Goal: Task Accomplishment & Management: Use online tool/utility

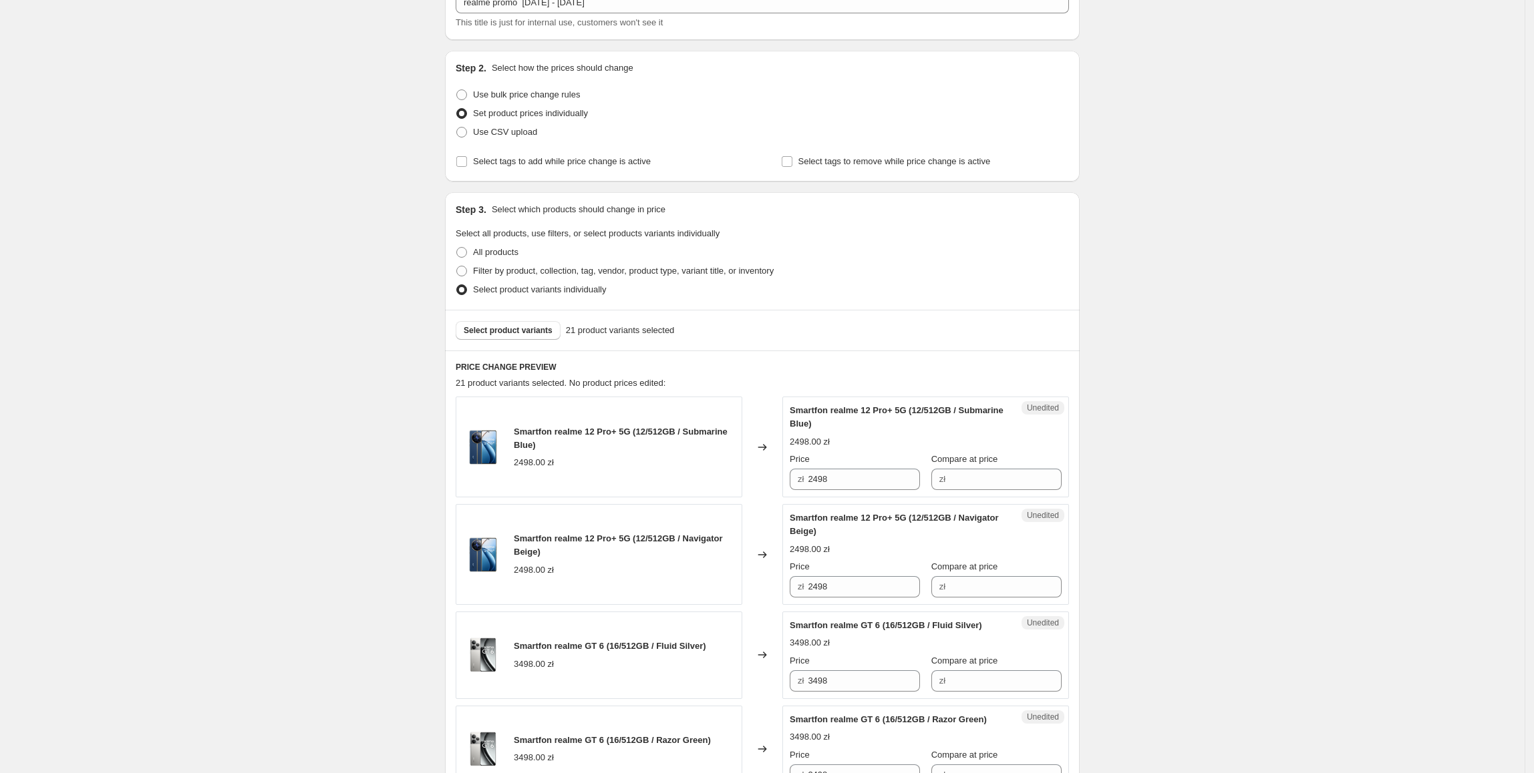
scroll to position [96, 0]
drag, startPoint x: 848, startPoint y: 474, endPoint x: 834, endPoint y: 484, distance: 17.4
click at [800, 476] on div "zł 2498" at bounding box center [854, 476] width 130 height 21
click at [962, 480] on input "Compare at price" at bounding box center [1005, 476] width 112 height 21
paste input "2498"
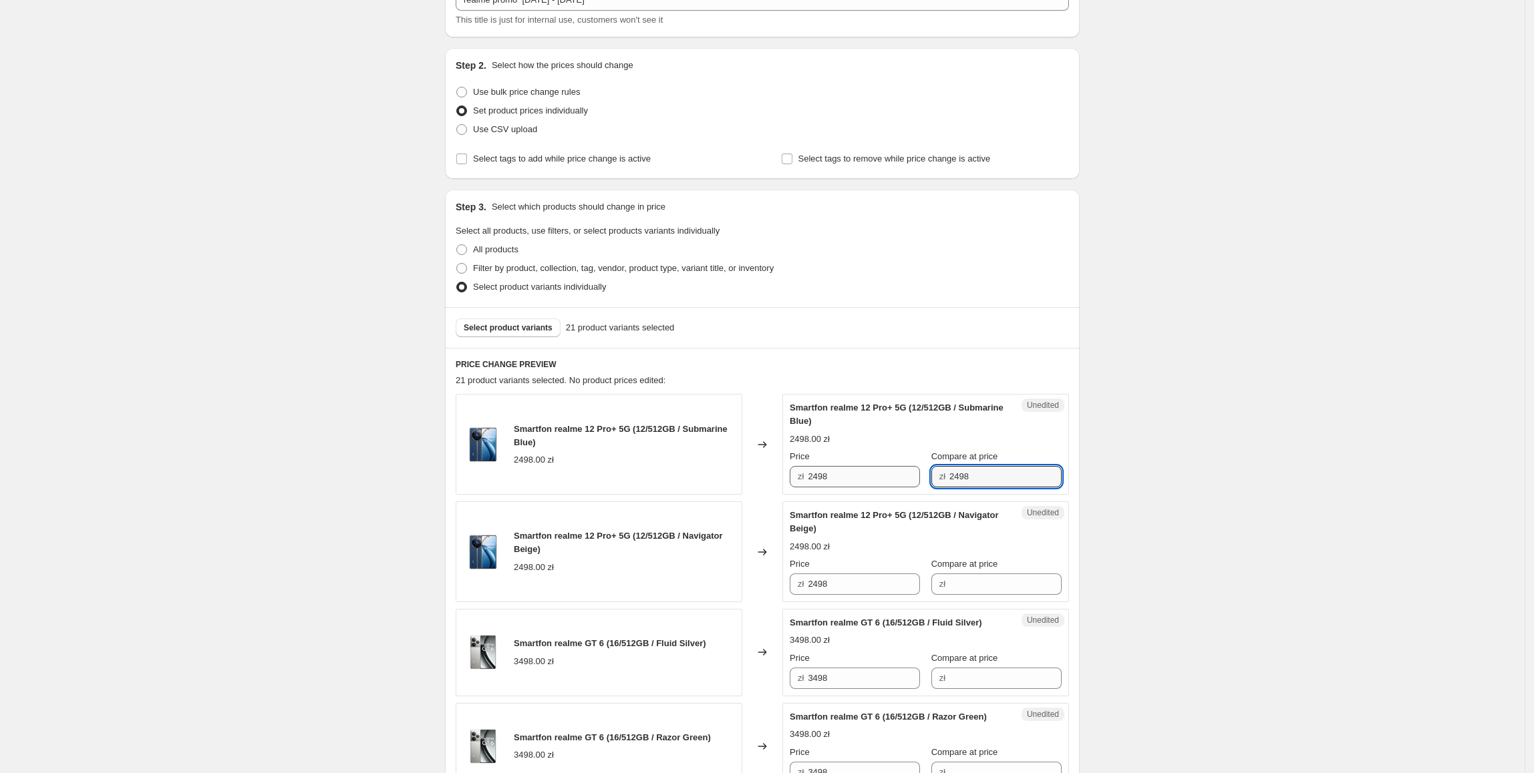
type input "2498"
drag, startPoint x: 863, startPoint y: 474, endPoint x: 781, endPoint y: 489, distance: 83.5
click at [778, 489] on div "Smartfon realme 12 Pro+ 5G (12/512GB / Submarine Blue) 2498.00 zł Changed to Su…" at bounding box center [762, 444] width 613 height 101
type input "1797.99"
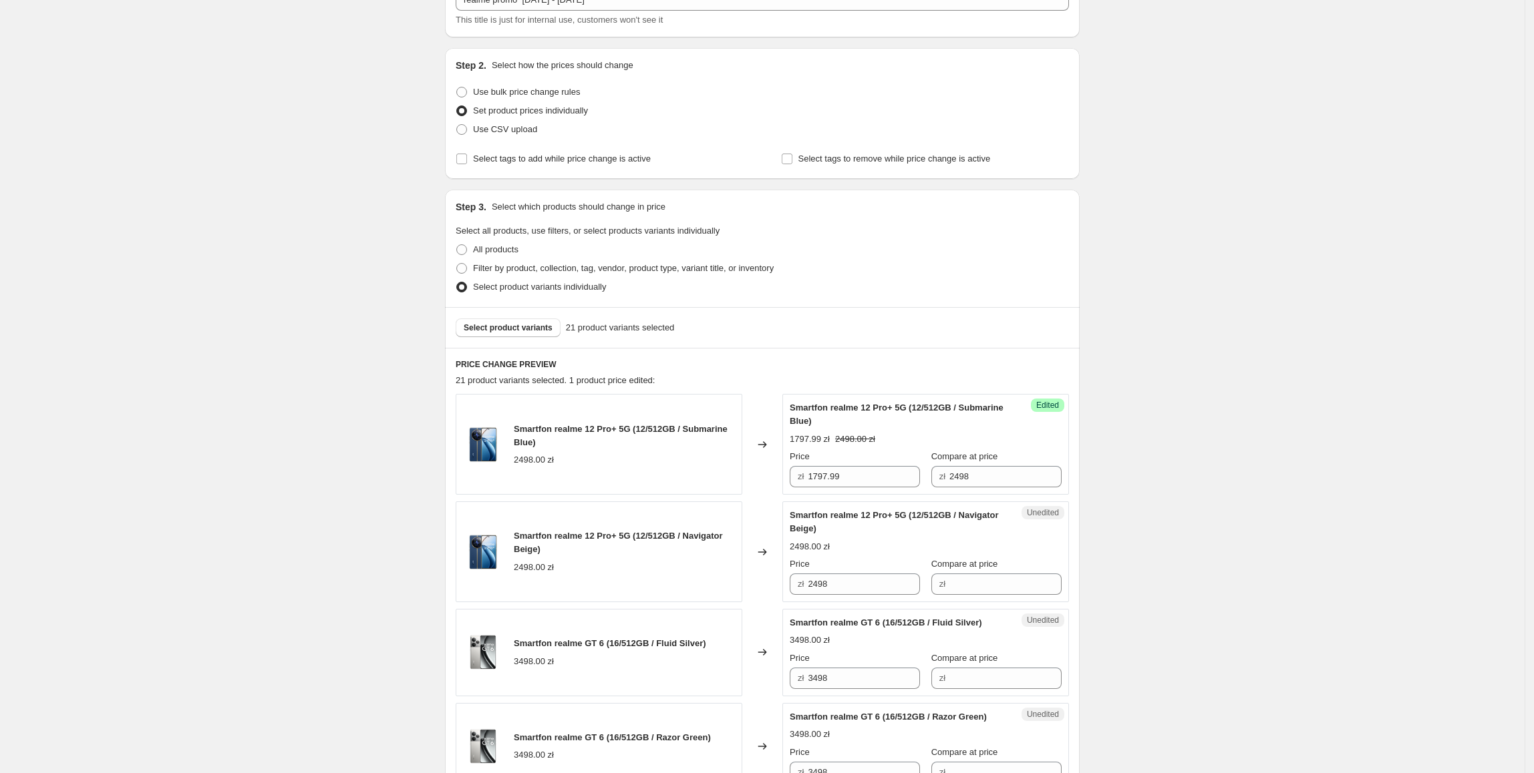
scroll to position [179, 0]
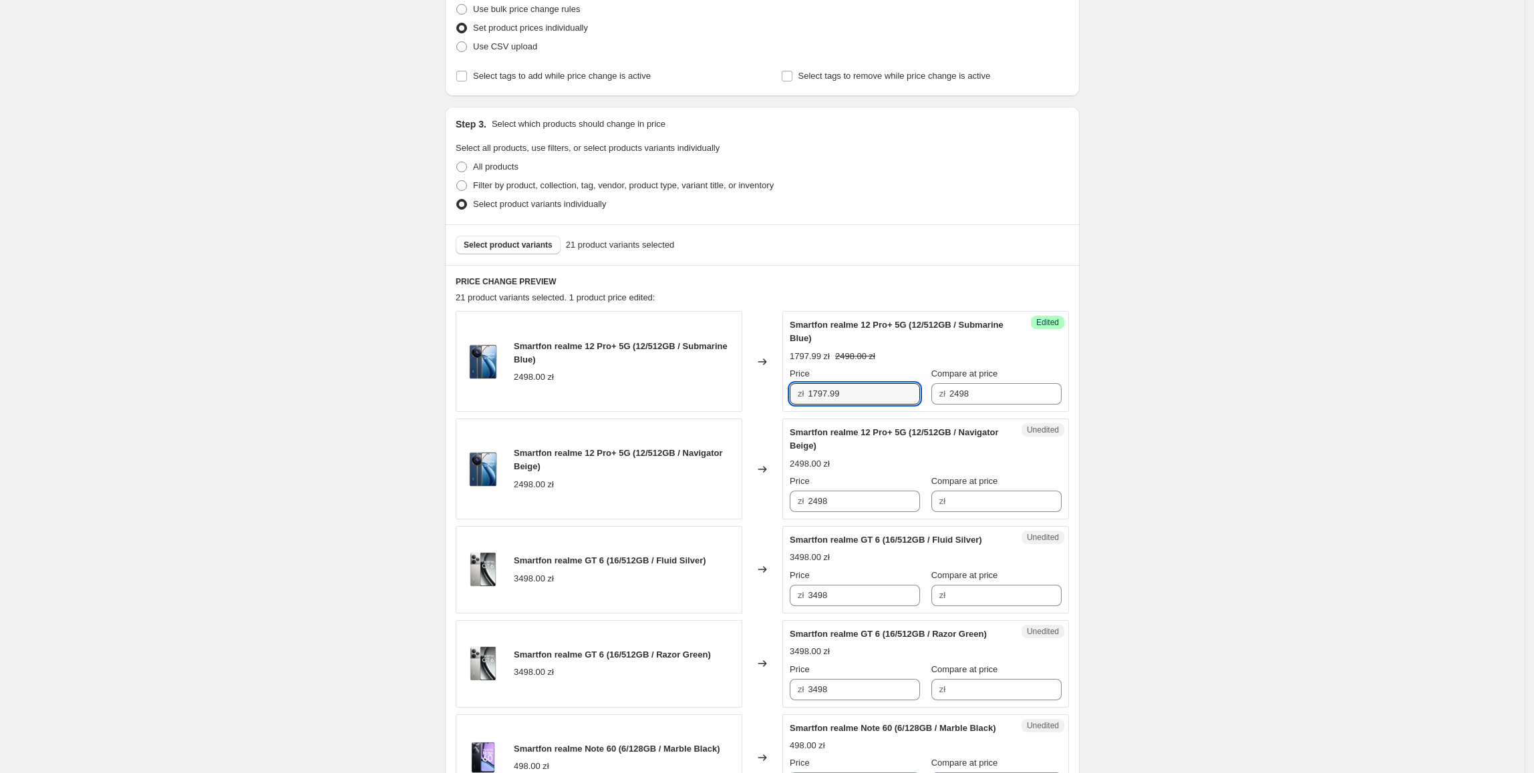
drag, startPoint x: 869, startPoint y: 395, endPoint x: 805, endPoint y: 411, distance: 66.1
click at [805, 411] on div "Success Edited Smartfon realme 12 Pro+ 5G (12/512GB / Submarine Blue) 1797.99 z…" at bounding box center [925, 361] width 287 height 101
drag, startPoint x: 848, startPoint y: 503, endPoint x: 744, endPoint y: 517, distance: 104.5
click at [744, 517] on div "Smartfon realme 12 Pro+ 5G (12/512GB / Navigator Beige) 2498.00 zł Changed to U…" at bounding box center [762, 469] width 613 height 101
paste input "1797.99"
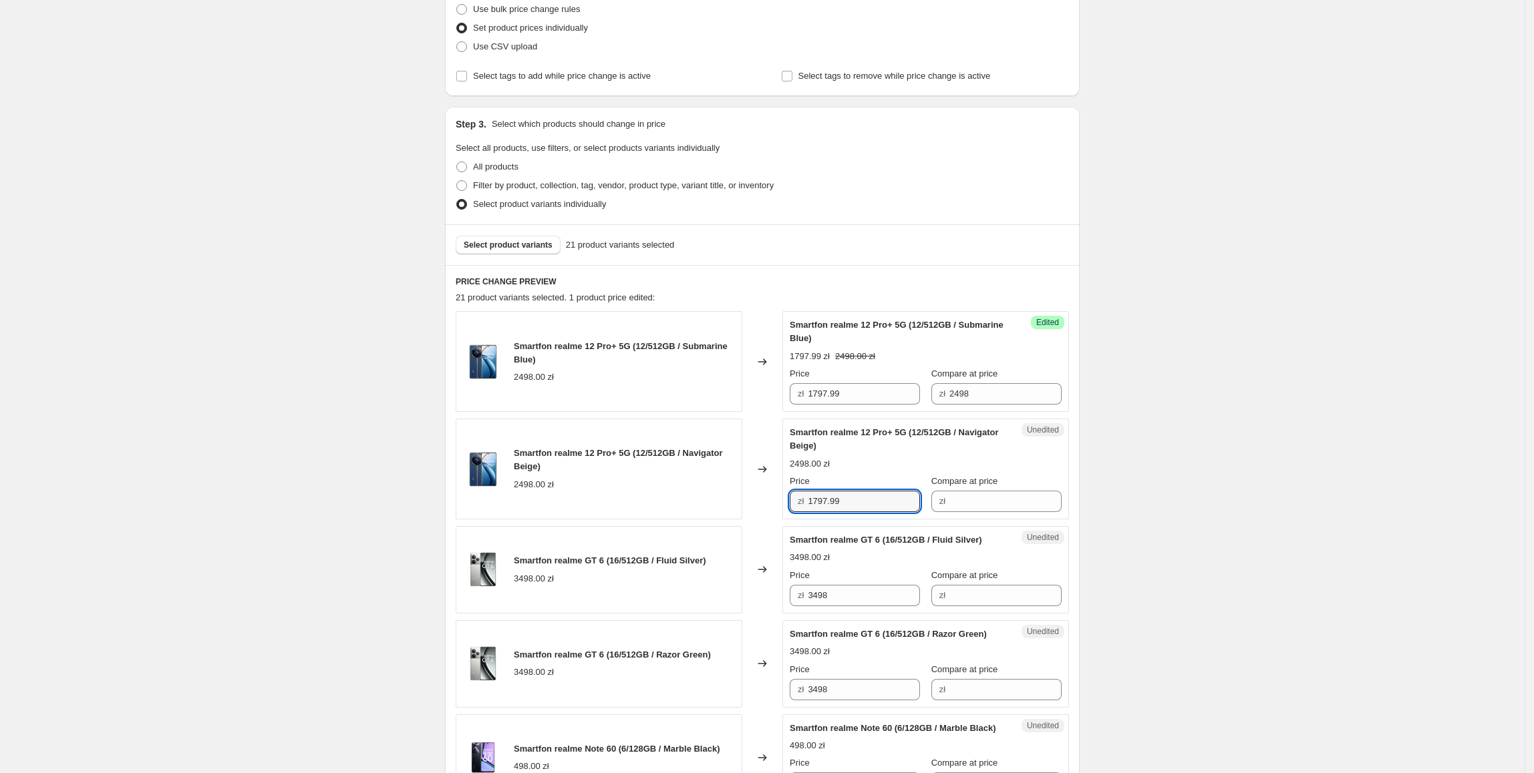
type input "1797.99"
click at [742, 517] on div "Smartfon realme 12 Pro+ 5G (12/512GB / Navigator Beige) 2498.00 zł" at bounding box center [599, 469] width 287 height 101
drag, startPoint x: 1002, startPoint y: 395, endPoint x: 866, endPoint y: 412, distance: 137.3
click at [866, 412] on div "Success Edited Smartfon realme 12 Pro+ 5G (12/512GB / Submarine Blue) 1797.99 z…" at bounding box center [925, 361] width 287 height 101
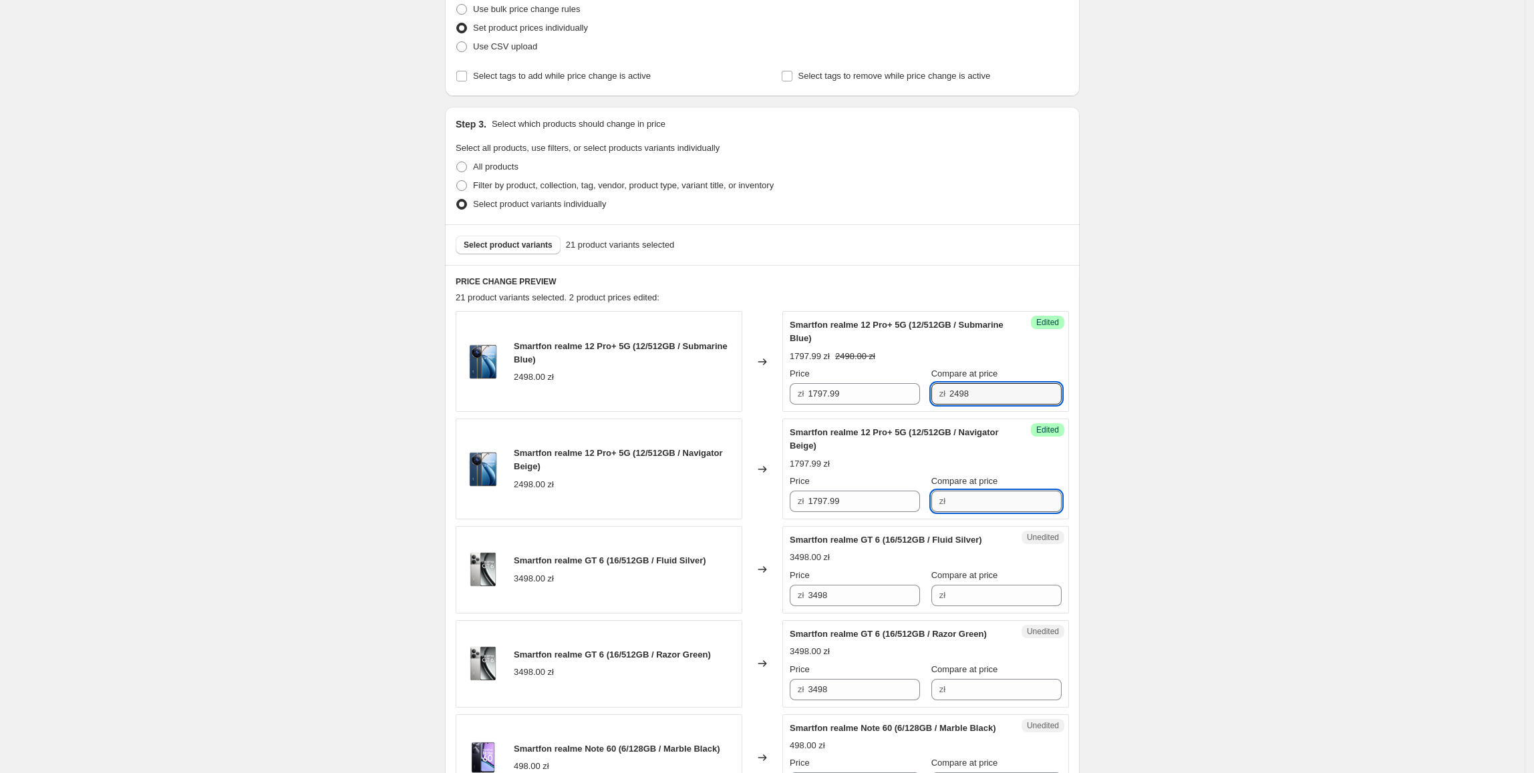
click at [977, 495] on input "Compare at price" at bounding box center [1005, 501] width 112 height 21
paste input "2498"
type input "2498"
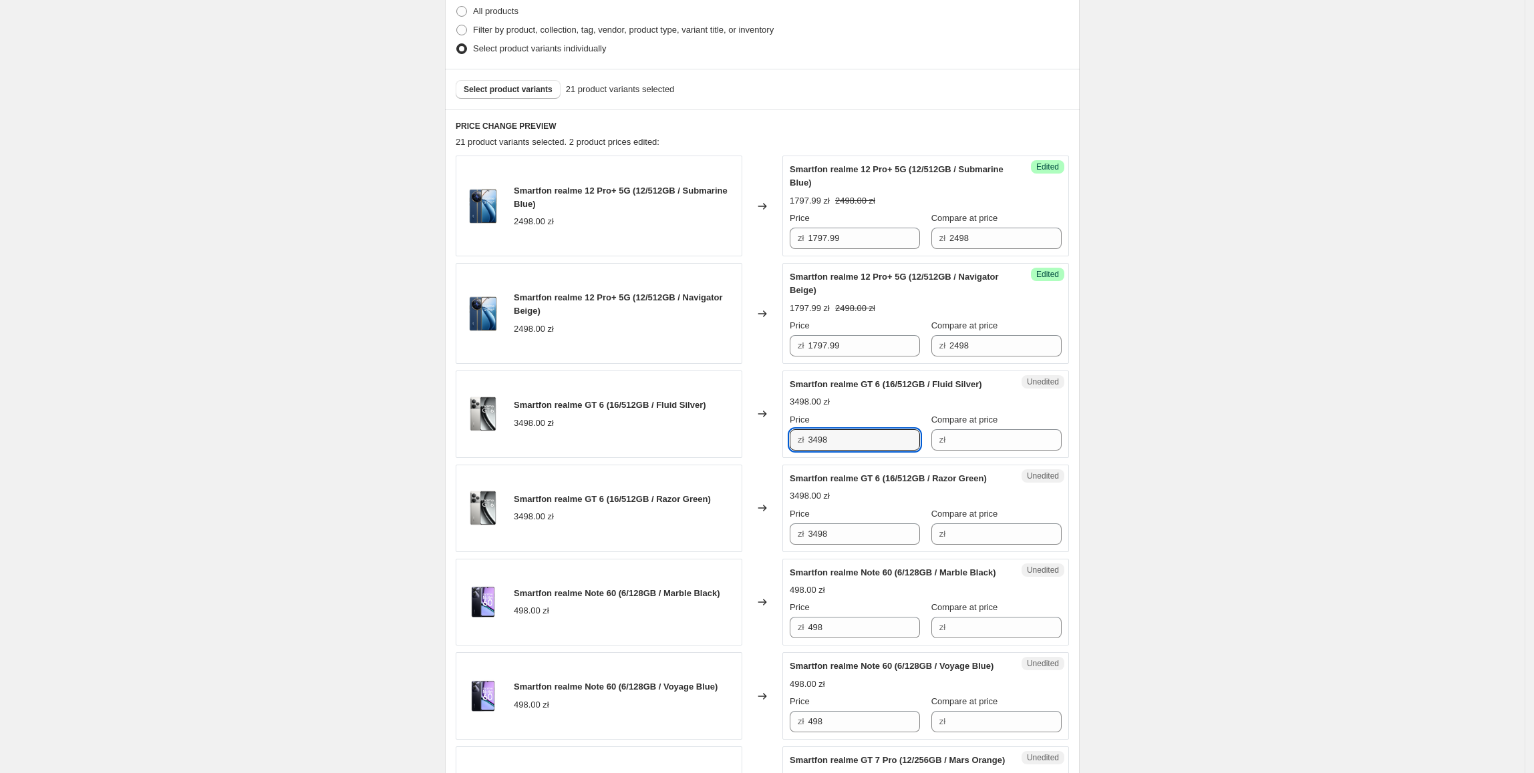
drag, startPoint x: 891, startPoint y: 444, endPoint x: 984, endPoint y: 448, distance: 92.9
click at [785, 450] on div "Smartfon realme GT 6 (16/512GB / Fluid Silver) 3498.00 zł Changed to Unedited S…" at bounding box center [762, 414] width 613 height 87
click at [984, 448] on input "Compare at price" at bounding box center [1005, 439] width 112 height 21
paste input "3498"
type input "3498"
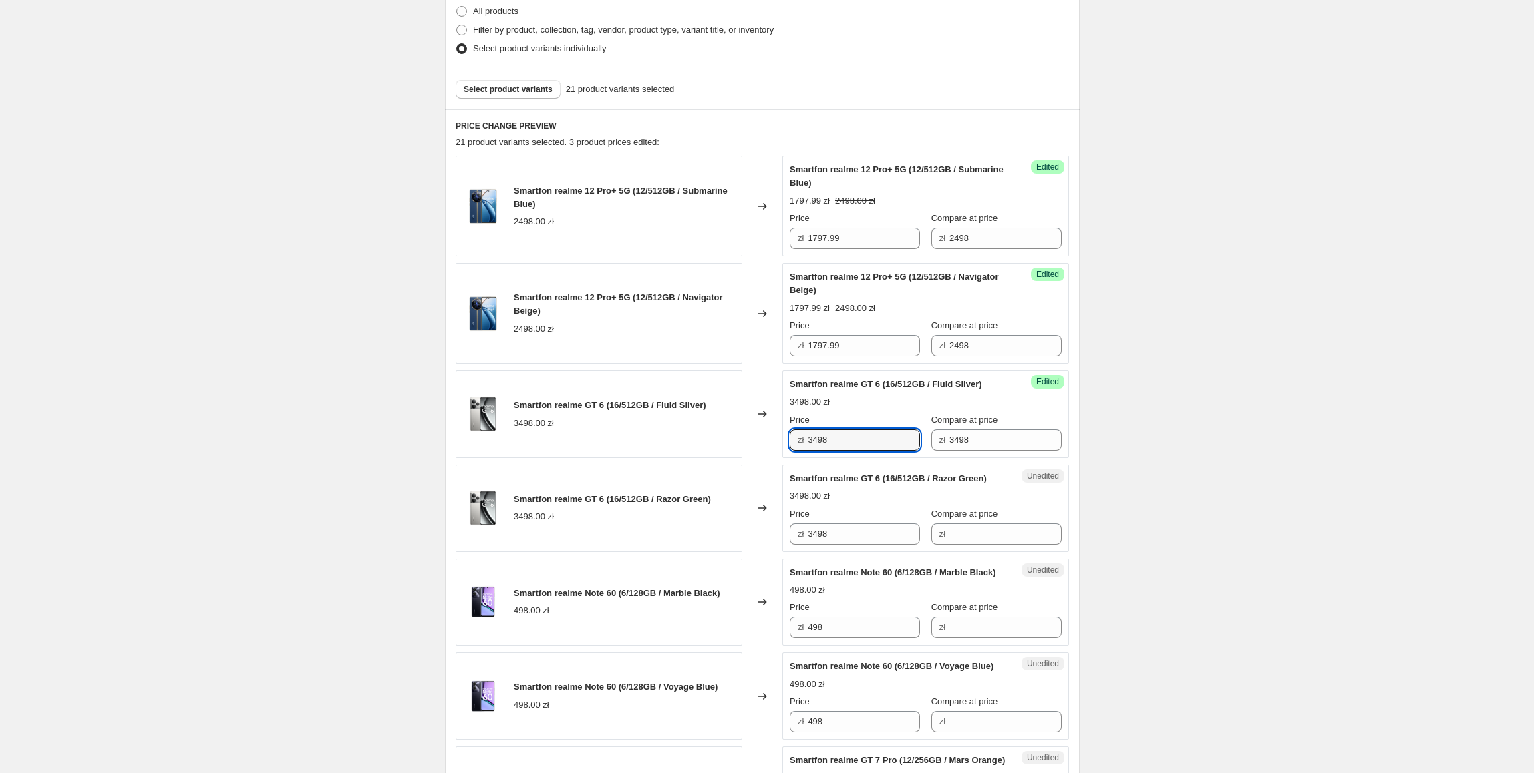
drag, startPoint x: 880, startPoint y: 442, endPoint x: 797, endPoint y: 447, distance: 82.3
click at [797, 447] on div "zł 3498" at bounding box center [854, 439] width 130 height 21
type input "2497.99"
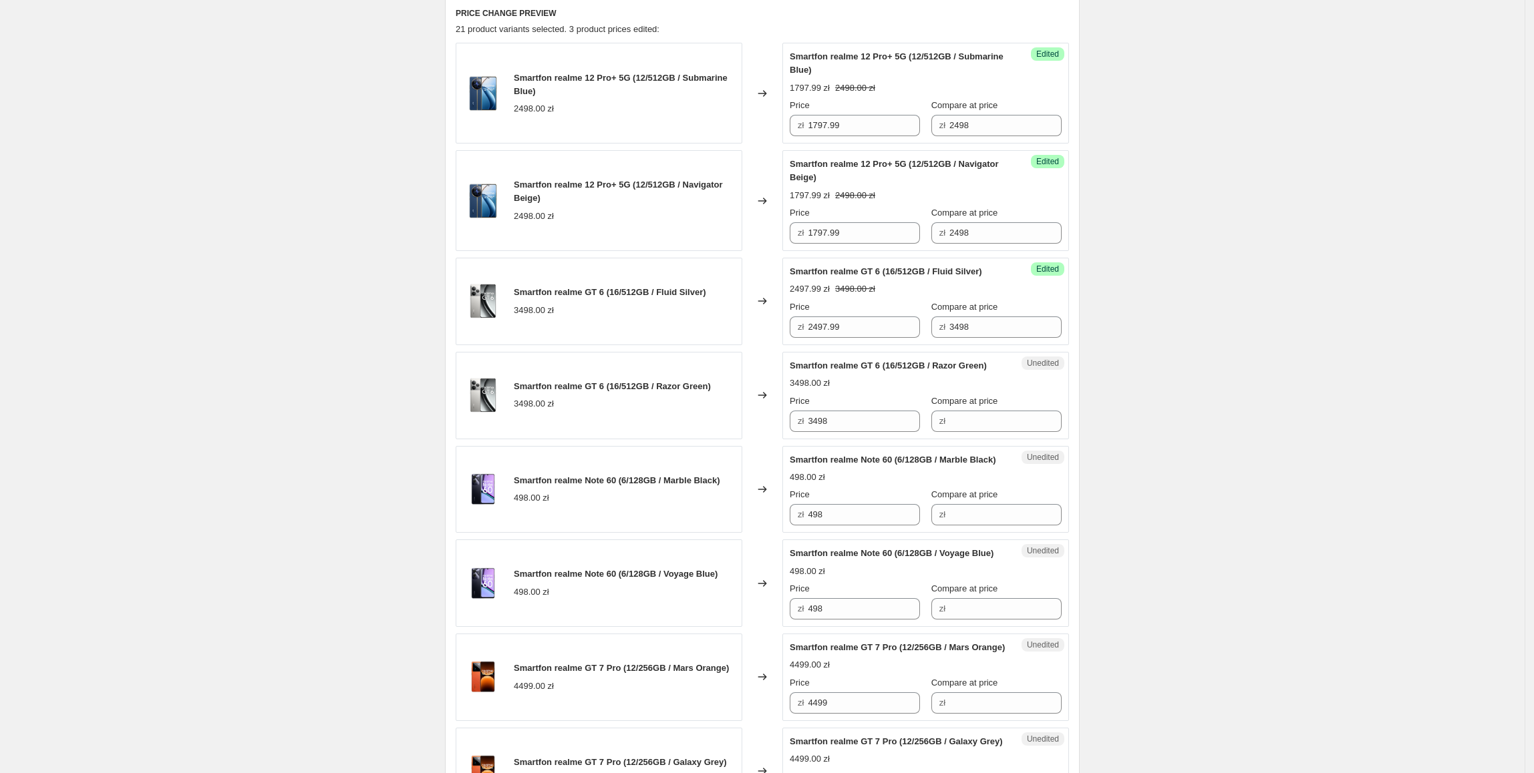
scroll to position [449, 0]
drag, startPoint x: 867, startPoint y: 326, endPoint x: 831, endPoint y: 421, distance: 101.5
click at [719, 329] on div "Smartfon realme GT 6 (16/512GB / Fluid Silver) 3498.00 zł Changed to Success Ed…" at bounding box center [762, 299] width 613 height 87
paste input "2497.99"
drag, startPoint x: 850, startPoint y: 431, endPoint x: 677, endPoint y: 431, distance: 173.0
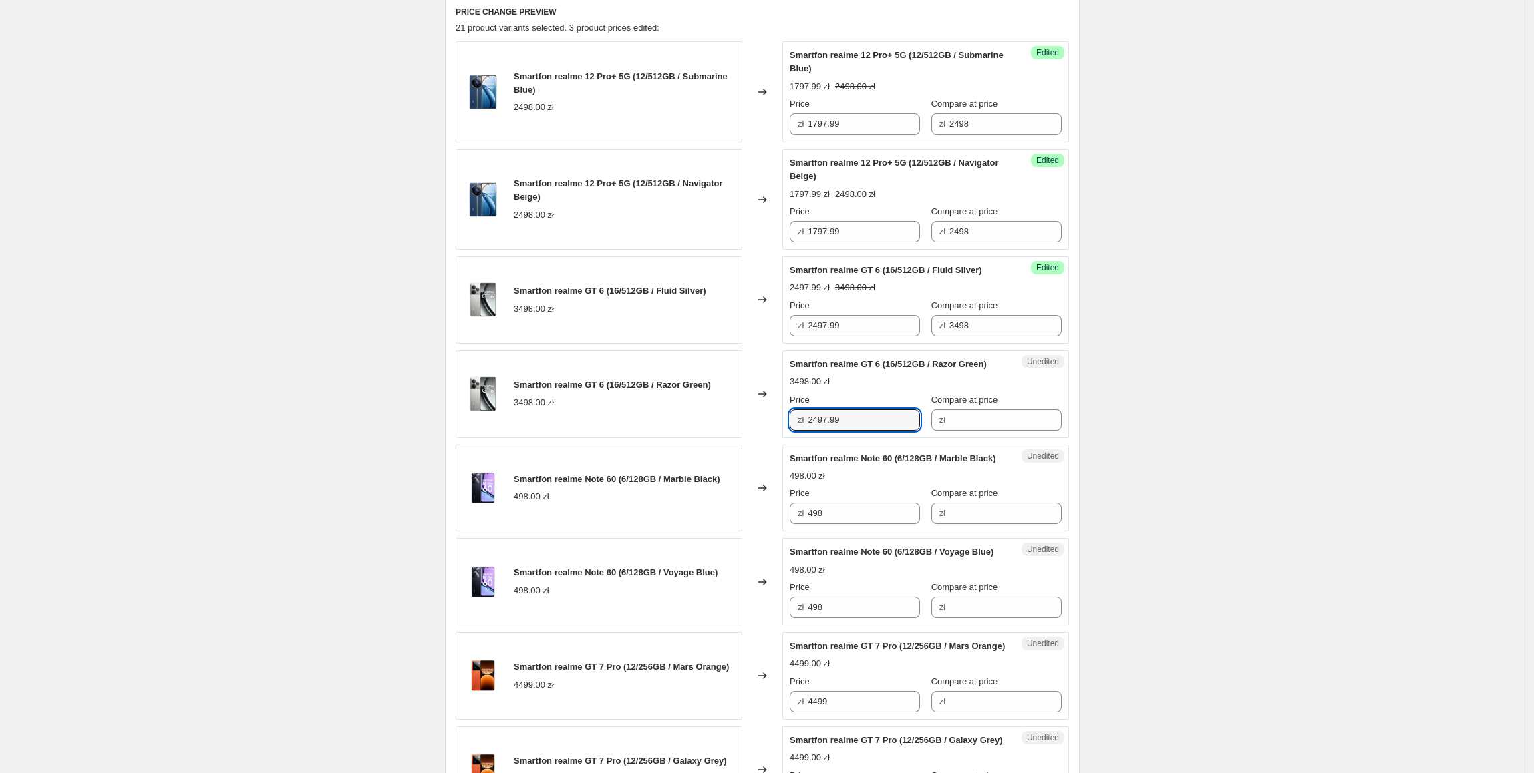
click at [677, 431] on div "Smartfon realme GT 6 (16/512GB / Razor Green) 3498.00 zł Changed to Unedited Sm…" at bounding box center [762, 394] width 613 height 87
type input "2497.99"
click at [679, 431] on div "Smartfon realme GT 6 (16/512GB / Razor Green) 3498.00 zł" at bounding box center [599, 394] width 287 height 87
drag, startPoint x: 995, startPoint y: 333, endPoint x: 931, endPoint y: 369, distance: 73.6
click at [882, 334] on div "Price zł 2497.99 Compare at price zł 3498" at bounding box center [925, 317] width 272 height 37
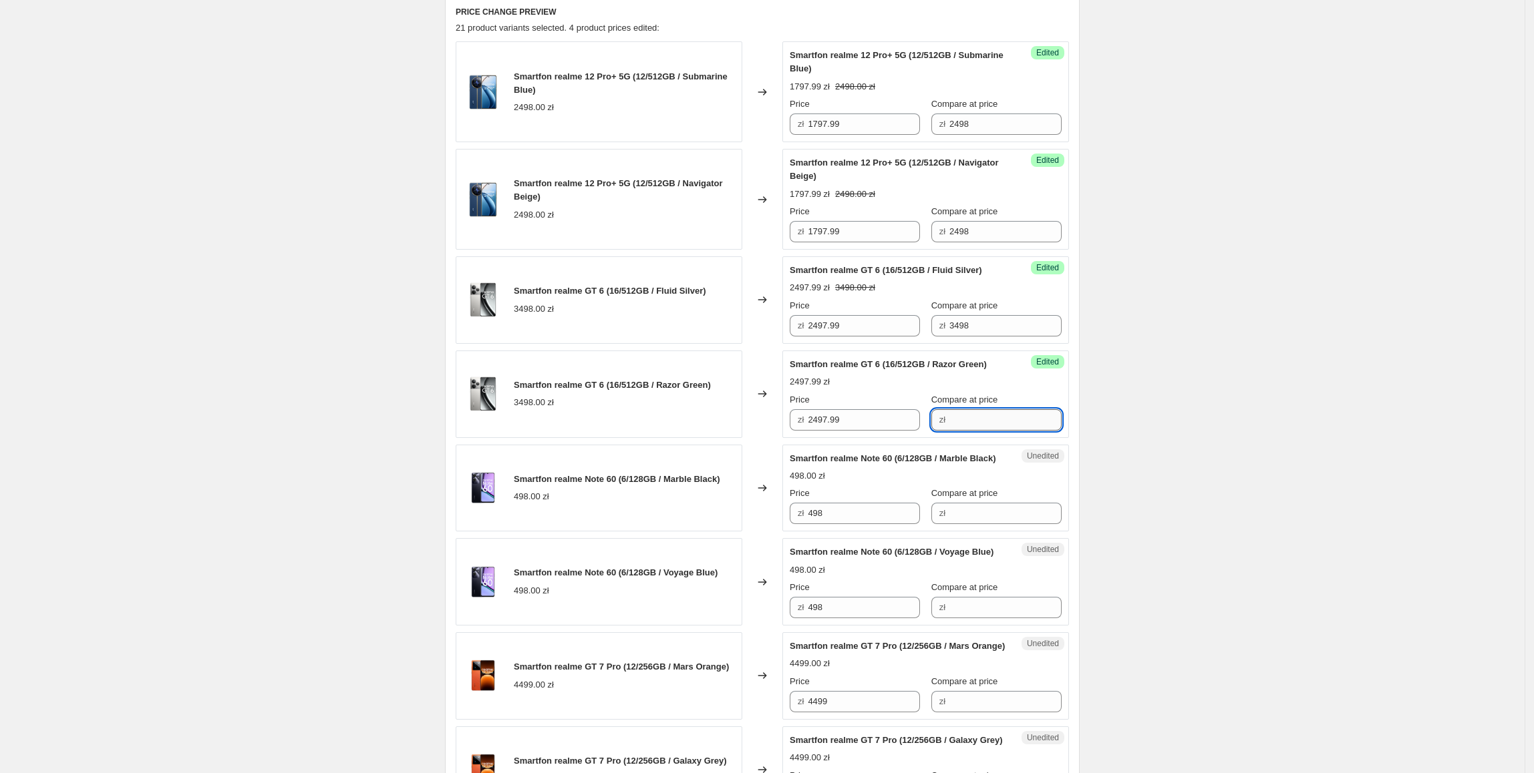
drag, startPoint x: 990, startPoint y: 430, endPoint x: 999, endPoint y: 434, distance: 10.2
click at [990, 430] on input "Compare at price" at bounding box center [1005, 419] width 112 height 21
paste input "3498"
type input "3498"
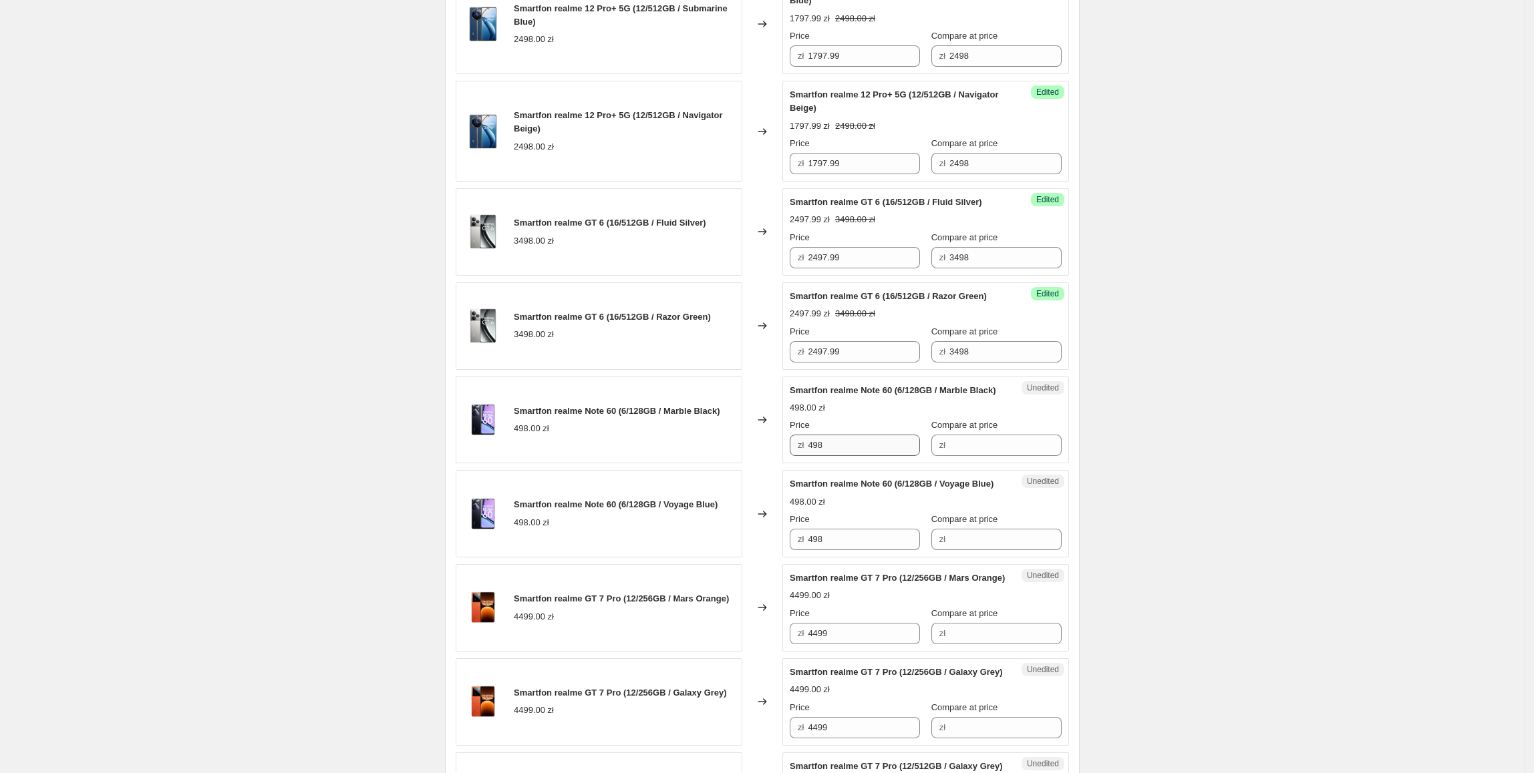
scroll to position [518, 0]
drag, startPoint x: 818, startPoint y: 478, endPoint x: 993, endPoint y: 473, distance: 175.1
click at [765, 463] on div "Smartfon realme Note 60 (6/128GB / Marble Black) 498.00 zł Changed to Unedited …" at bounding box center [762, 418] width 613 height 87
click at [990, 455] on input "Compare at price" at bounding box center [1005, 443] width 112 height 21
paste input "498"
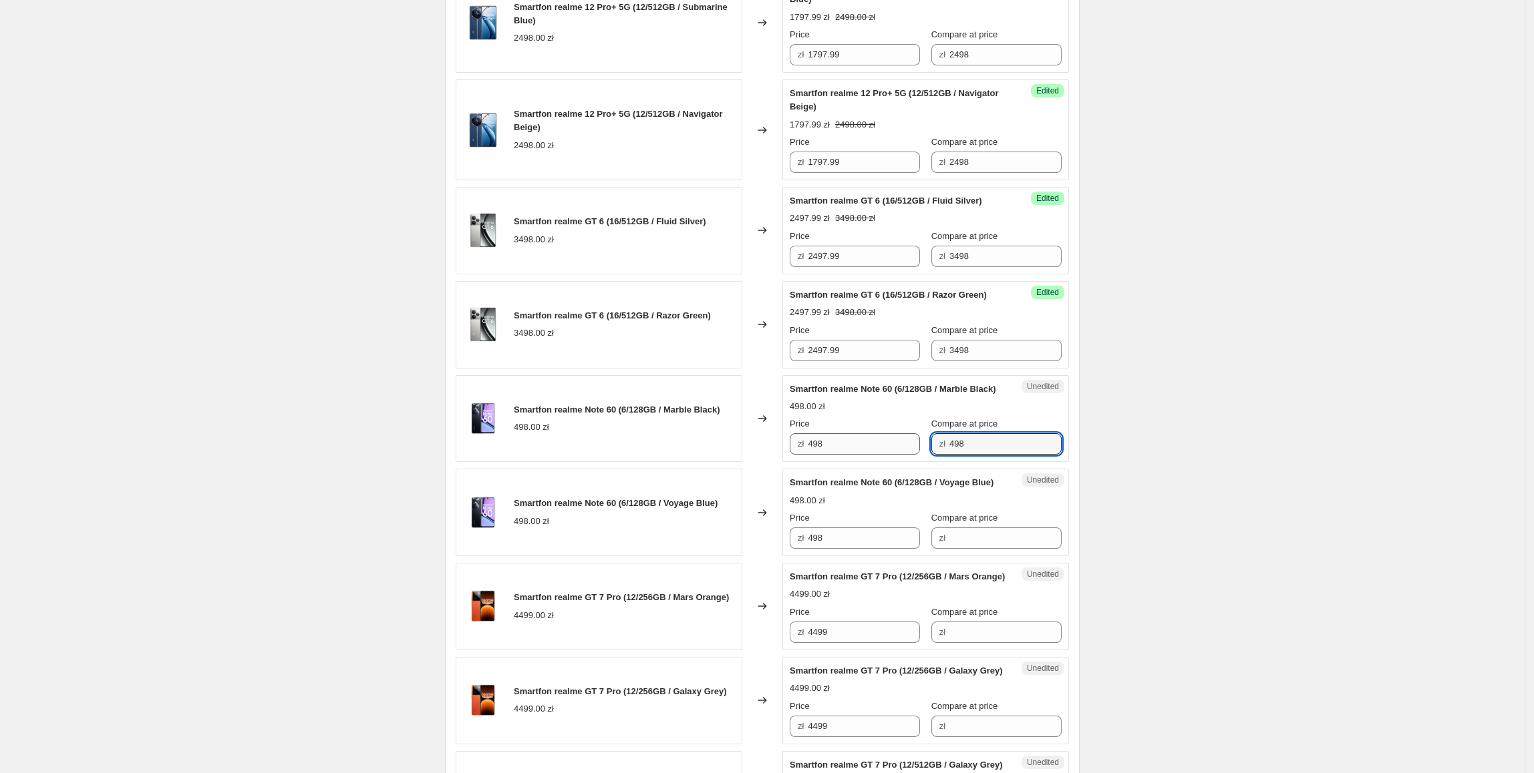
type input "498"
drag, startPoint x: 829, startPoint y: 482, endPoint x: 807, endPoint y: 482, distance: 22.0
click at [807, 455] on div "zł 498" at bounding box center [854, 443] width 130 height 21
type input "447.99"
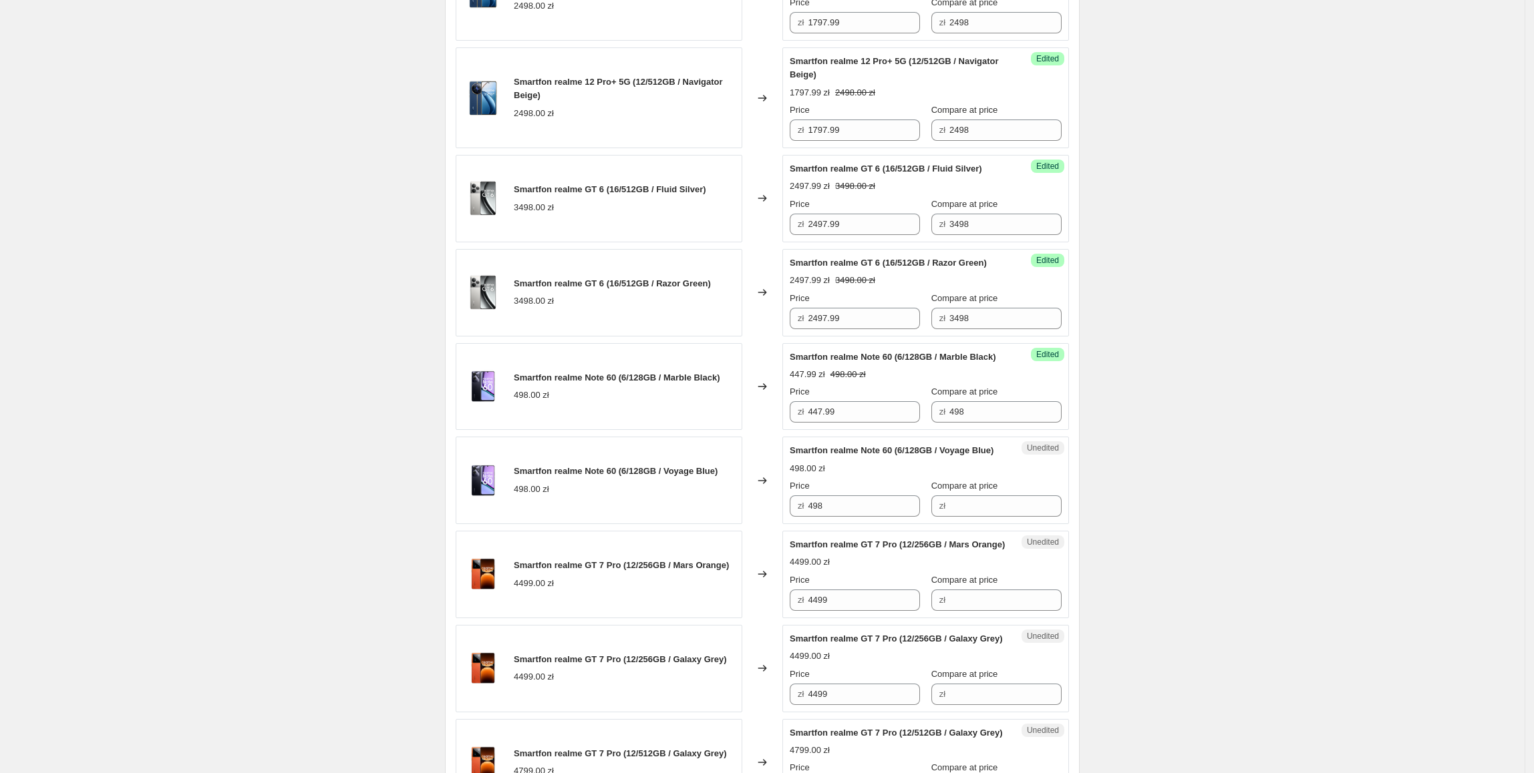
scroll to position [553, 0]
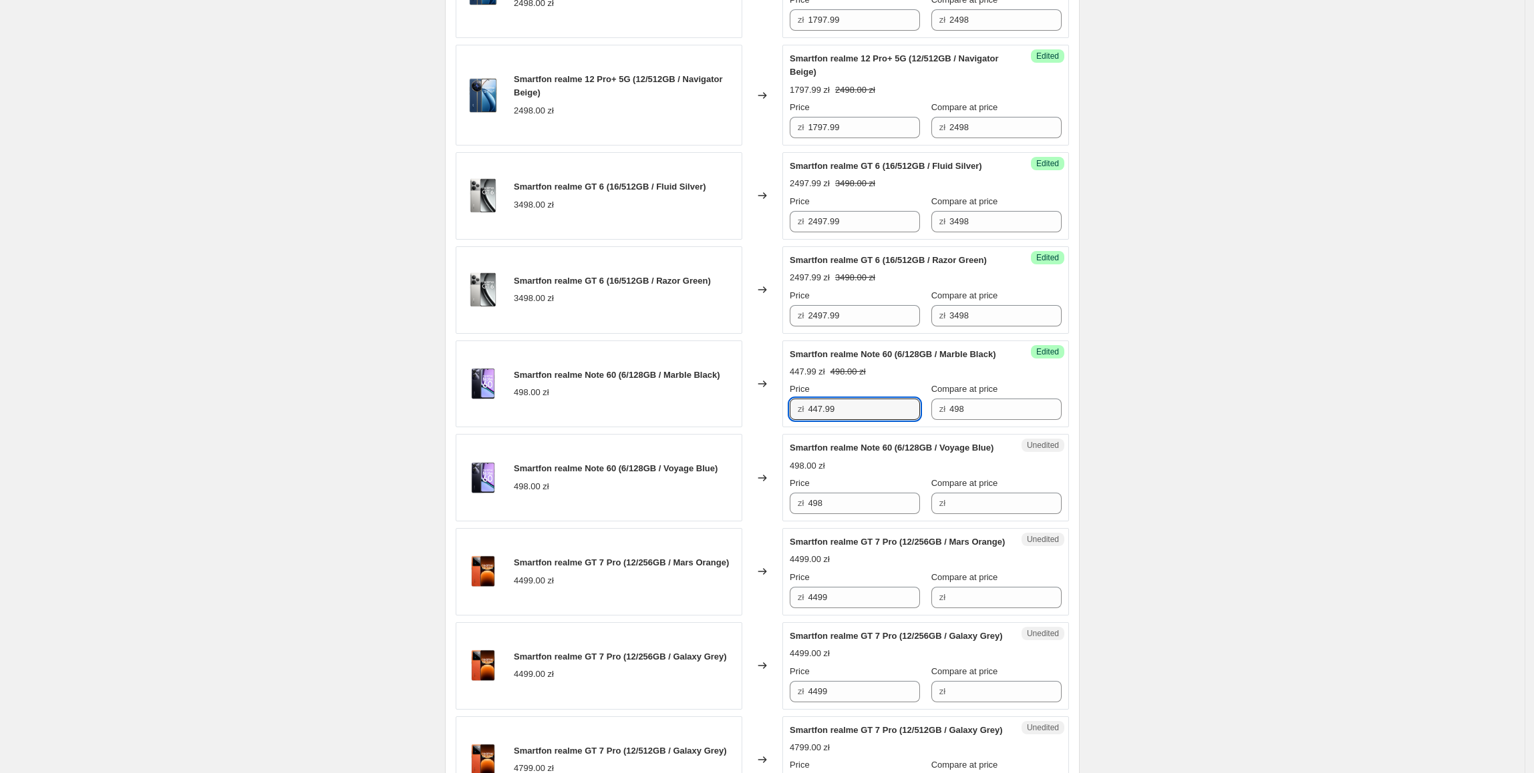
drag, startPoint x: 850, startPoint y: 442, endPoint x: 743, endPoint y: 442, distance: 106.9
click at [743, 428] on div "Smartfon realme Note 60 (6/128GB / Marble Black) 498.00 zł Changed to Success E…" at bounding box center [762, 384] width 613 height 87
paste input "47.99"
drag, startPoint x: 843, startPoint y: 551, endPoint x: 669, endPoint y: 551, distance: 173.7
click at [669, 522] on div "Smartfon realme Note 60 (6/128GB / Voyage Blue) 498.00 zł Changed to Unedited S…" at bounding box center [762, 477] width 613 height 87
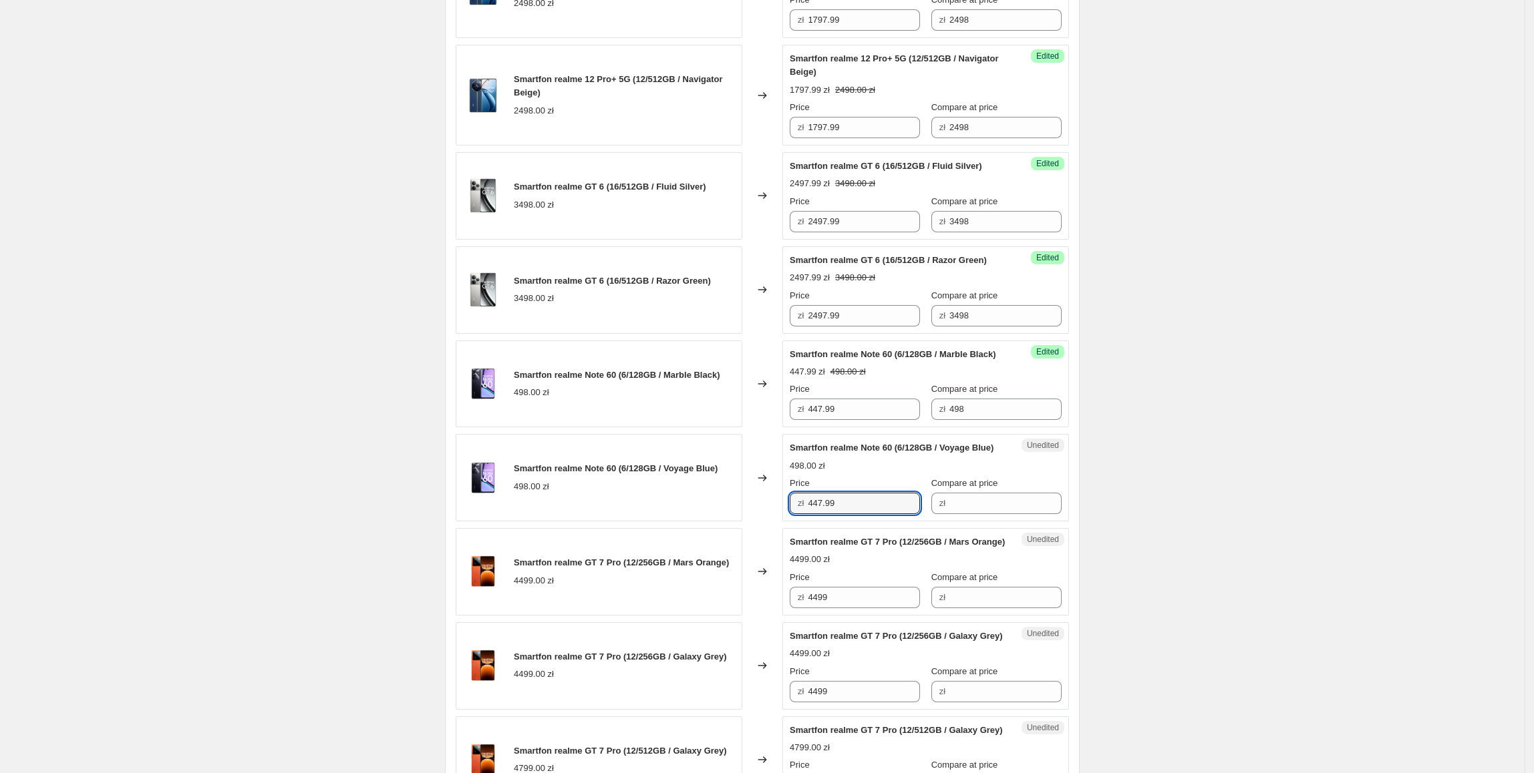
type input "447.99"
click at [671, 522] on div "Smartfon realme Note 60 (6/128GB / Voyage Blue) 498.00 zł" at bounding box center [599, 477] width 287 height 87
drag, startPoint x: 977, startPoint y: 433, endPoint x: 983, endPoint y: 538, distance: 104.4
click at [883, 428] on div "Success Edited Smartfon realme Note 60 (6/128GB / Marble Black) 447.99 zł 498.0…" at bounding box center [925, 384] width 287 height 87
click at [983, 514] on input "Compare at price" at bounding box center [1005, 503] width 112 height 21
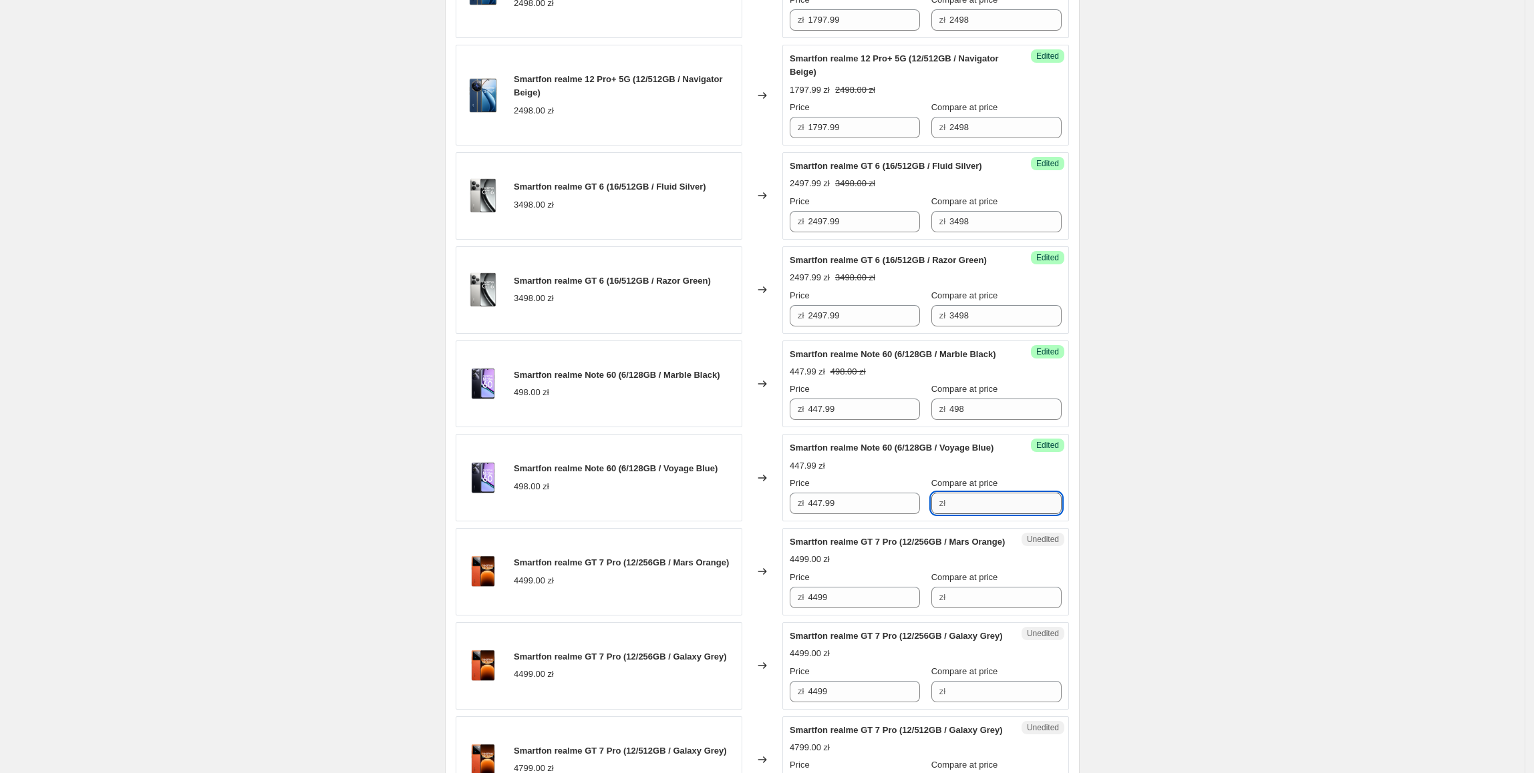
paste input "498"
type input "498"
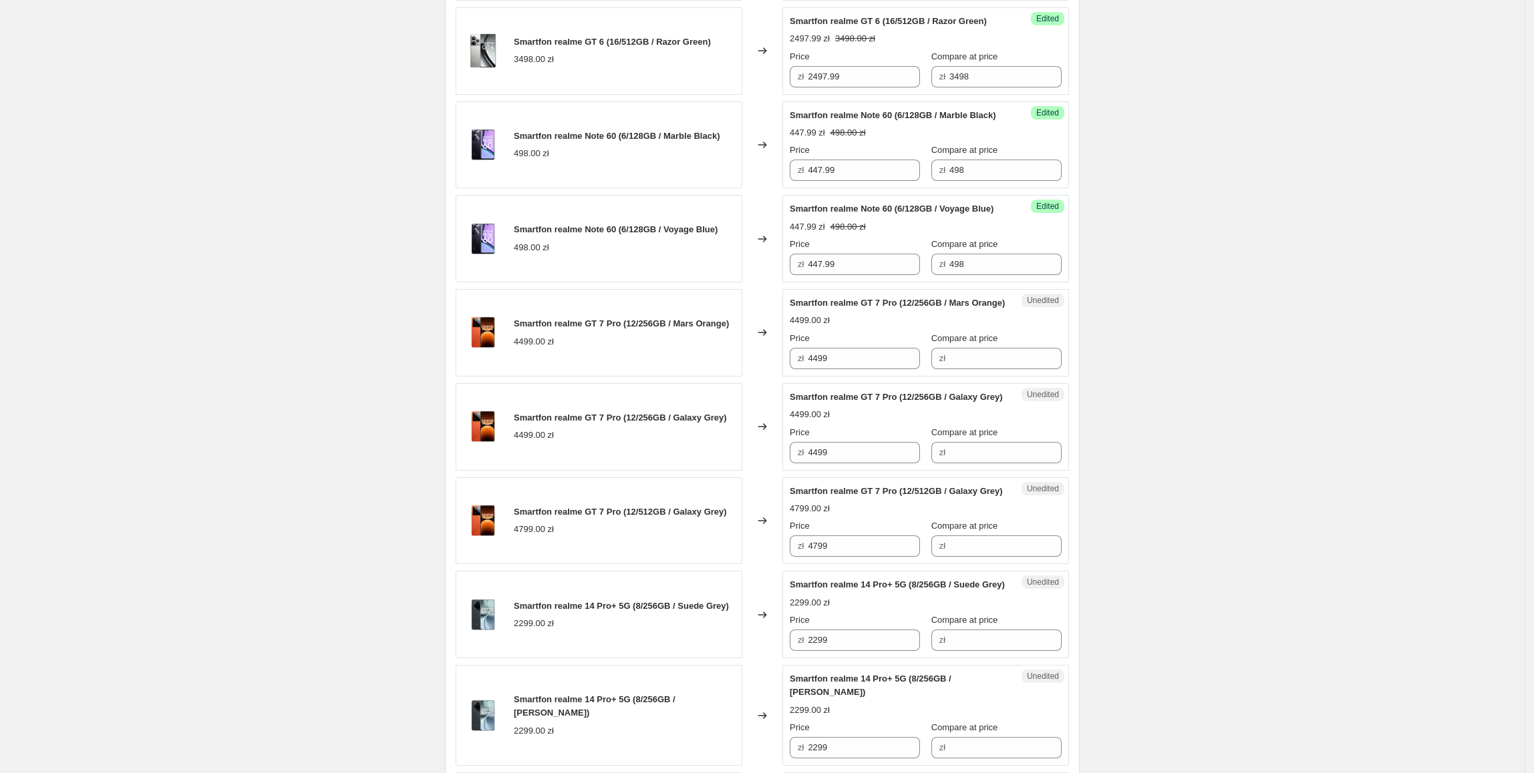
scroll to position [793, 0]
drag, startPoint x: 893, startPoint y: 417, endPoint x: 826, endPoint y: 417, distance: 67.5
click at [812, 368] on input "4499" at bounding box center [864, 357] width 112 height 21
click at [975, 368] on input "Compare at price" at bounding box center [1005, 357] width 112 height 21
paste input "4499"
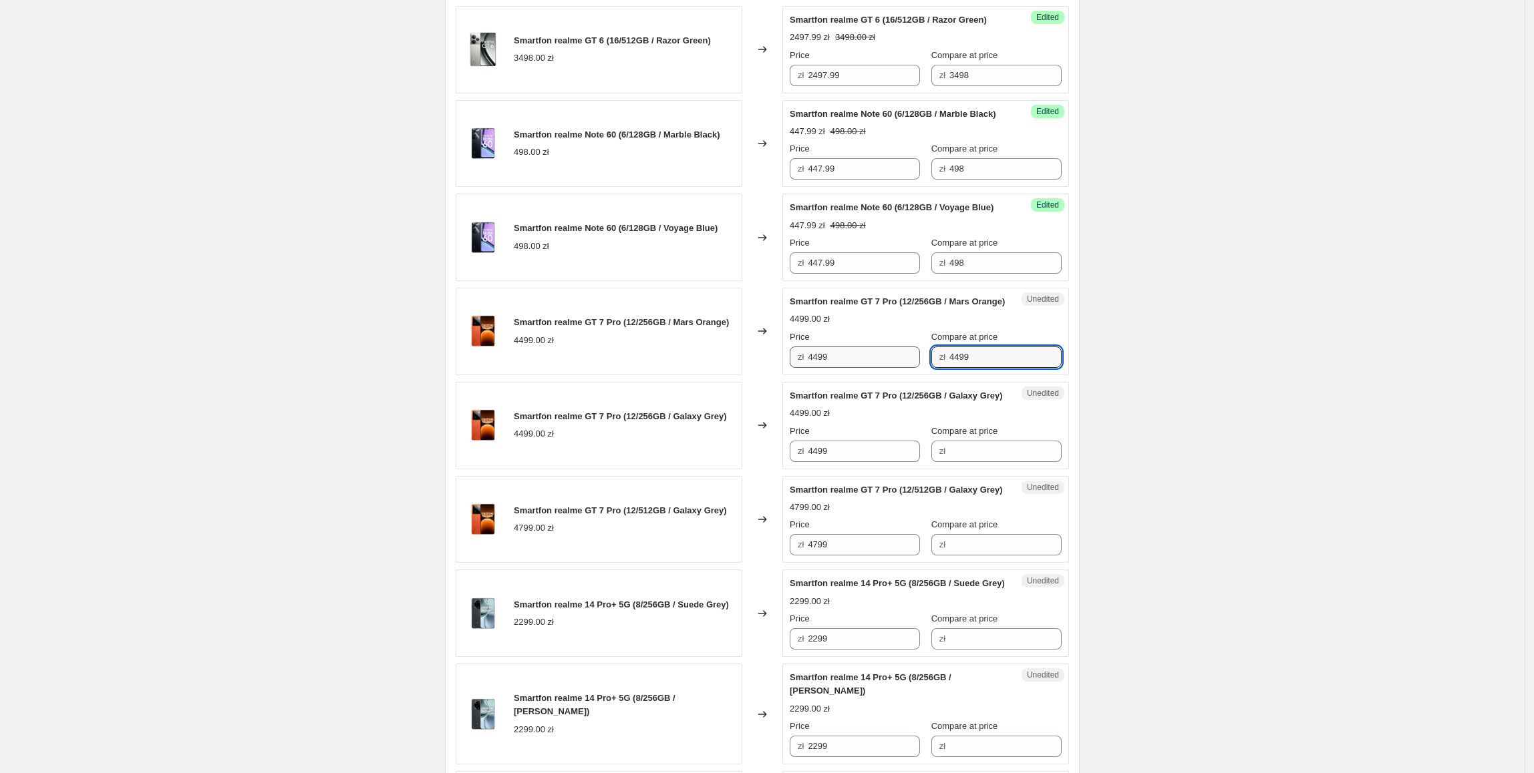
type input "4499"
drag, startPoint x: 874, startPoint y: 418, endPoint x: 802, endPoint y: 426, distance: 72.6
click at [802, 375] on div "Success Edited Smartfon realme GT 7 Pro (12/256GB / Mars Orange) 4499.00 zł Pri…" at bounding box center [925, 331] width 287 height 87
type input "3697.99"
drag, startPoint x: 1141, startPoint y: 391, endPoint x: 1150, endPoint y: 396, distance: 10.2
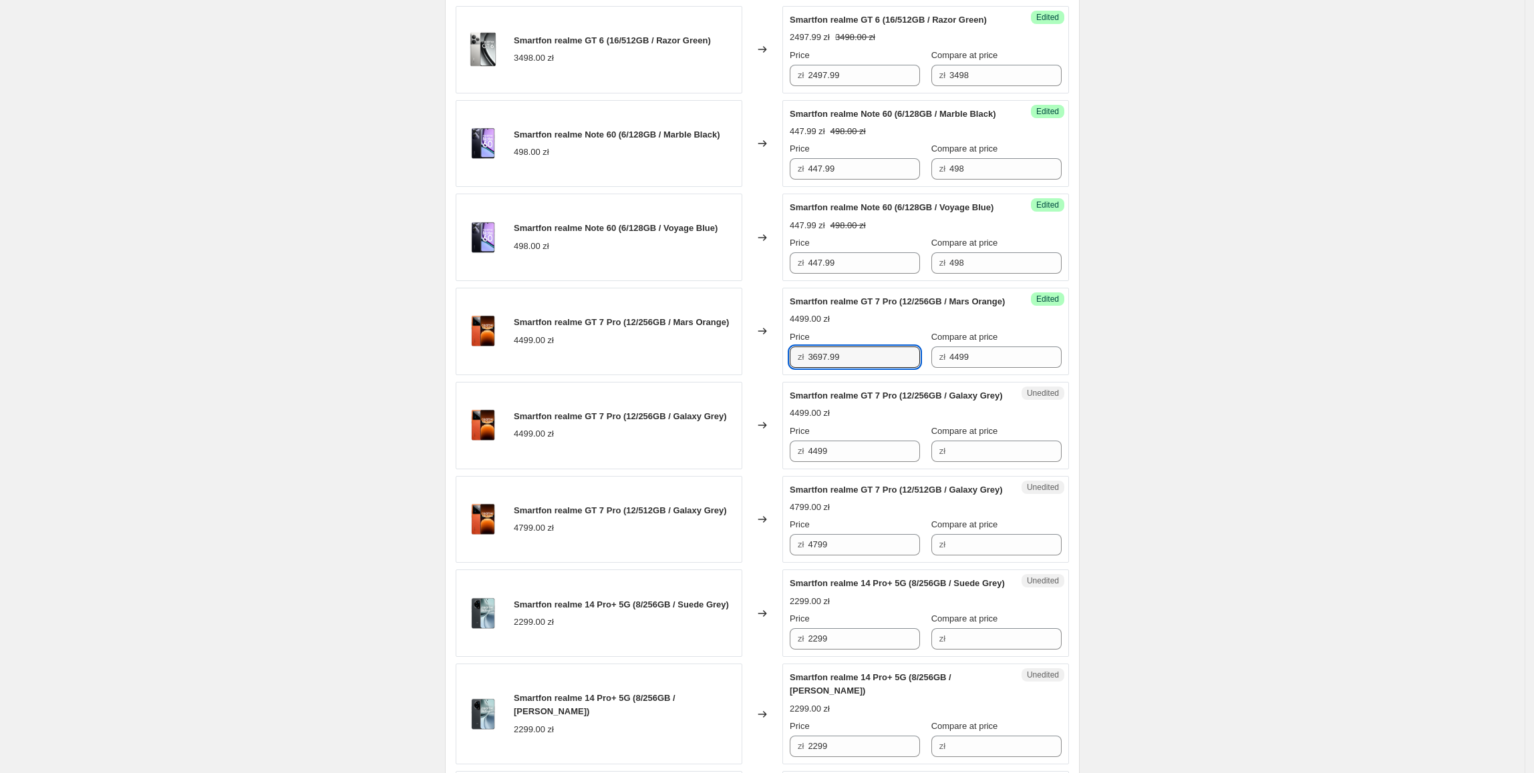
click at [1144, 391] on div "Create new price [MEDICAL_DATA]. This page is ready Create new price [MEDICAL_D…" at bounding box center [762, 566] width 1524 height 2718
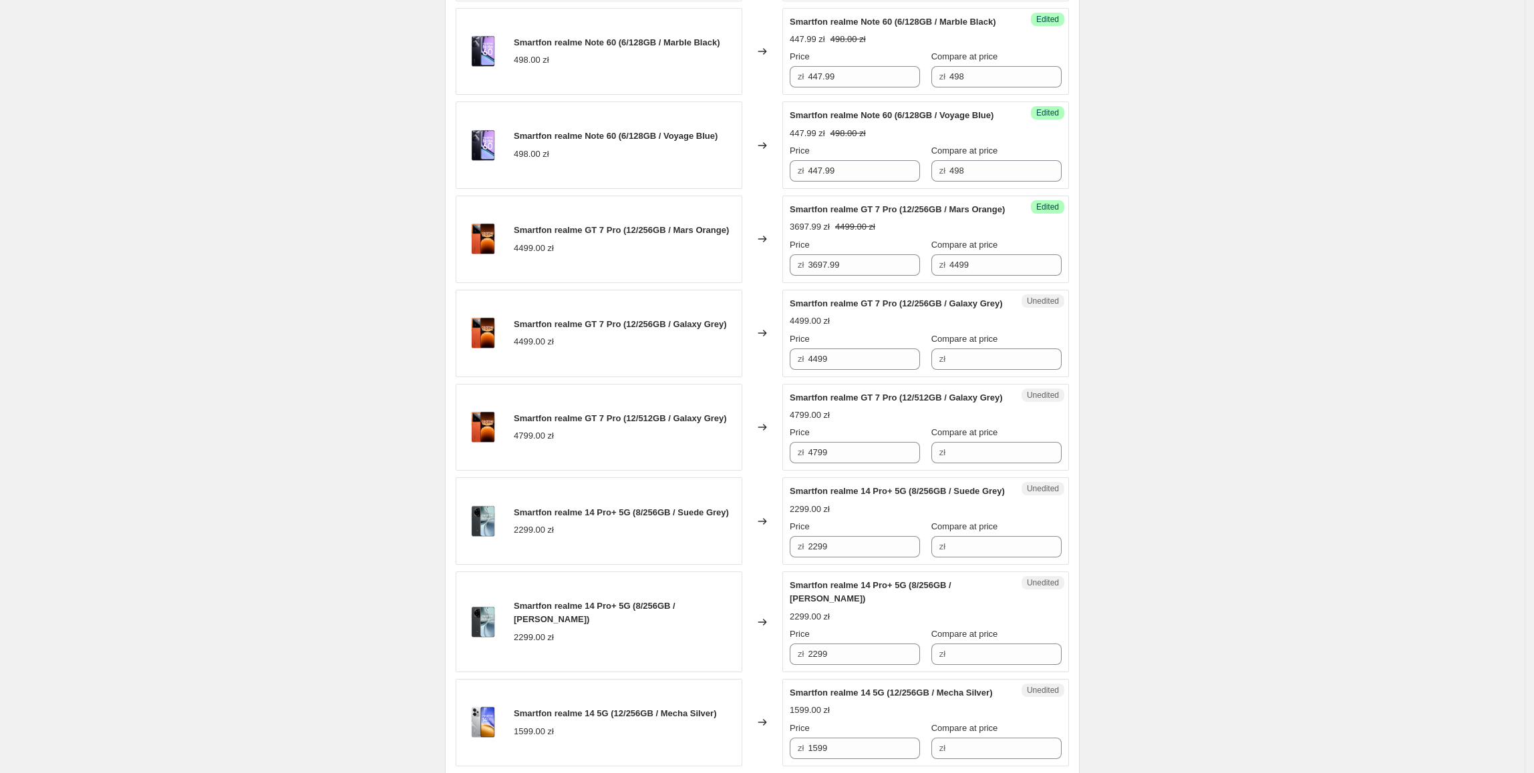
scroll to position [887, 0]
drag, startPoint x: 854, startPoint y: 321, endPoint x: 832, endPoint y: 402, distance: 84.4
click at [751, 282] on div "Smartfon realme GT 7 Pro (12/256GB / Mars Orange) 4499.00 zł Changed to Success…" at bounding box center [762, 237] width 613 height 87
drag, startPoint x: 864, startPoint y: 430, endPoint x: 741, endPoint y: 452, distance: 124.9
click at [741, 452] on div "Smartfon realme 12 Pro+ 5G (12/512GB / Submarine Blue) 2498.00 zł Changed to Su…" at bounding box center [762, 593] width 613 height 1981
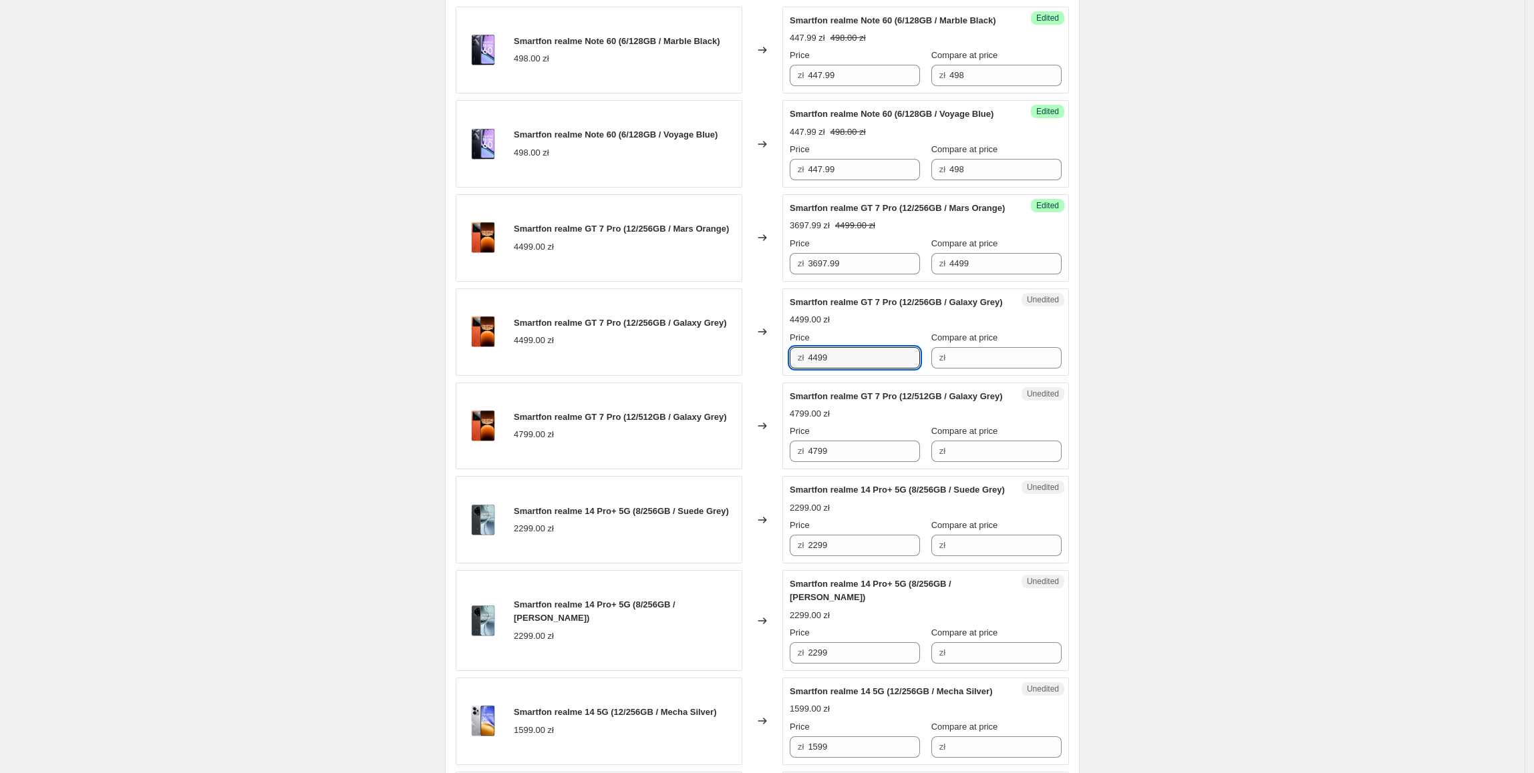
paste input "3697."
type input "3697.99"
click at [741, 452] on div "Smartfon realme 12 Pro+ 5G (12/512GB / Submarine Blue) 2498.00 zł Changed to Su…" at bounding box center [762, 593] width 613 height 1981
drag, startPoint x: 972, startPoint y: 329, endPoint x: 888, endPoint y: 329, distance: 84.2
click at [888, 275] on div "Price zł 3697.99 Compare at price zł 4499" at bounding box center [925, 255] width 272 height 37
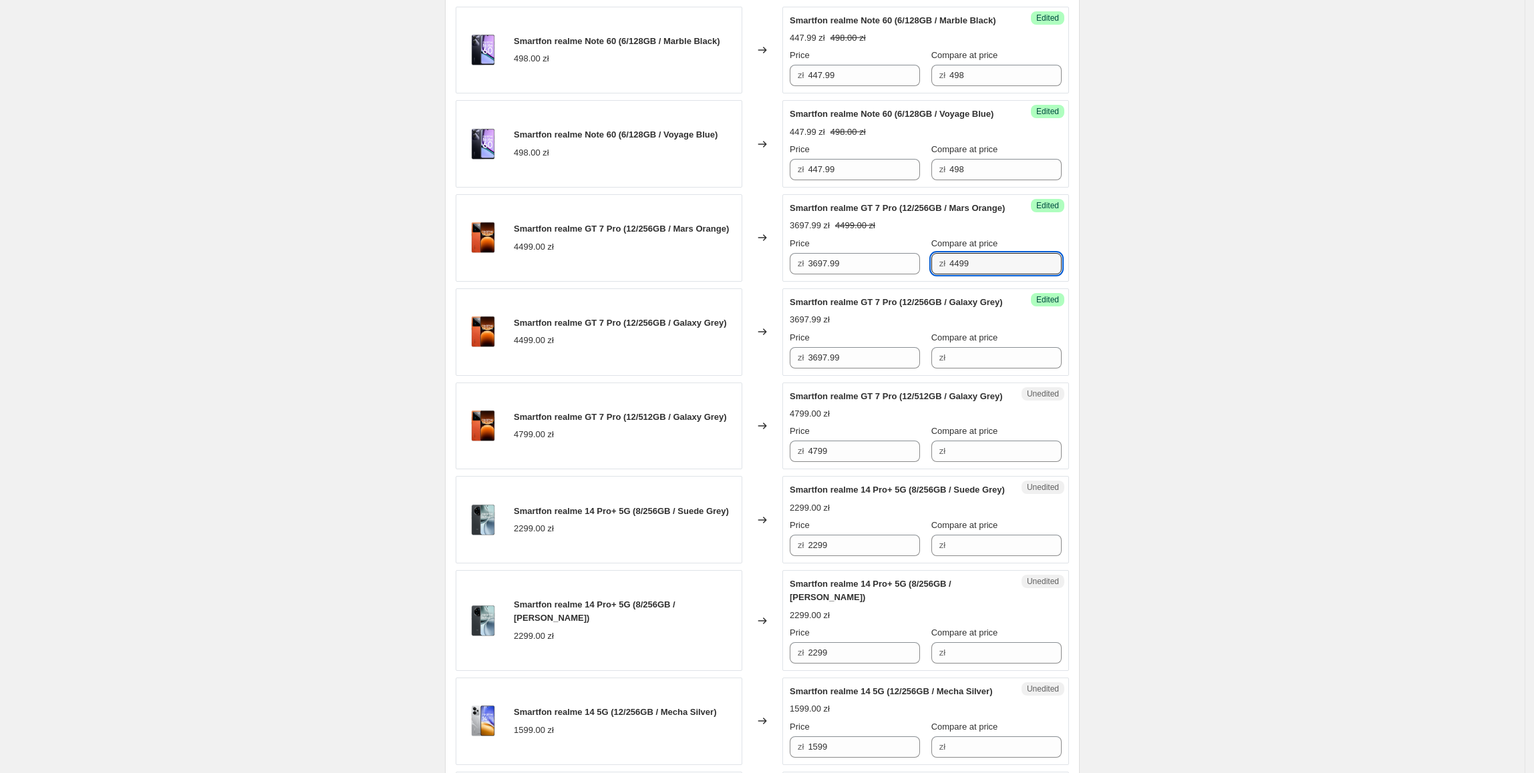
drag, startPoint x: 967, startPoint y: 407, endPoint x: 975, endPoint y: 413, distance: 10.0
click at [968, 343] on span "Compare at price" at bounding box center [964, 338] width 67 height 10
click at [983, 369] on input "Compare at price" at bounding box center [1005, 357] width 112 height 21
paste input "4499"
type input "4499"
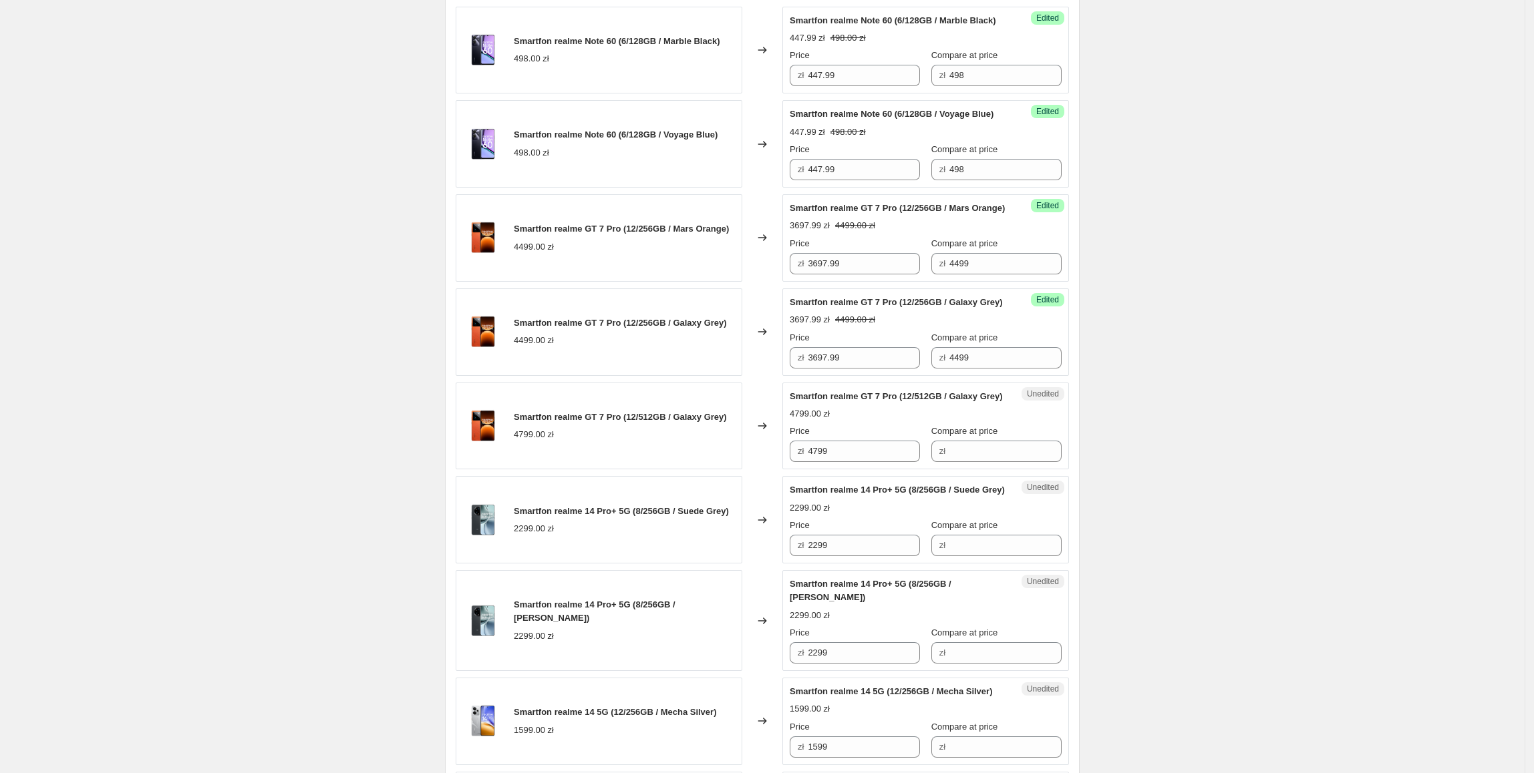
click at [1131, 417] on div "Create new price [MEDICAL_DATA]. This page is ready Create new price [MEDICAL_D…" at bounding box center [762, 472] width 1524 height 2718
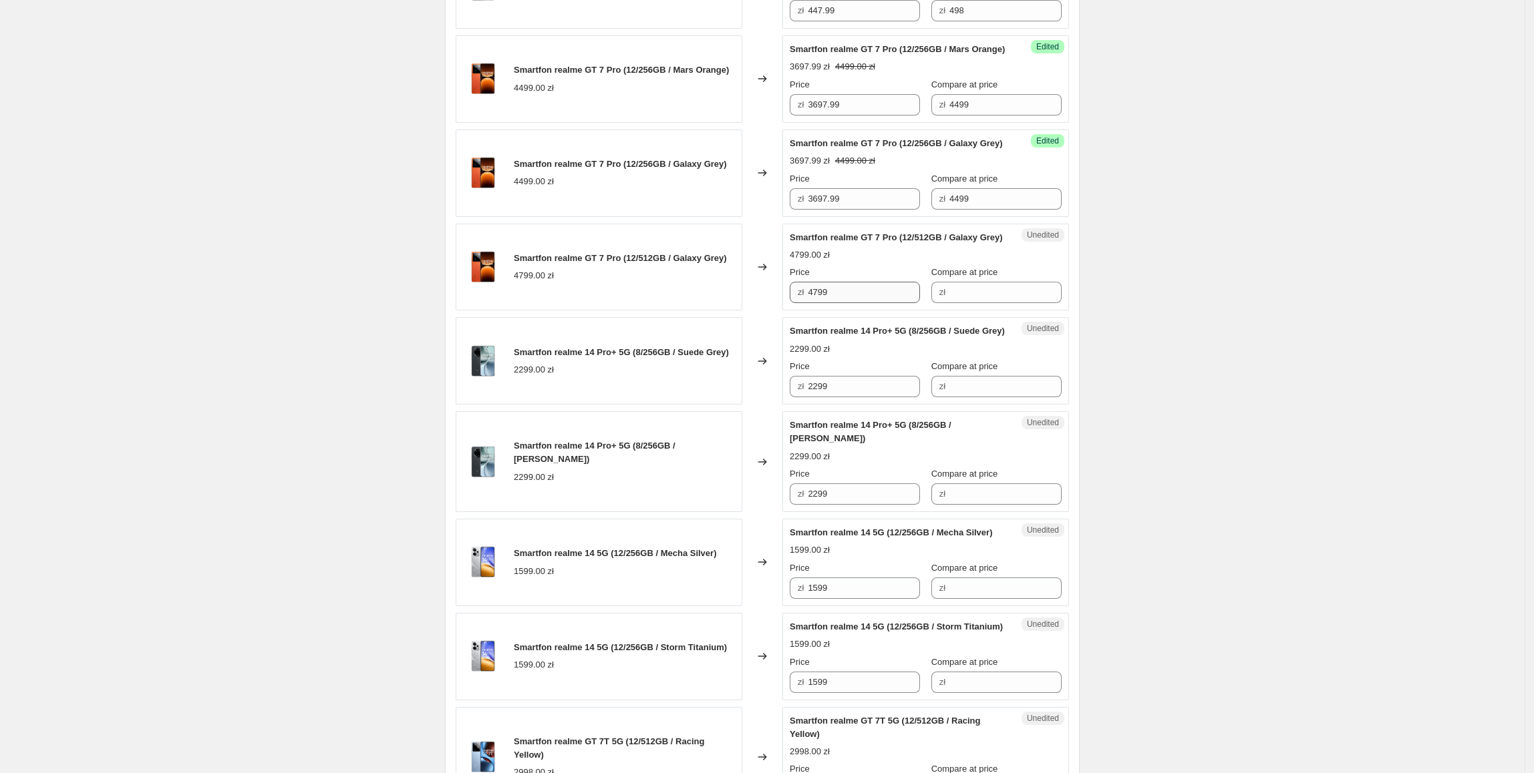
scroll to position [1061, 0]
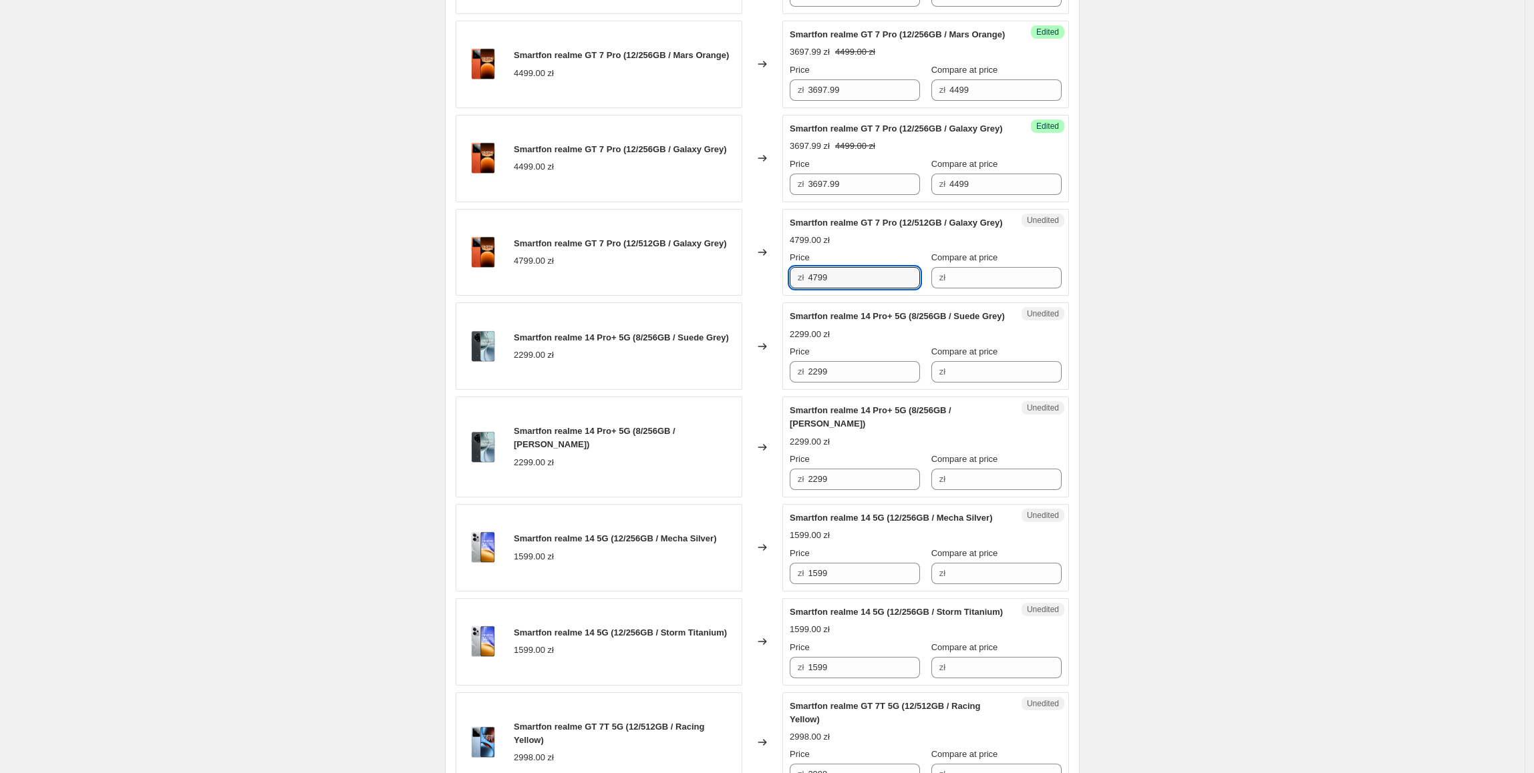
drag, startPoint x: 883, startPoint y: 353, endPoint x: 928, endPoint y: 374, distance: 50.2
click at [767, 297] on div "Smartfon realme GT 7 Pro (12/512GB / Galaxy Grey) 4799.00 zł Changed to Unedite…" at bounding box center [762, 252] width 613 height 87
click at [957, 289] on input "Compare at price" at bounding box center [1005, 277] width 112 height 21
paste input "4799"
type input "4799"
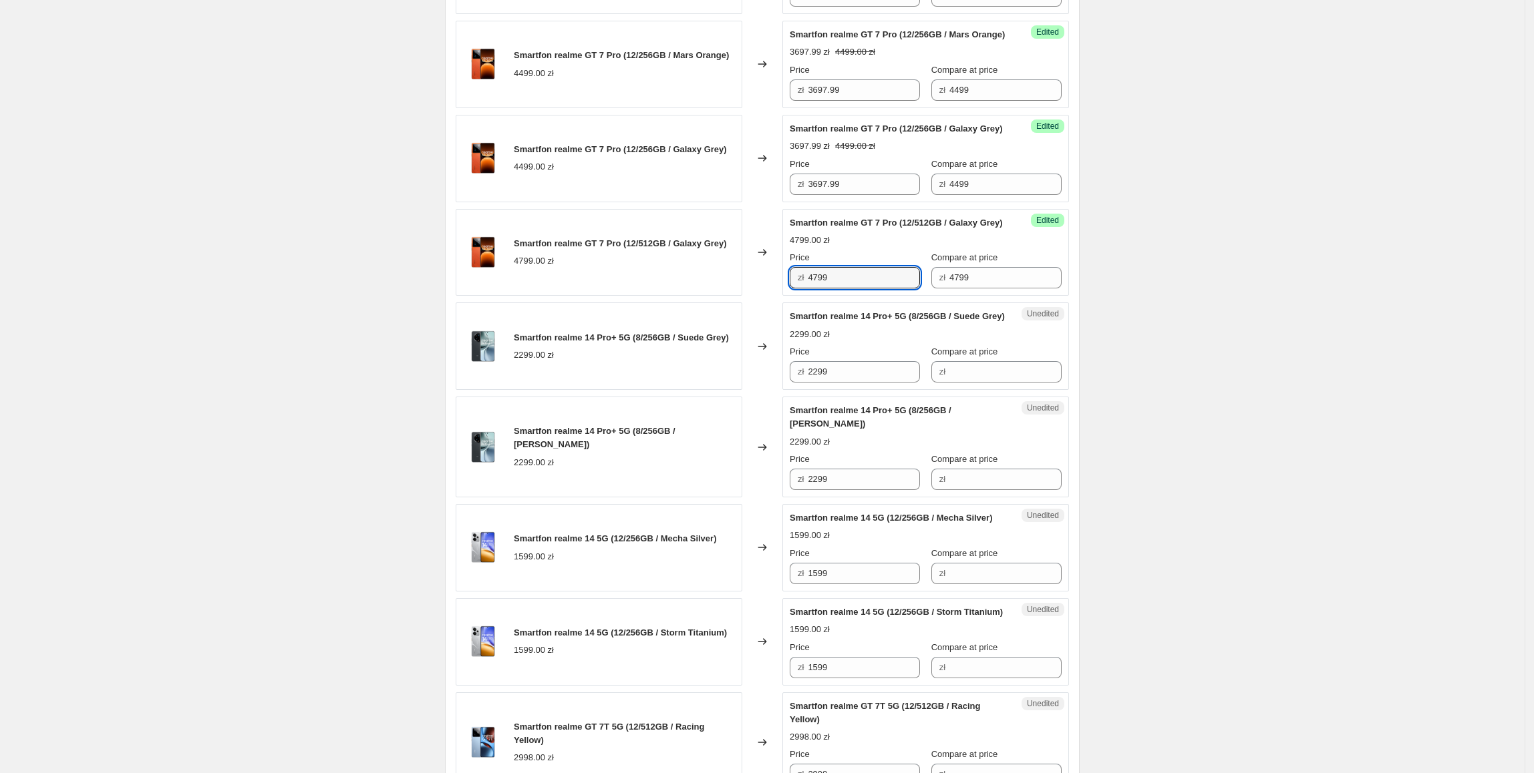
drag, startPoint x: 890, startPoint y: 353, endPoint x: 797, endPoint y: 365, distance: 93.6
click at [797, 289] on div "zł 4799" at bounding box center [854, 277] width 130 height 21
type input "4297.99"
click at [1158, 332] on div "Create new price [MEDICAL_DATA]. This page is ready Create new price [MEDICAL_D…" at bounding box center [762, 298] width 1524 height 2718
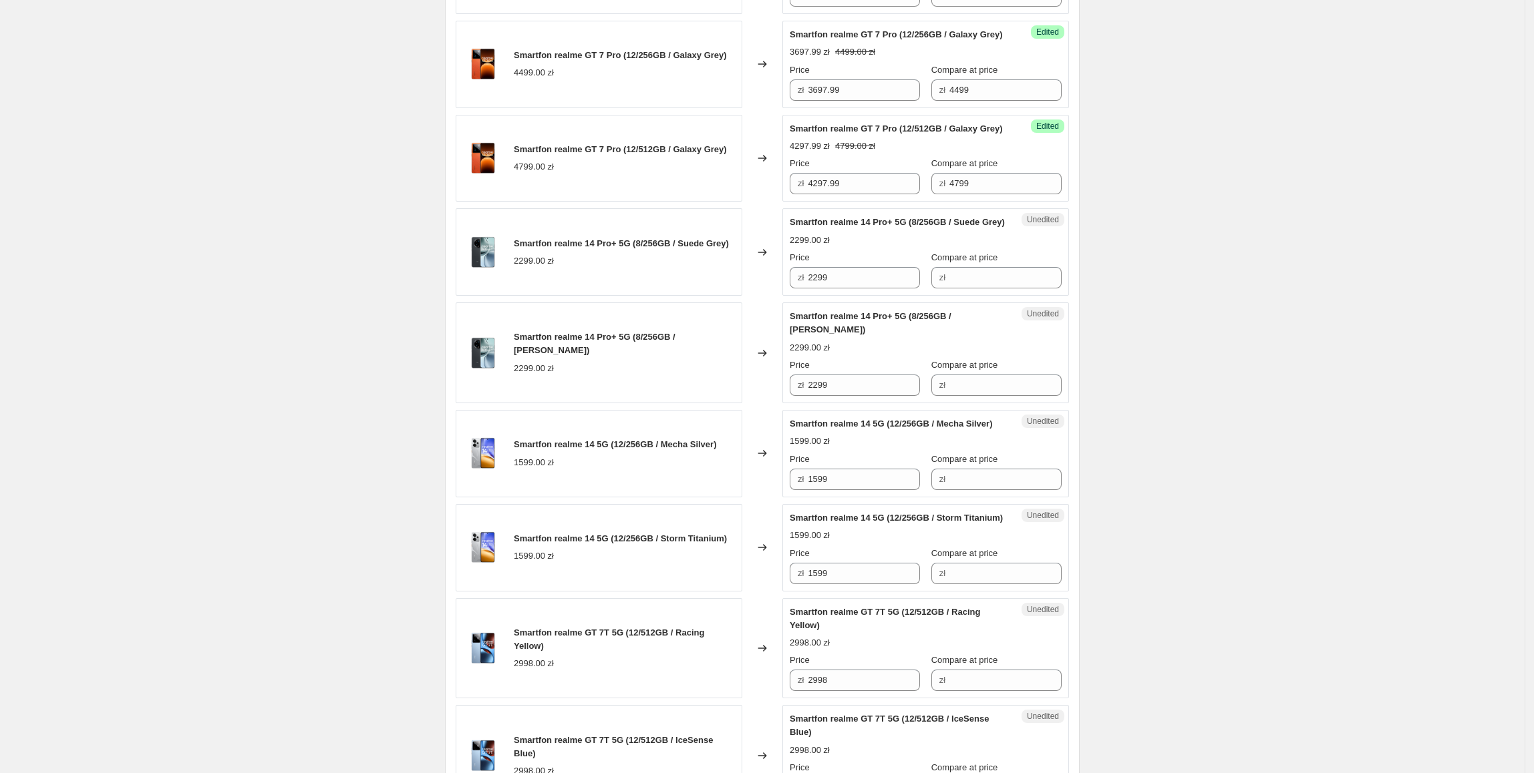
scroll to position [1156, 0]
drag, startPoint x: 715, startPoint y: 401, endPoint x: 725, endPoint y: 406, distance: 11.4
click at [712, 401] on div "Smartfon realme 12 Pro+ 5G (12/512GB / Submarine Blue) 2498.00 zł Changed to Su…" at bounding box center [762, 325] width 613 height 1981
click at [977, 288] on input "Compare at price" at bounding box center [1005, 277] width 112 height 21
paste input "2299"
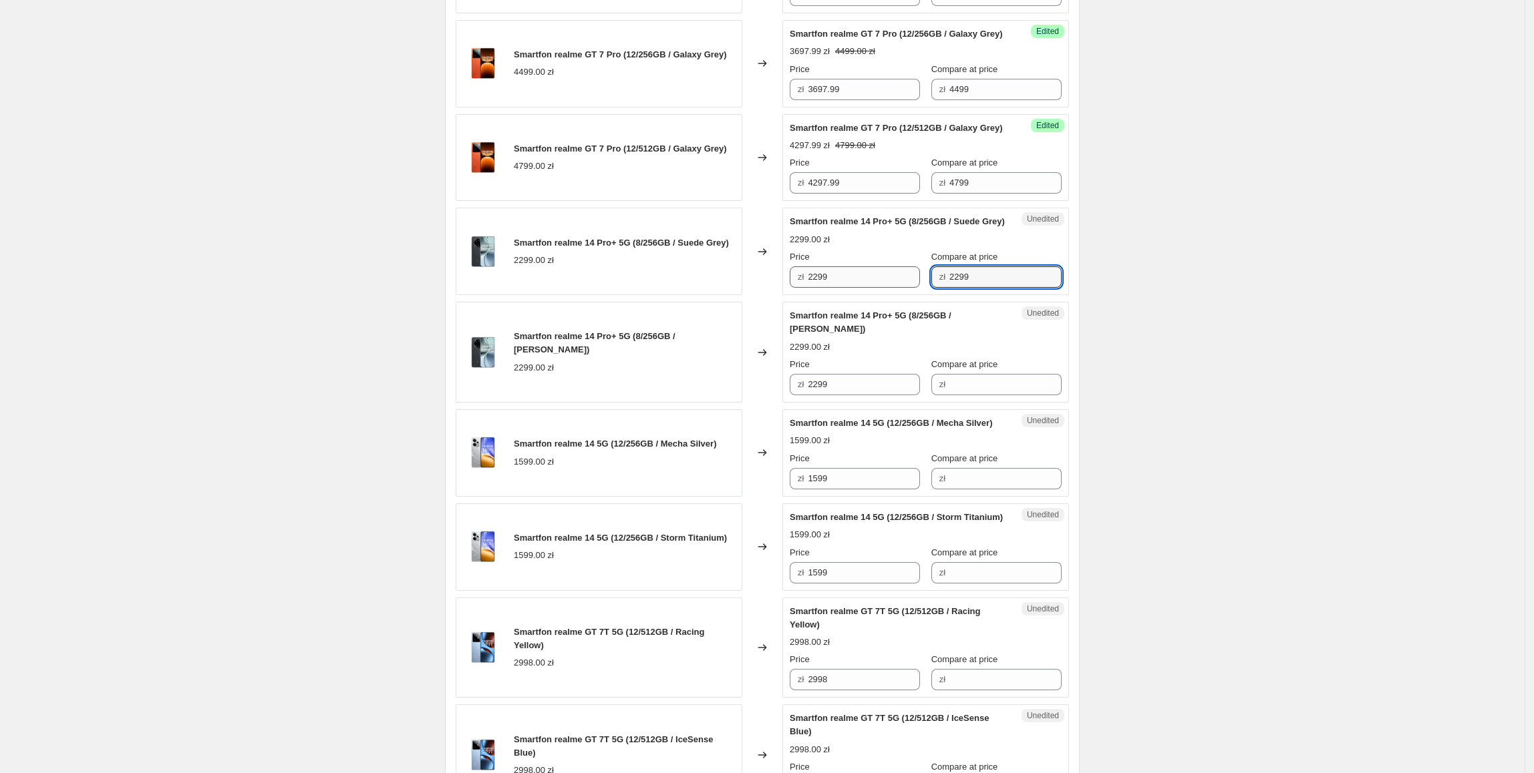
type input "2299"
drag, startPoint x: 858, startPoint y: 377, endPoint x: 803, endPoint y: 380, distance: 55.5
click at [803, 288] on div "zł 2299" at bounding box center [854, 277] width 130 height 21
type input "1997.99"
click at [1090, 374] on div "Create new price [MEDICAL_DATA]. This page is ready Create new price [MEDICAL_D…" at bounding box center [762, 203] width 667 height 2718
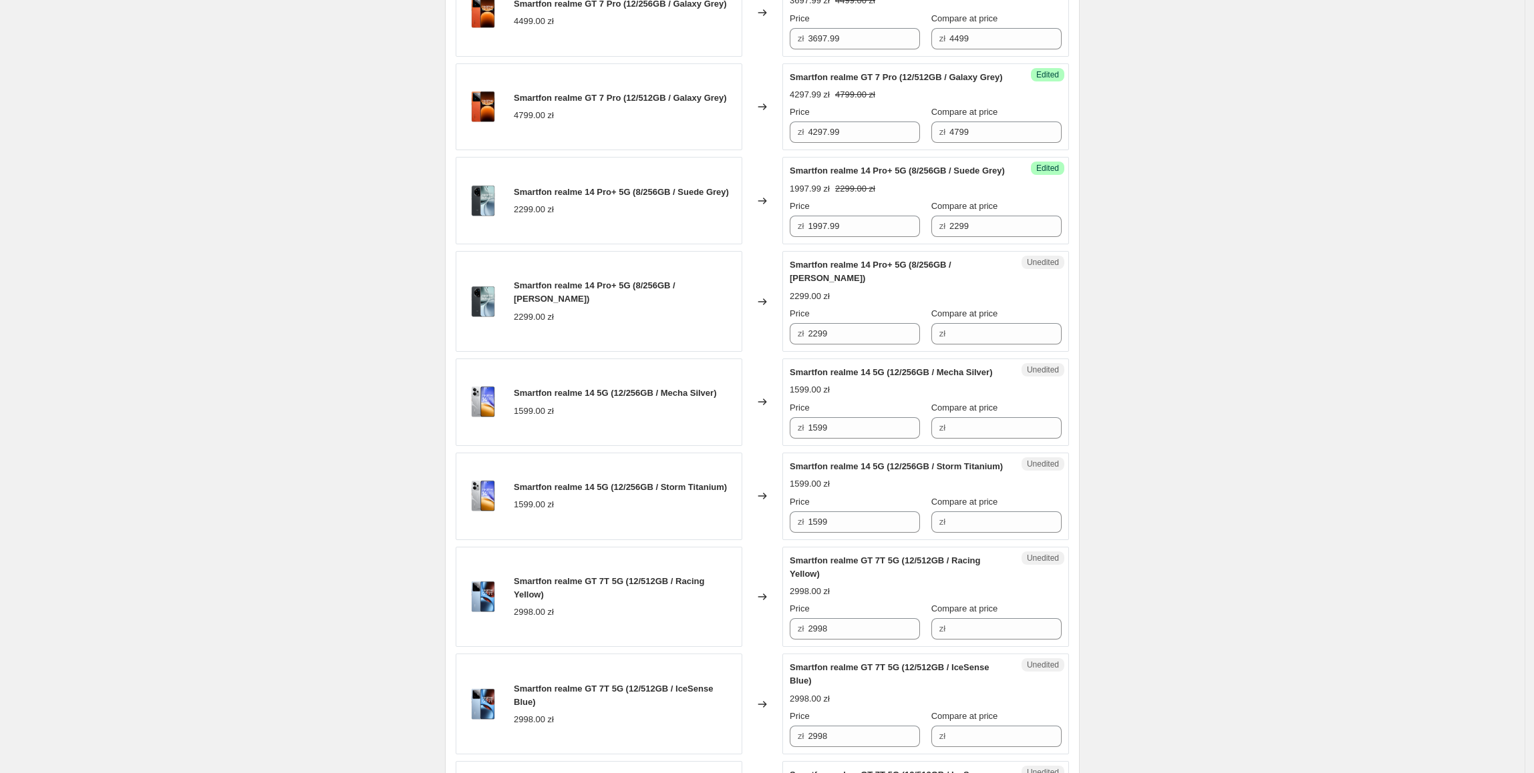
scroll to position [1208, 0]
drag, startPoint x: 874, startPoint y: 327, endPoint x: 756, endPoint y: 325, distance: 117.6
click at [756, 243] on div "Smartfon realme 14 Pro+ 5G (8/256GB / Suede Grey) 2299.00 zł Changed to Success…" at bounding box center [762, 199] width 613 height 87
drag, startPoint x: 826, startPoint y: 431, endPoint x: 722, endPoint y: 433, distance: 104.2
click at [722, 351] on div "Smartfon realme 14 Pro+ 5G (8/256GB / [PERSON_NAME]) 2299.00 zł Changed to Uned…" at bounding box center [762, 300] width 613 height 101
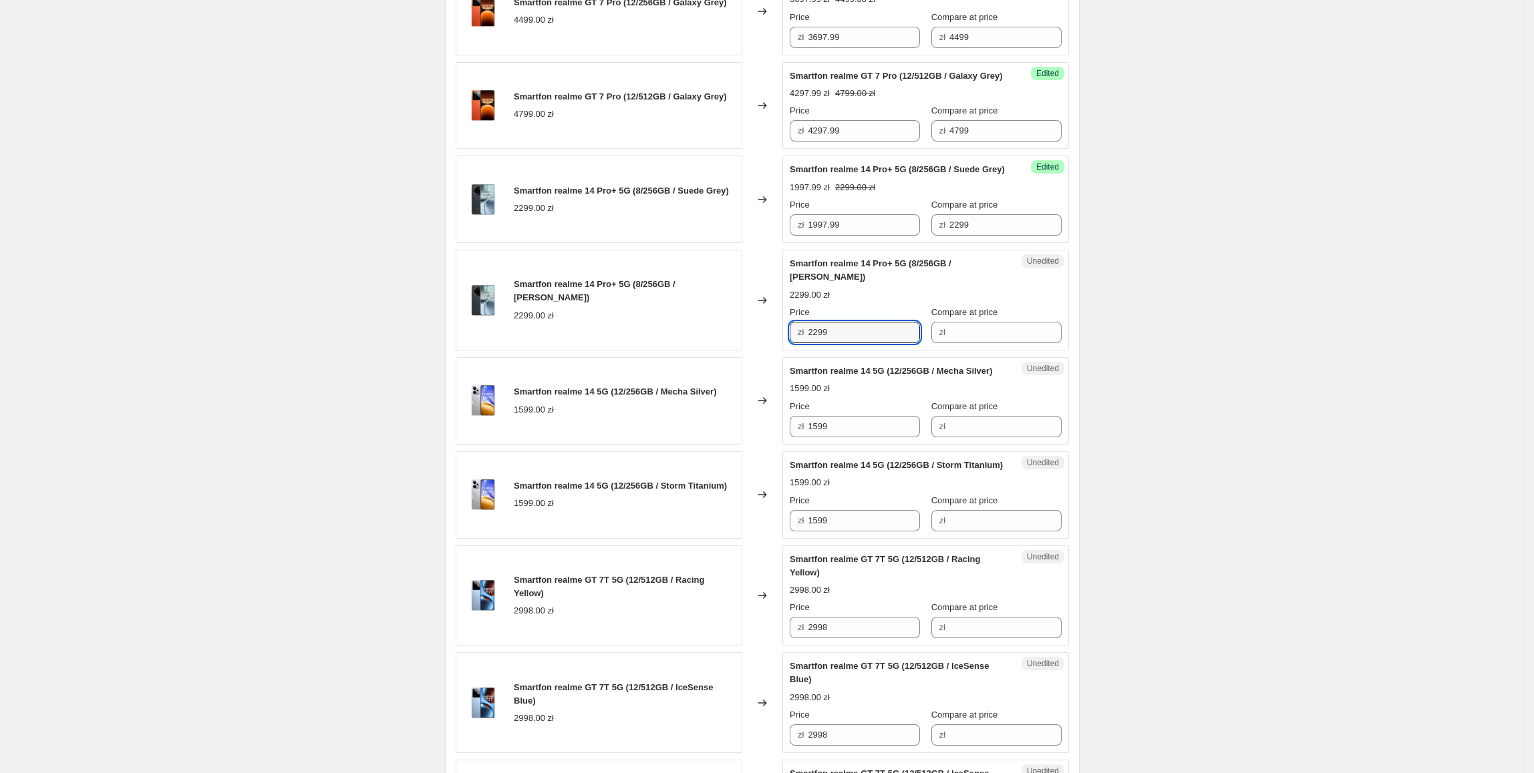
paste input "1997."
type input "1997.99"
drag, startPoint x: 722, startPoint y: 433, endPoint x: 776, endPoint y: 425, distance: 54.7
click at [724, 351] on div "Smartfon realme 14 Pro+ 5G (8/256GB / [PERSON_NAME]) 2299.00 zł" at bounding box center [599, 300] width 287 height 101
drag, startPoint x: 1010, startPoint y: 331, endPoint x: 899, endPoint y: 329, distance: 110.9
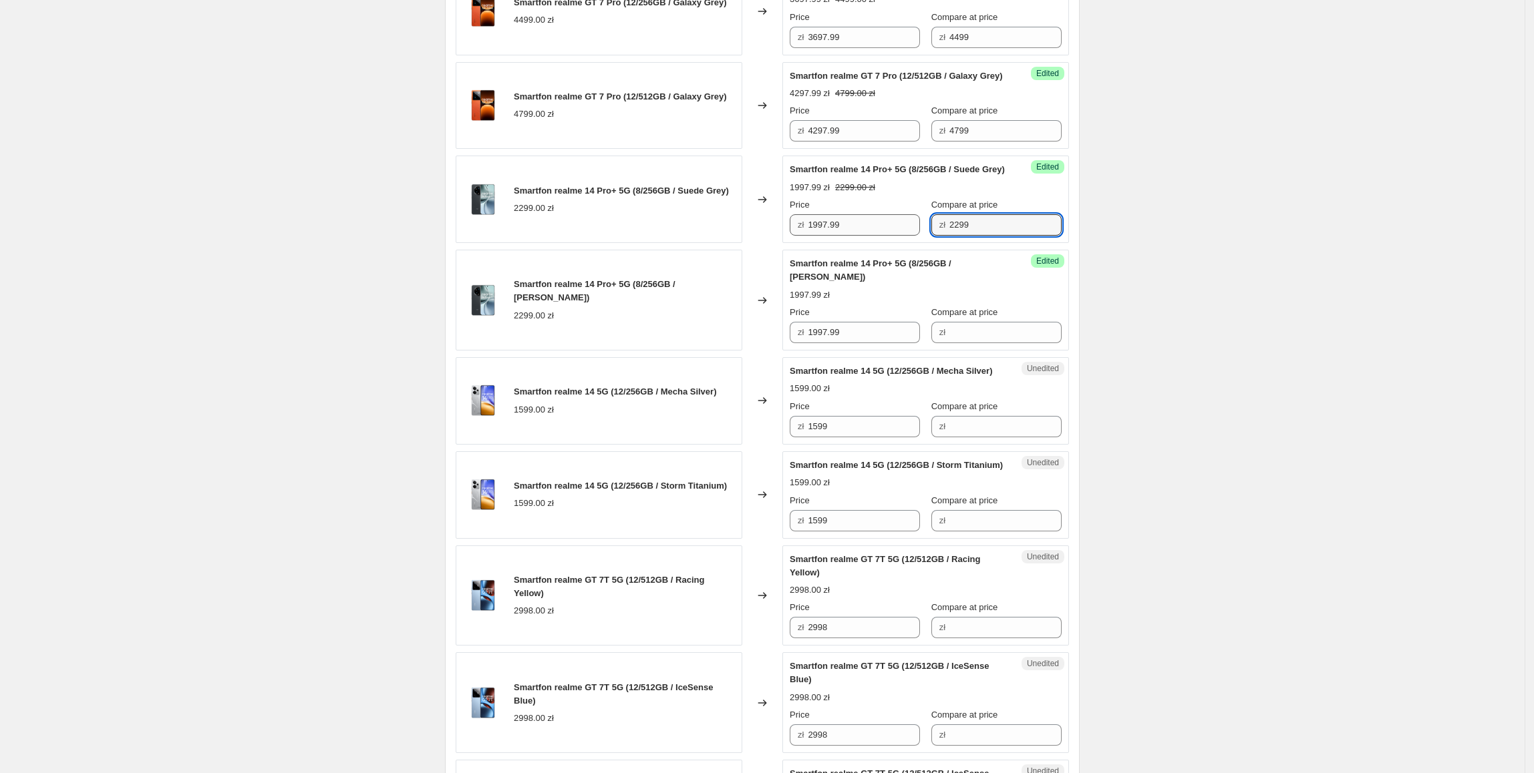
click at [899, 236] on div "Price zł 1997.99 Compare at price zł 2299" at bounding box center [925, 216] width 272 height 37
click at [967, 343] on input "Compare at price" at bounding box center [1005, 332] width 112 height 21
paste input "2299"
type input "2299"
click at [1168, 399] on div "Create new price [MEDICAL_DATA]. This page is ready Create new price [MEDICAL_D…" at bounding box center [762, 151] width 1524 height 2718
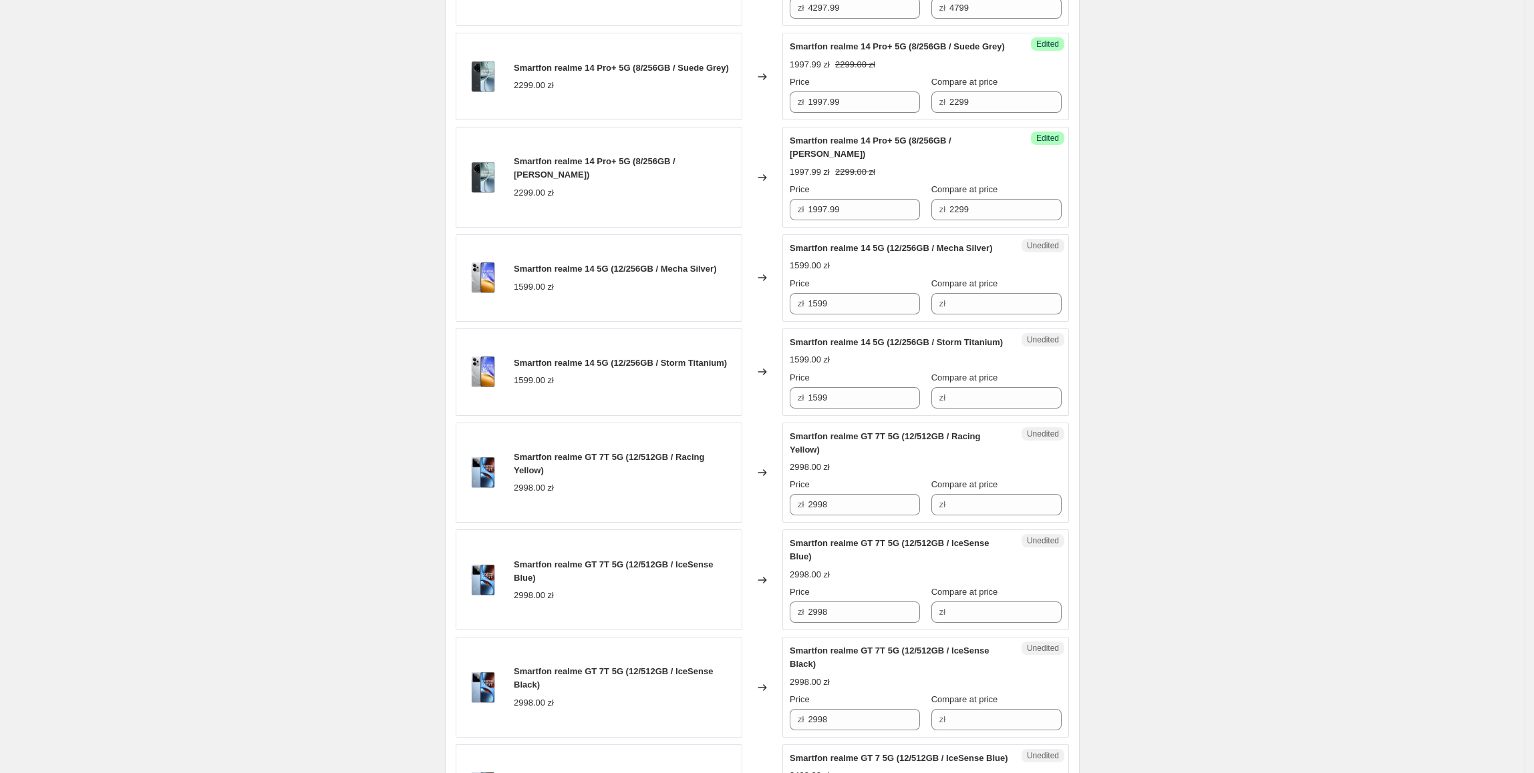
scroll to position [1332, 0]
drag, startPoint x: 850, startPoint y: 417, endPoint x: 859, endPoint y: 419, distance: 9.1
click at [757, 321] on div "Smartfon realme 14 5G (12/256GB / Mecha Silver) 1599.00 zł Changed to Unedited …" at bounding box center [762, 276] width 613 height 87
click at [970, 313] on input "Compare at price" at bounding box center [1005, 302] width 112 height 21
paste input "1599"
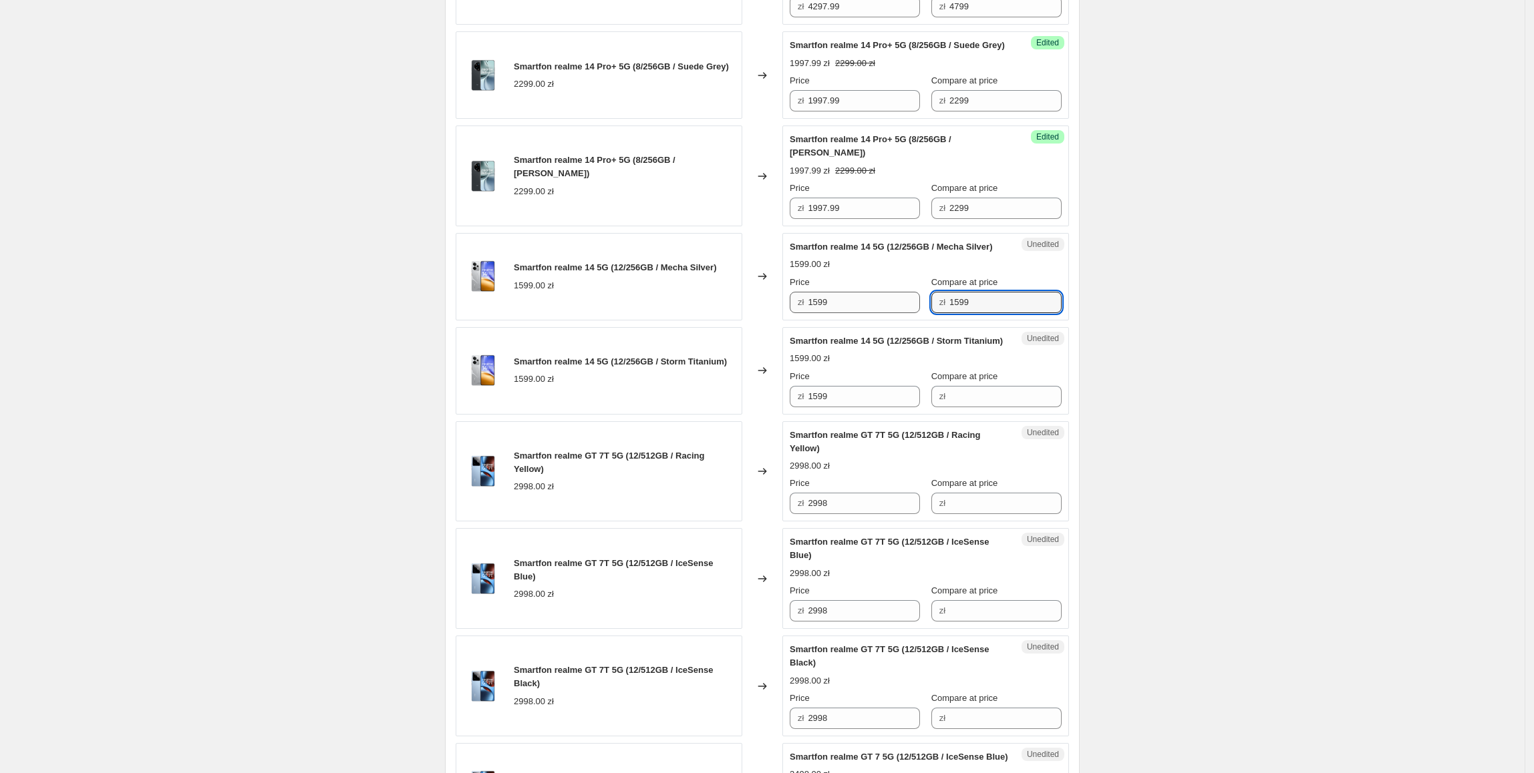
type input "1599"
drag, startPoint x: 826, startPoint y: 417, endPoint x: 796, endPoint y: 415, distance: 29.4
click at [796, 313] on div "zł 1599" at bounding box center [854, 302] width 130 height 21
type input "1397.99"
click at [1298, 431] on div "Create new price [MEDICAL_DATA]. This page is ready Create new price [MEDICAL_D…" at bounding box center [762, 27] width 1524 height 2718
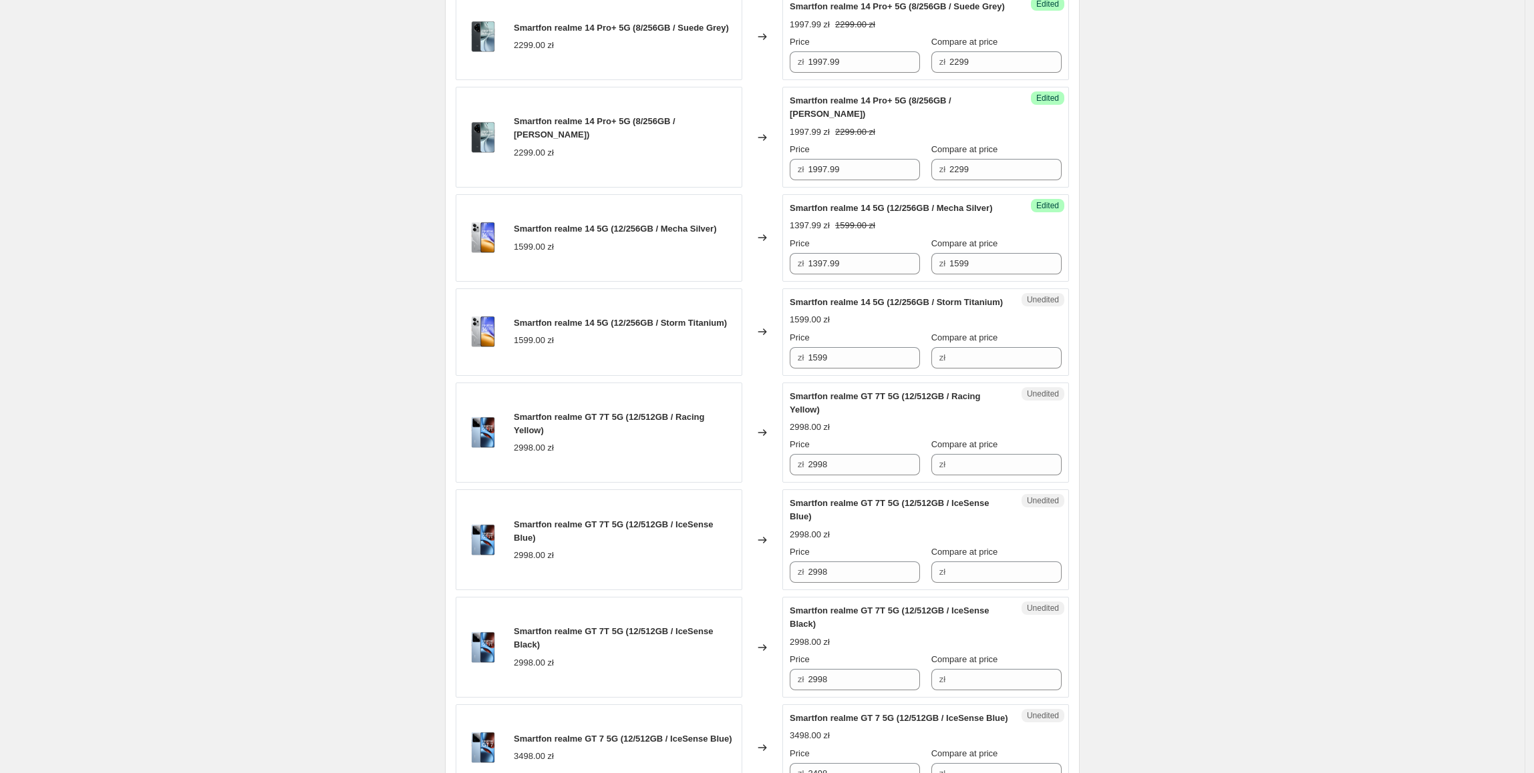
scroll to position [1371, 0]
drag, startPoint x: 858, startPoint y: 377, endPoint x: 781, endPoint y: 388, distance: 77.6
click at [781, 281] on div "Smartfon realme 14 5G (12/256GB / Mecha Silver) 1599.00 zł Changed to Success E…" at bounding box center [762, 237] width 613 height 87
drag, startPoint x: 874, startPoint y: 484, endPoint x: 746, endPoint y: 508, distance: 130.5
click at [749, 506] on div "Smartfon realme 12 Pro+ 5G (12/512GB / Submarine Blue) 2498.00 zł Changed to Su…" at bounding box center [762, 109] width 613 height 1981
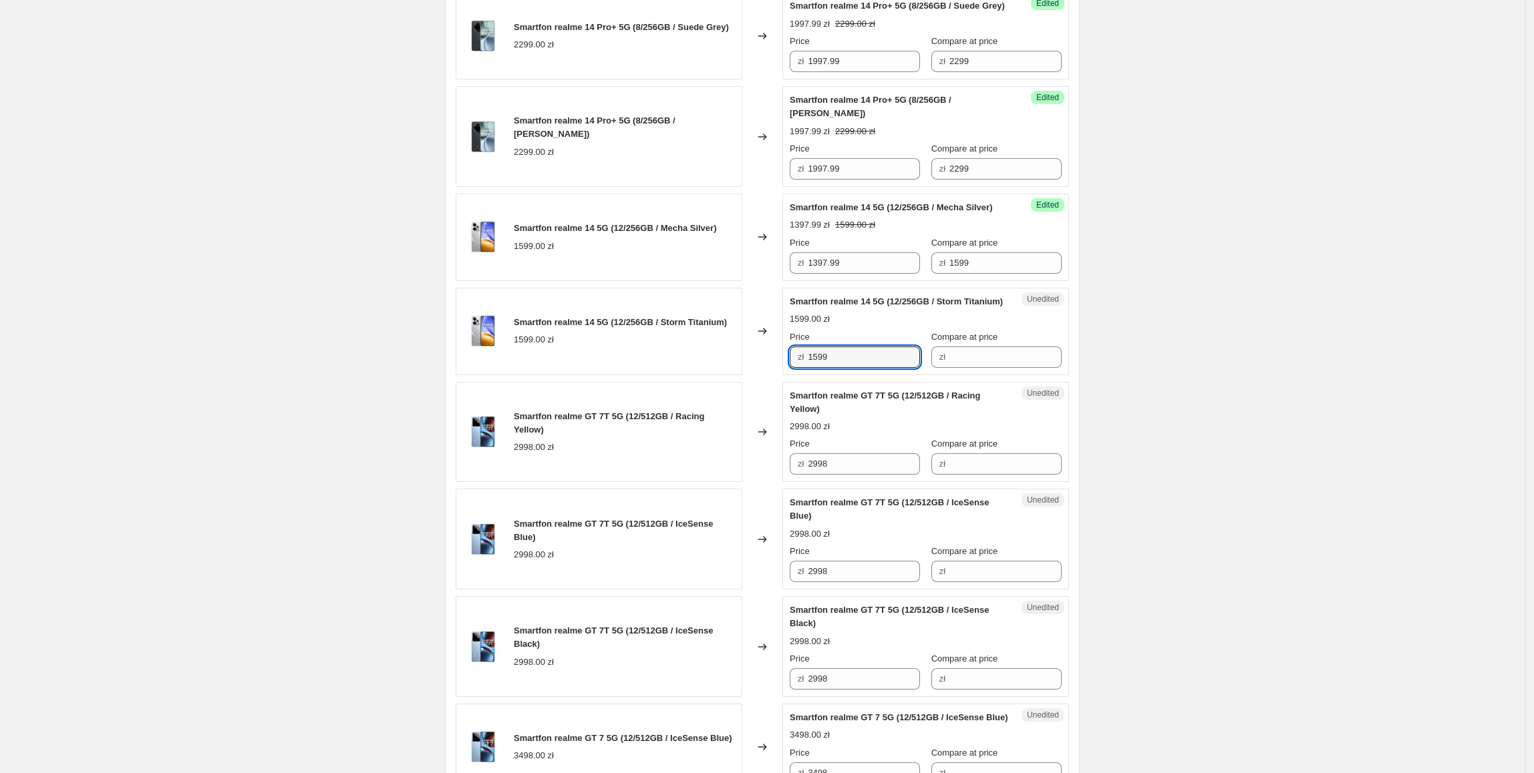
paste input "397."
type input "1397.99"
drag, startPoint x: 746, startPoint y: 508, endPoint x: 858, endPoint y: 469, distance: 118.3
click at [754, 483] on div "Changed to" at bounding box center [762, 432] width 40 height 101
drag, startPoint x: 981, startPoint y: 383, endPoint x: 928, endPoint y: 423, distance: 67.2
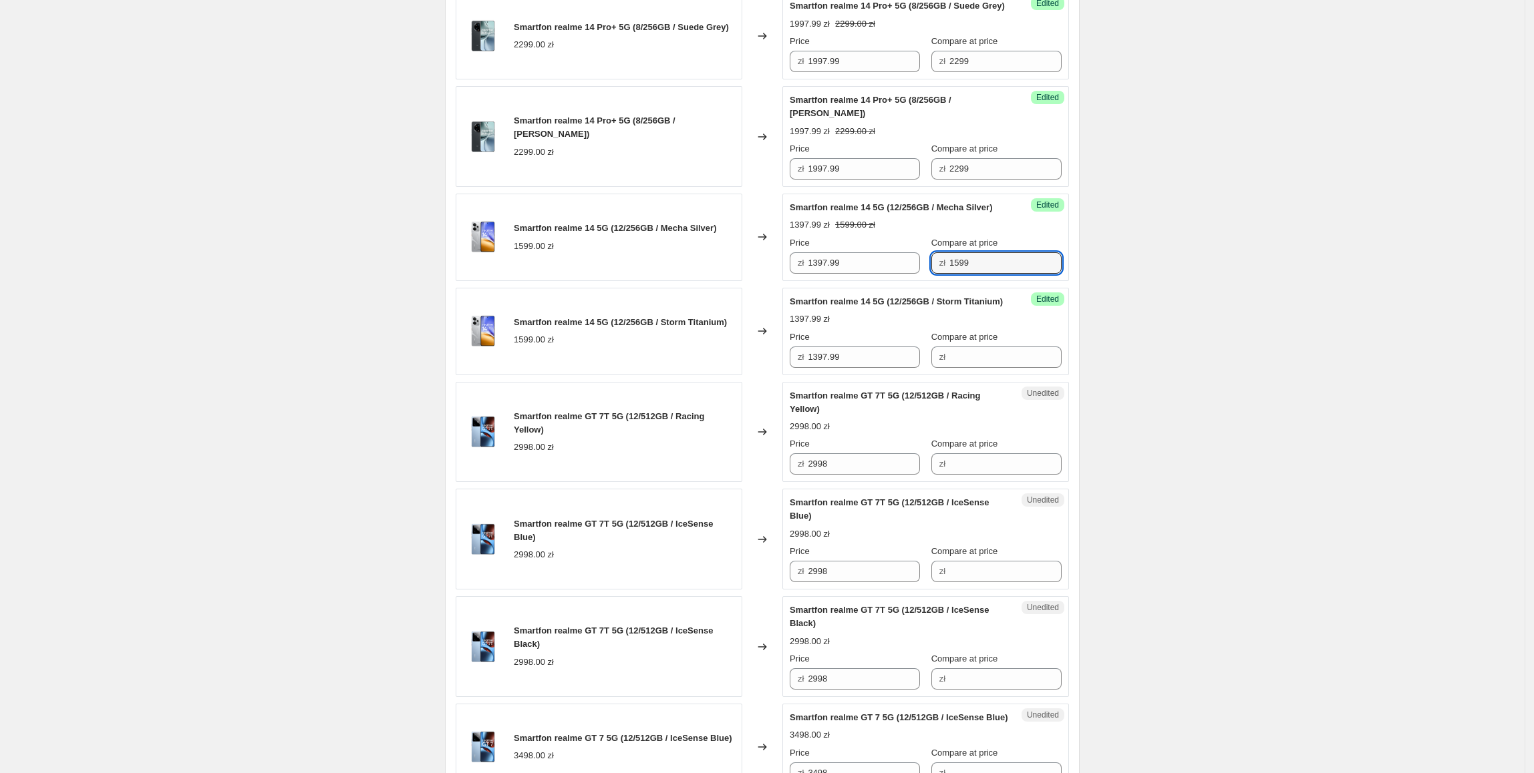
click at [910, 403] on div "Smartfon realme 12 Pro+ 5G (12/512GB / Submarine Blue) 2498.00 zł Changed to Su…" at bounding box center [762, 109] width 613 height 1981
click at [986, 368] on input "Compare at price" at bounding box center [1005, 357] width 112 height 21
paste input "1599"
type input "1599"
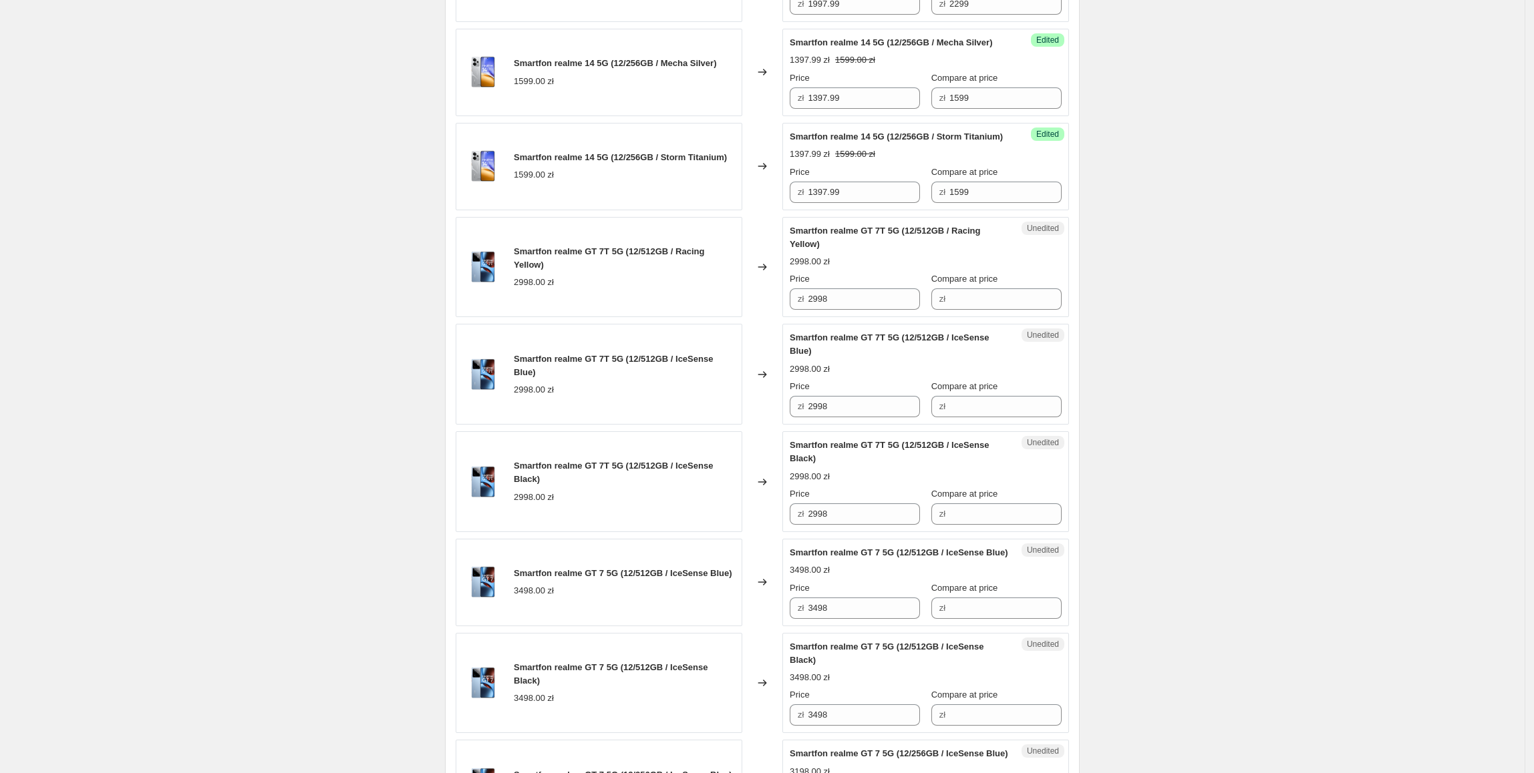
scroll to position [1537, 0]
drag, startPoint x: 883, startPoint y: 429, endPoint x: 941, endPoint y: 436, distance: 58.6
click at [769, 317] on div "Smartfon realme GT 7T 5G (12/512GB / Racing Yellow) 2998.00 zł Changed to Unedi…" at bounding box center [762, 266] width 613 height 101
click at [993, 309] on input "Compare at price" at bounding box center [1005, 298] width 112 height 21
paste input "2998"
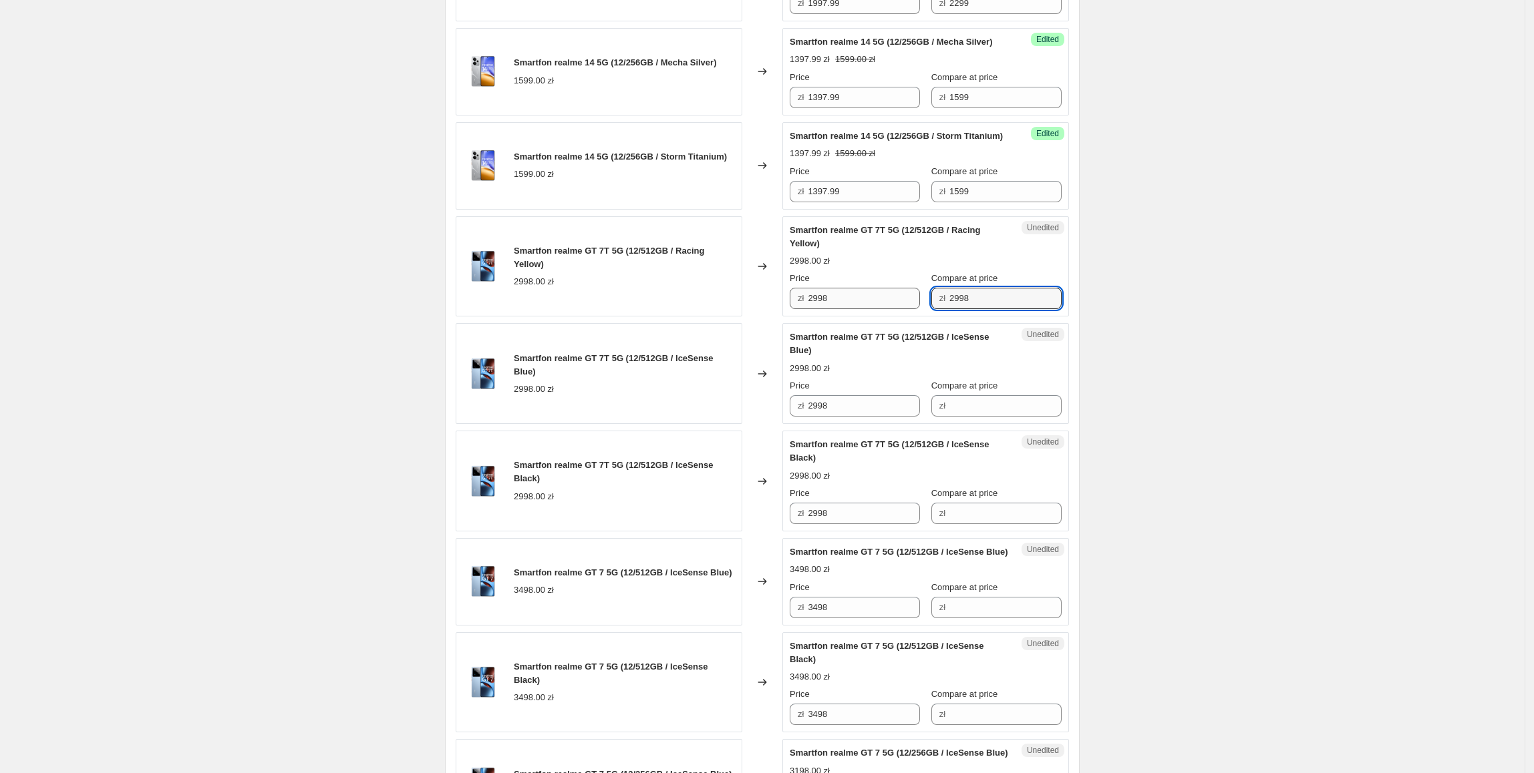
type input "2998"
drag, startPoint x: 868, startPoint y: 430, endPoint x: 810, endPoint y: 439, distance: 58.8
click at [810, 317] on div "Success Edited Smartfon realme GT 7T 5G (12/512GB / Racing Yellow) 2998.00 zł P…" at bounding box center [925, 266] width 287 height 101
type input "2697.99"
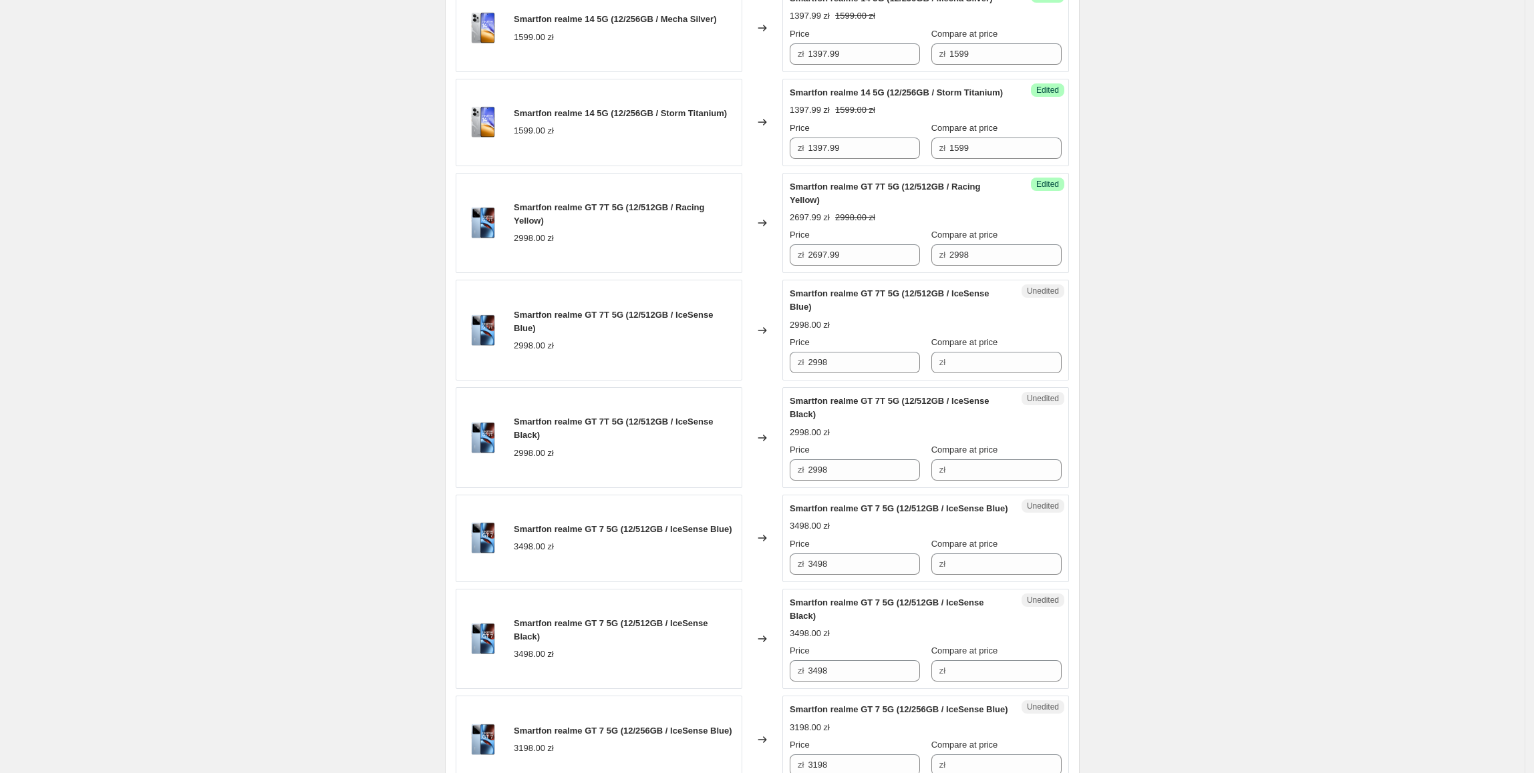
scroll to position [1582, 0]
drag, startPoint x: 883, startPoint y: 385, endPoint x: 759, endPoint y: 385, distance: 123.6
click at [759, 273] on div "Smartfon realme GT 7T 5G (12/512GB / Racing Yellow) 2998.00 zł Changed to Succe…" at bounding box center [762, 222] width 613 height 101
drag, startPoint x: 858, startPoint y: 490, endPoint x: 764, endPoint y: 502, distance: 94.3
click at [764, 379] on div "Smartfon realme GT 7T 5G (12/512GB / IceSense Blue) 2998.00 zł Changed to Unedi…" at bounding box center [762, 329] width 613 height 101
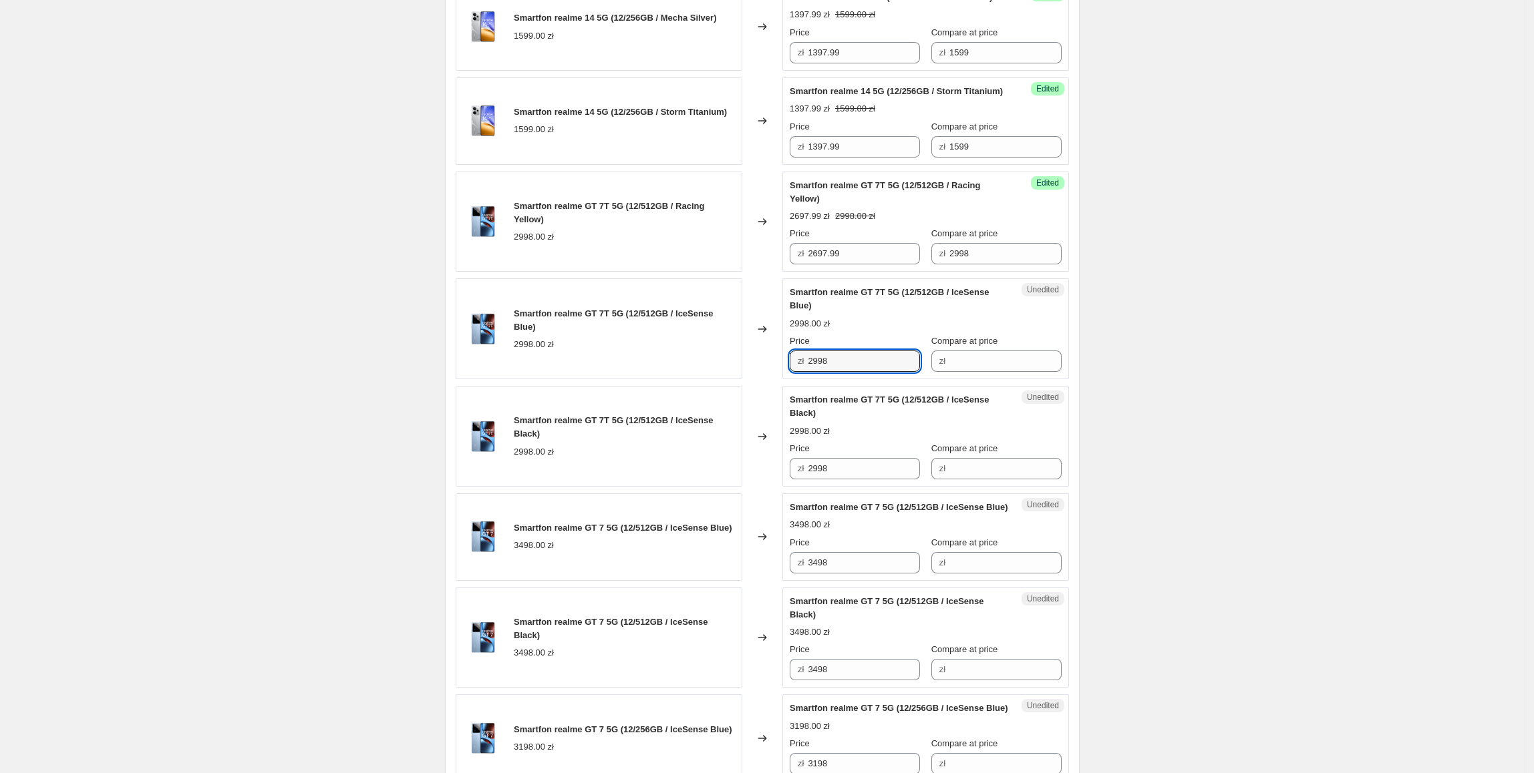
paste input "697.99"
type input "2697.99"
click at [749, 379] on div "Changed to" at bounding box center [762, 329] width 40 height 101
drag, startPoint x: 989, startPoint y: 379, endPoint x: 914, endPoint y: 391, distance: 75.8
click at [914, 273] on div "Success Edited Smartfon realme GT 7T 5G (12/512GB / Racing Yellow) 2697.99 zł 2…" at bounding box center [925, 222] width 287 height 101
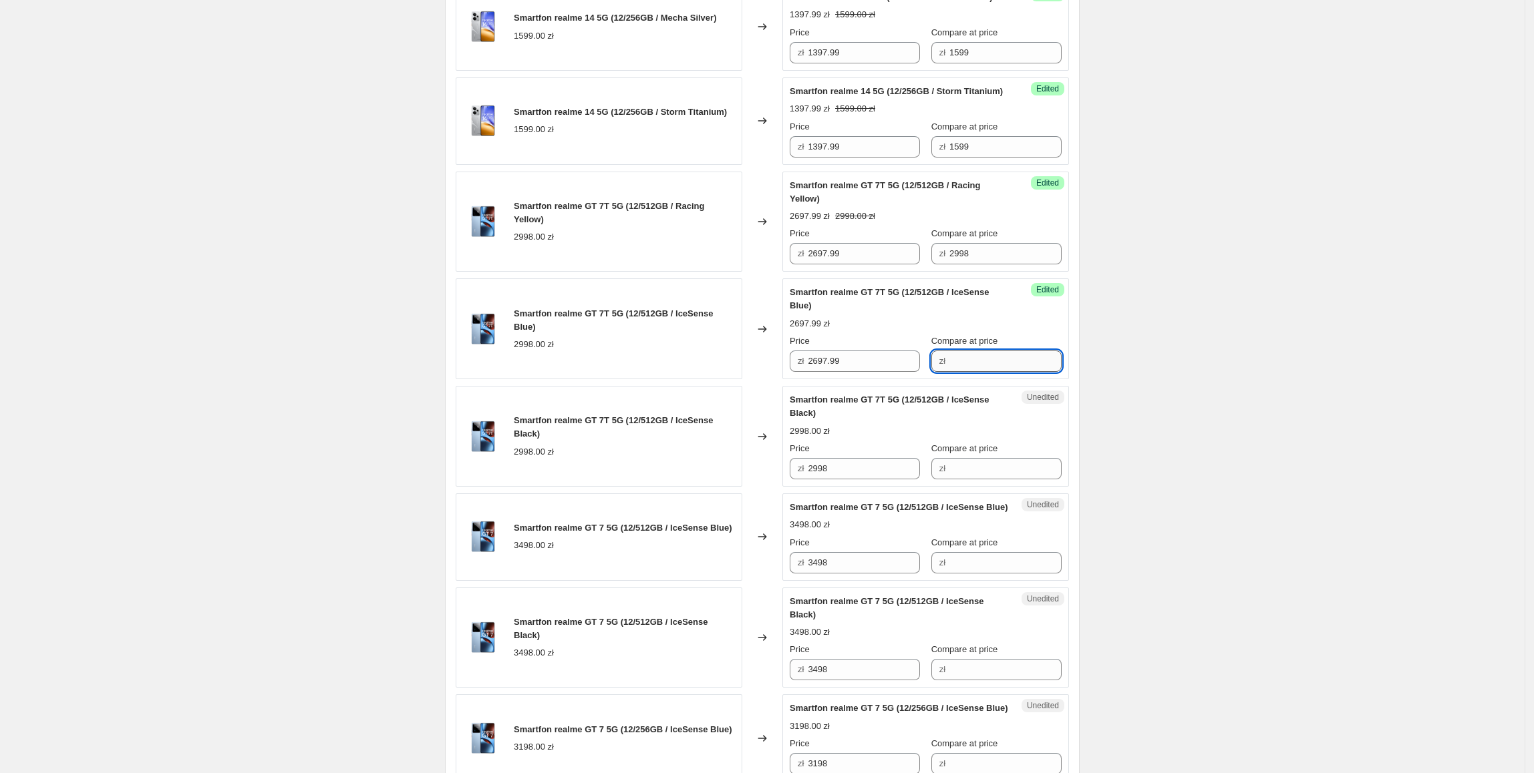
click at [982, 372] on input "Compare at price" at bounding box center [1005, 361] width 112 height 21
paste input "2998"
type input "2998"
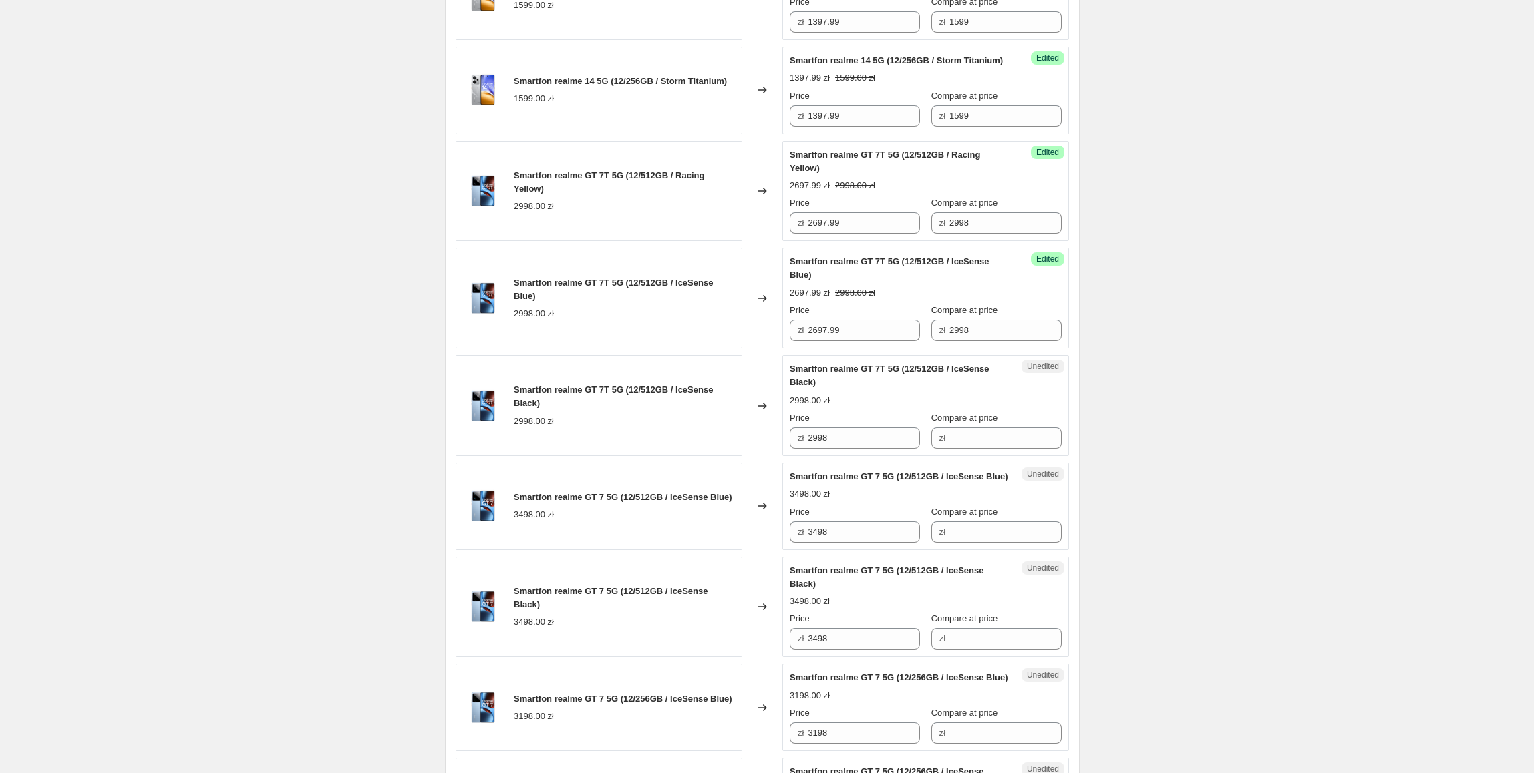
scroll to position [1614, 0]
drag, startPoint x: 882, startPoint y: 460, endPoint x: 840, endPoint y: 522, distance: 75.4
click at [776, 347] on div "Smartfon realme GT 7T 5G (12/512GB / IceSense Blue) 2998.00 zł Changed to Succe…" at bounding box center [762, 296] width 613 height 101
drag, startPoint x: 882, startPoint y: 577, endPoint x: 736, endPoint y: 575, distance: 145.6
click at [736, 454] on div "Smartfon realme GT 7T 5G (12/512GB / IceSense Black) 2998.00 zł Changed to Uned…" at bounding box center [762, 403] width 613 height 101
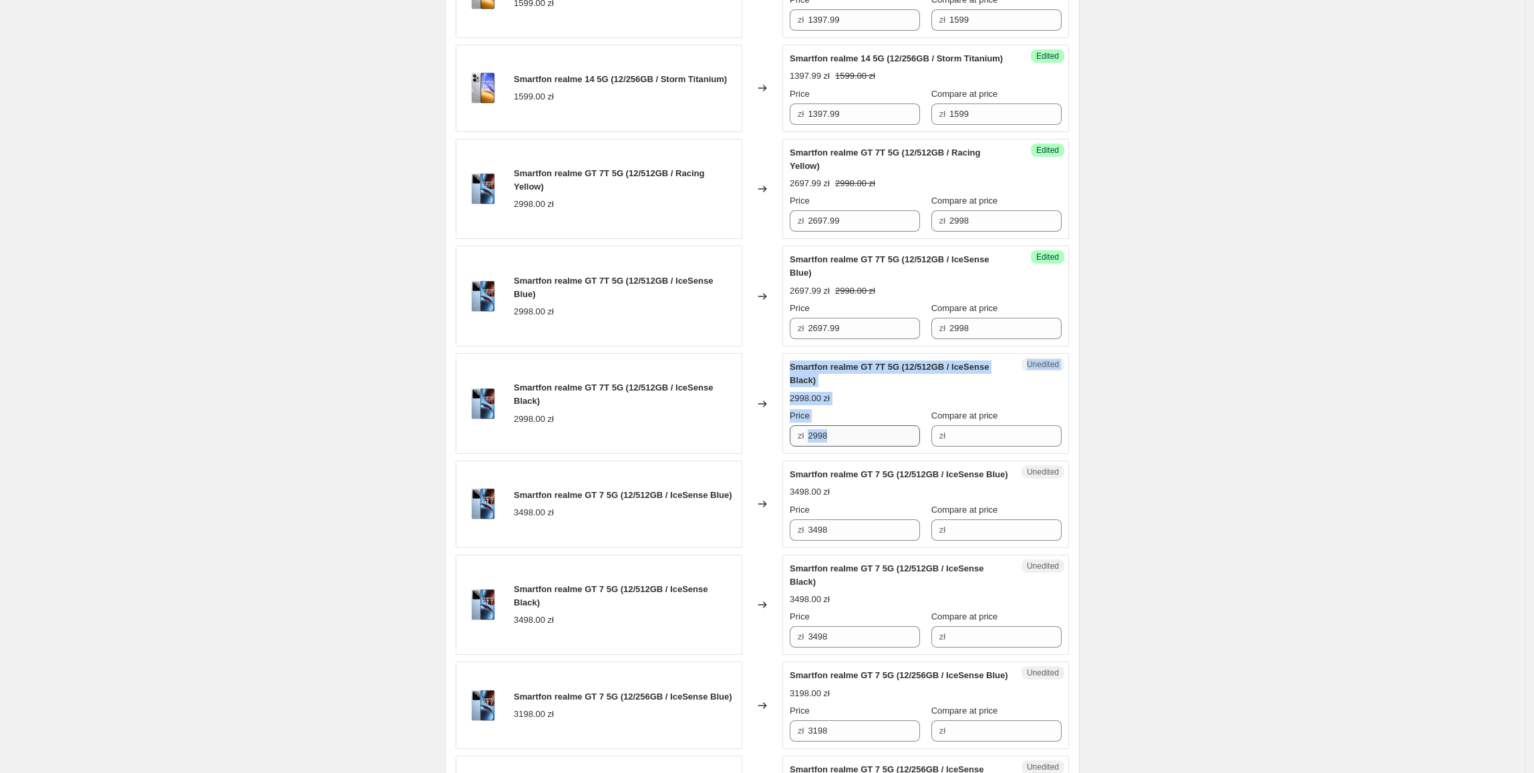
drag, startPoint x: 806, startPoint y: 567, endPoint x: 816, endPoint y: 565, distance: 10.2
click at [804, 441] on span "zł" at bounding box center [800, 436] width 6 height 10
click at [840, 447] on input "2998" at bounding box center [864, 435] width 112 height 21
drag, startPoint x: 843, startPoint y: 564, endPoint x: 775, endPoint y: 572, distance: 67.9
click at [775, 454] on div "Smartfon realme GT 7T 5G (12/512GB / IceSense Black) 2998.00 zł Changed to Uned…" at bounding box center [762, 403] width 613 height 101
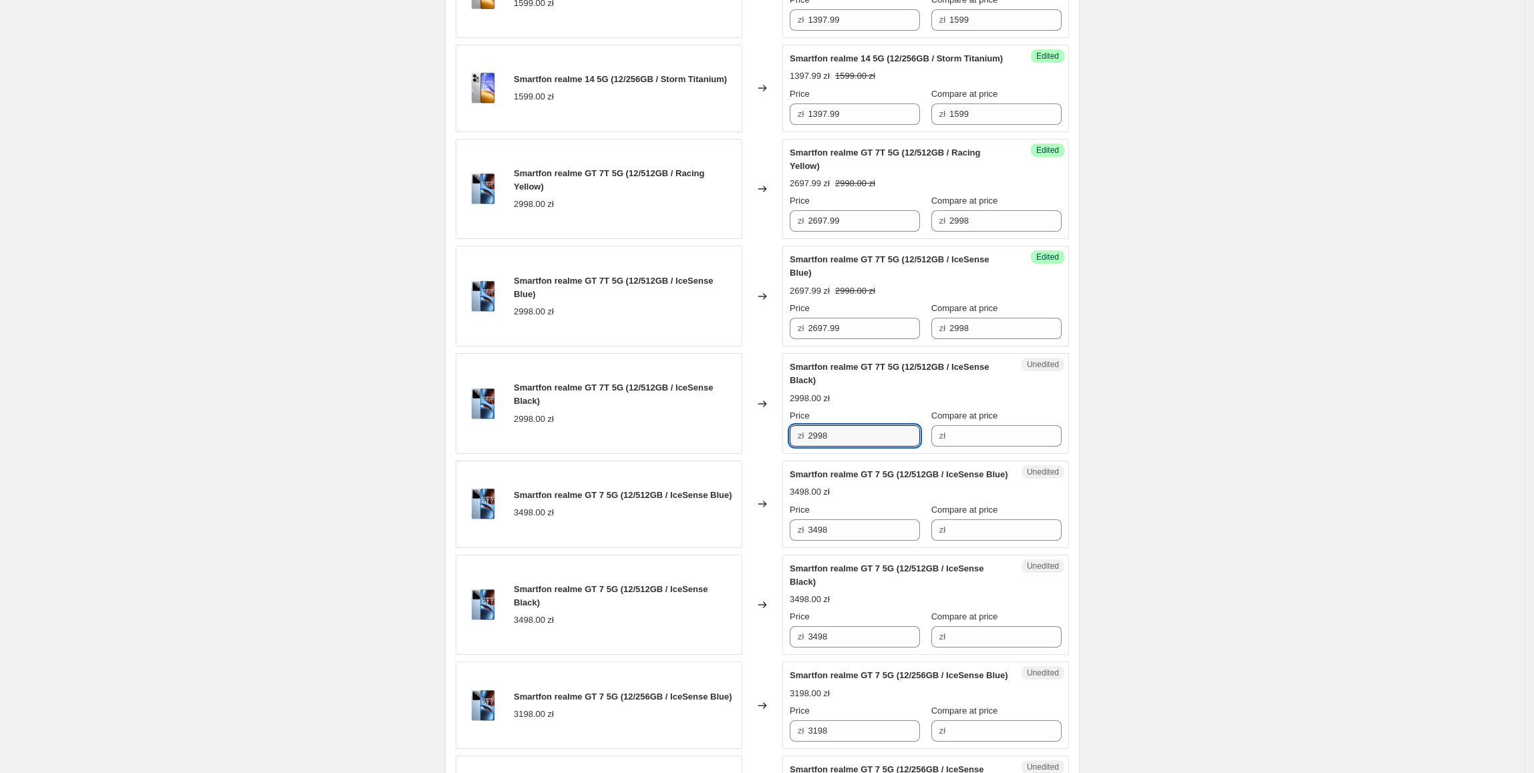
paste input "697.99"
type input "2697.99"
click at [773, 454] on div "Changed to" at bounding box center [762, 403] width 40 height 101
click at [1051, 347] on div "Success Edited Smartfon realme GT 7T 5G (12/512GB / IceSense Blue) 2697.99 zł 2…" at bounding box center [925, 296] width 287 height 101
drag, startPoint x: 1011, startPoint y: 453, endPoint x: 914, endPoint y: 453, distance: 96.8
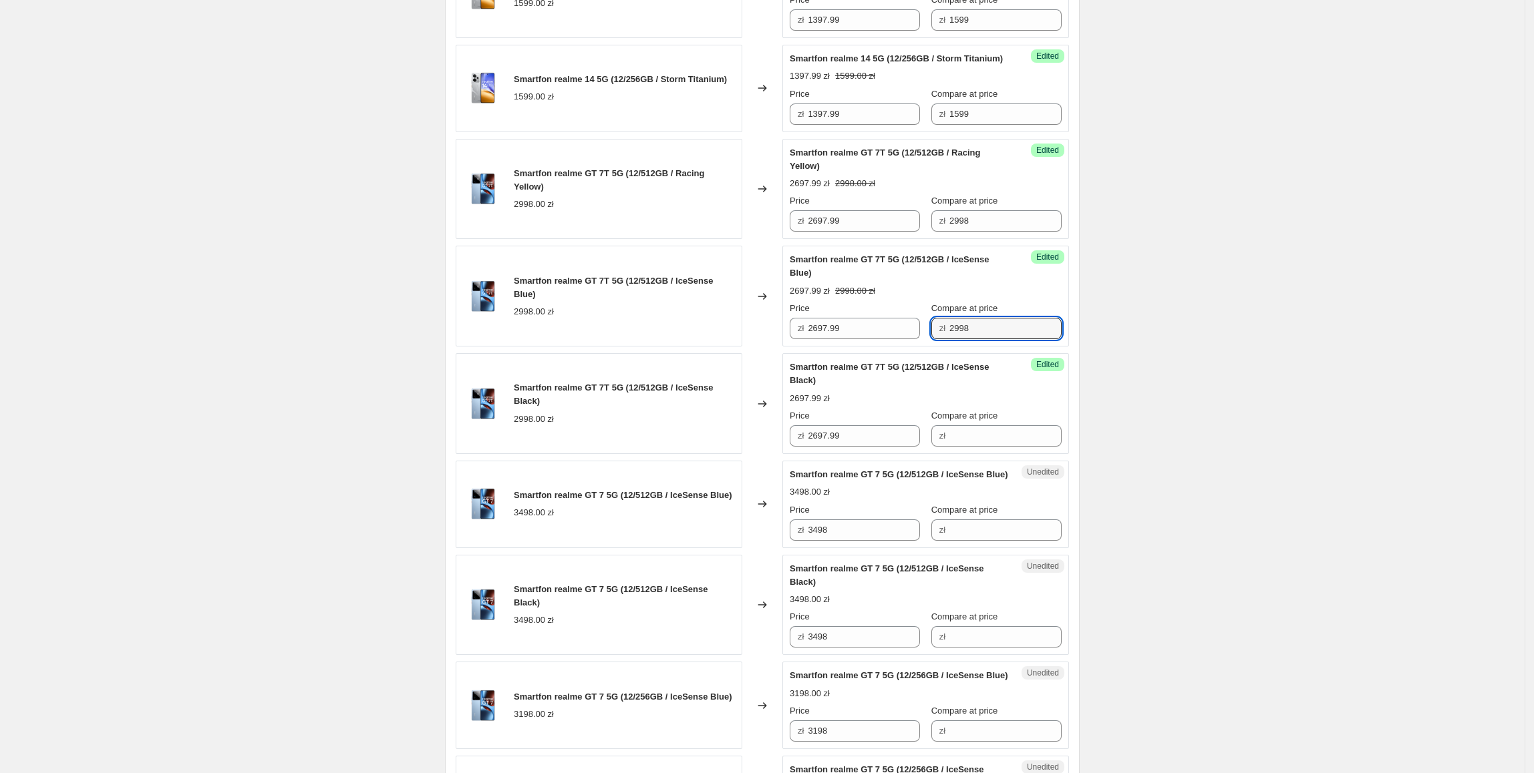
click at [914, 339] on div "Price zł 2697.99 Compare at price zł 2998" at bounding box center [925, 320] width 272 height 37
click at [981, 447] on input "Compare at price" at bounding box center [1005, 435] width 112 height 21
paste input "2998"
type input "2998"
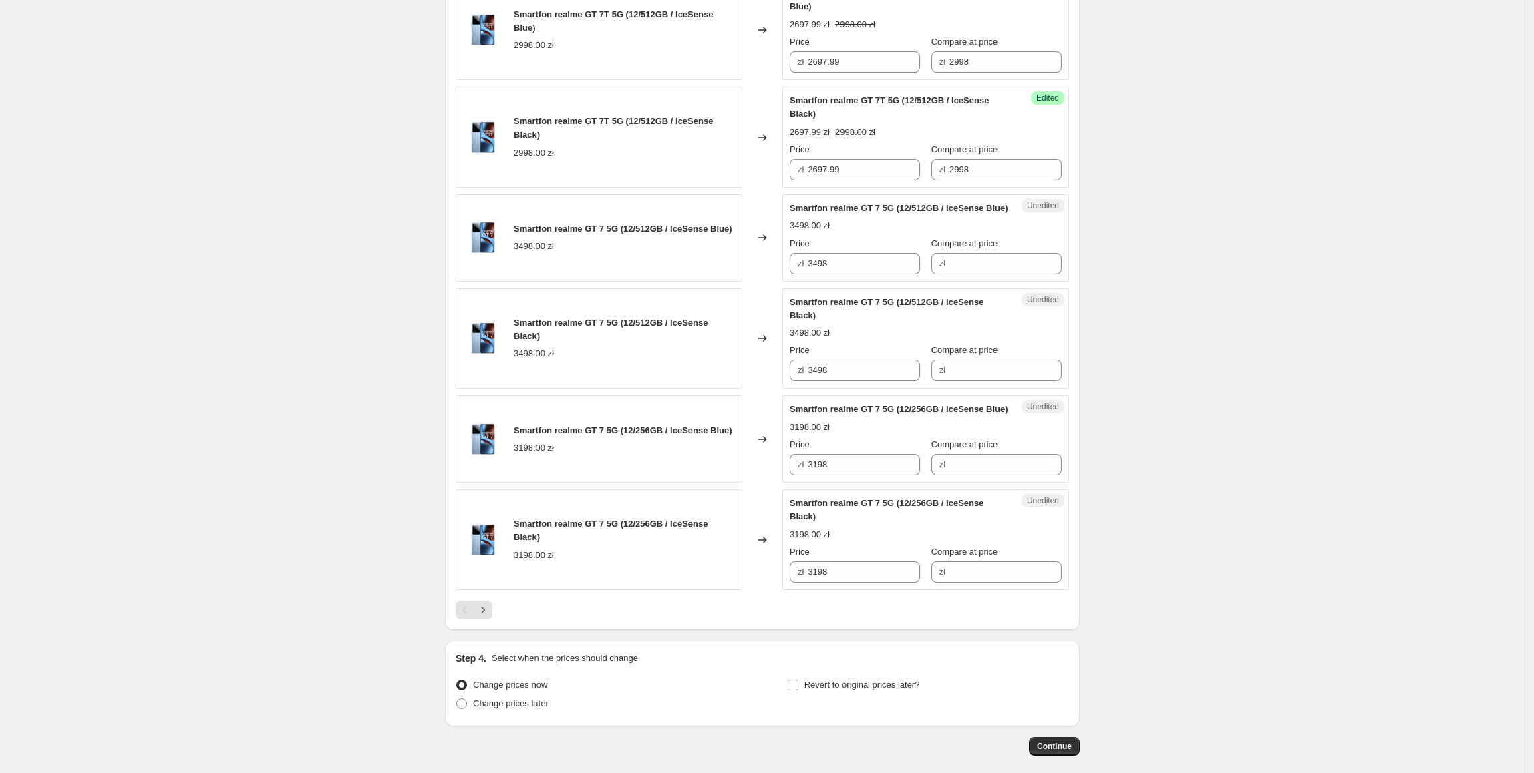
scroll to position [1882, 0]
drag, startPoint x: 888, startPoint y: 401, endPoint x: 927, endPoint y: 414, distance: 41.4
click at [783, 281] on div "Smartfon realme GT 7 5G (12/512GB / IceSense Blue) 3498.00 zł Changed to Unedit…" at bounding box center [762, 237] width 613 height 87
click at [981, 274] on input "Compare at price" at bounding box center [1005, 262] width 112 height 21
paste input "3498"
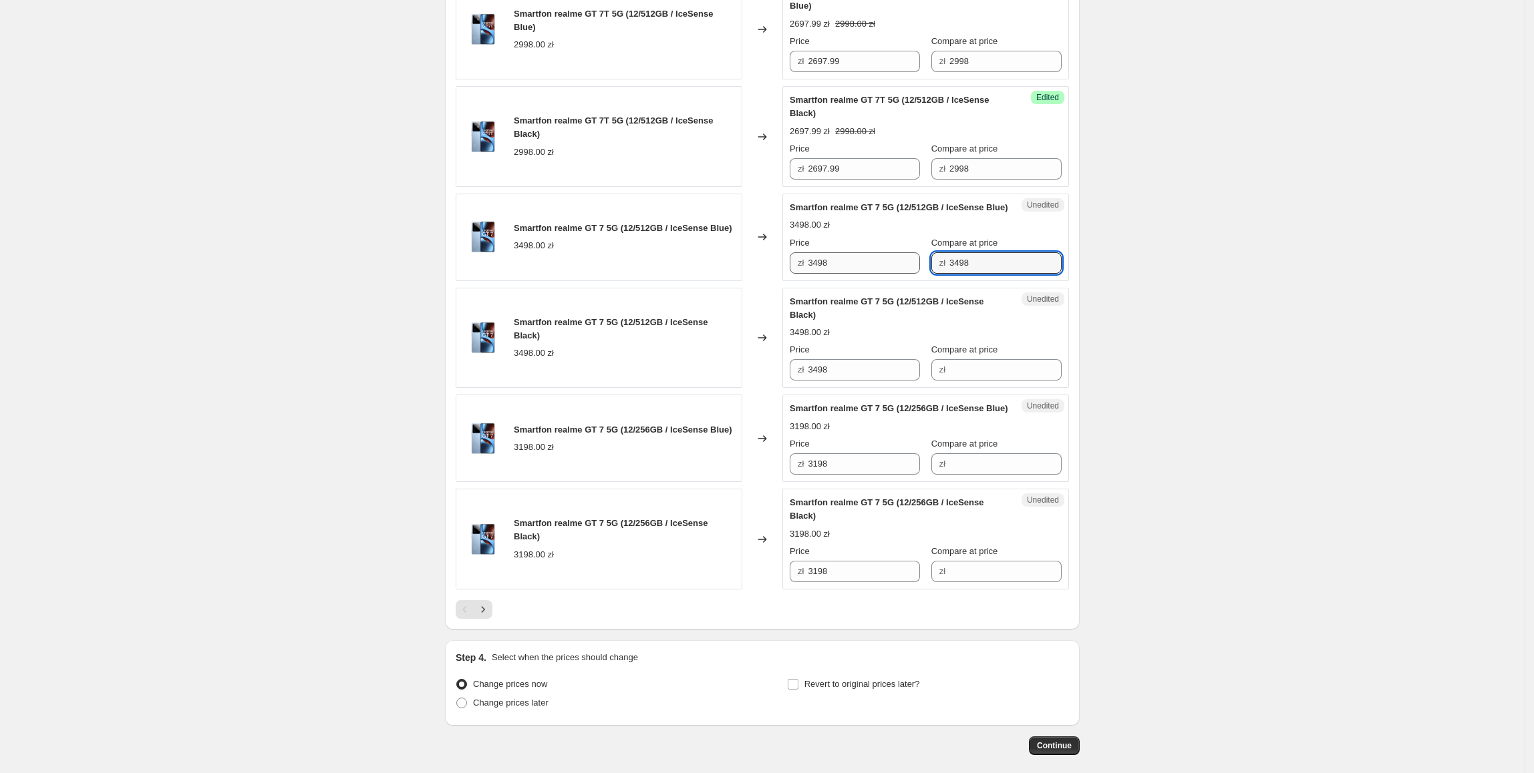
type input "3498"
drag, startPoint x: 866, startPoint y: 404, endPoint x: 797, endPoint y: 407, distance: 68.9
click at [797, 274] on div "zł 3498" at bounding box center [854, 262] width 130 height 21
type input "3197.99"
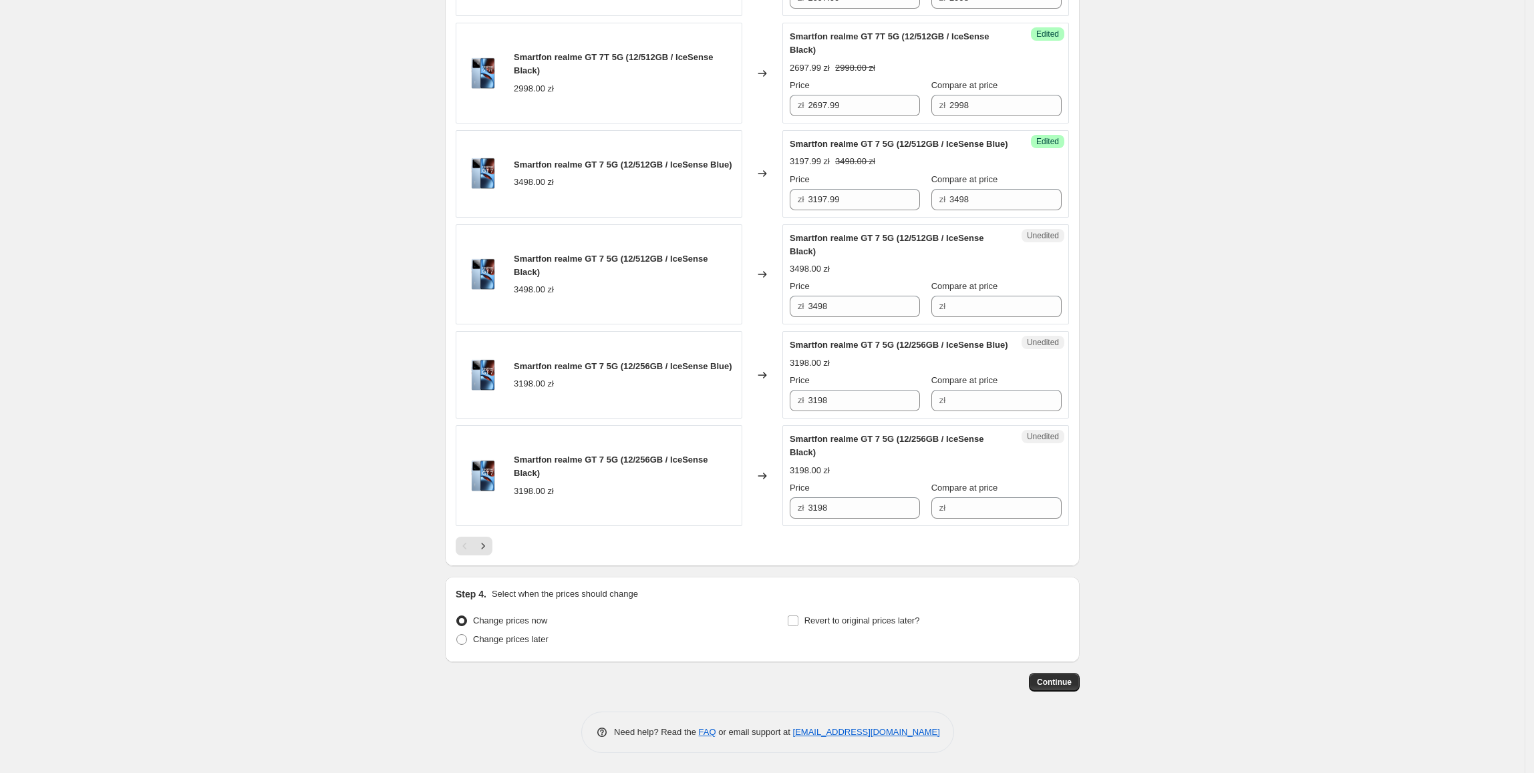
scroll to position [2040, 0]
drag, startPoint x: 869, startPoint y: 254, endPoint x: 781, endPoint y: 255, distance: 87.5
click at [781, 218] on div "Smartfon realme GT 7 5G (12/512GB / IceSense Blue) 3498.00 zł Changed to Succes…" at bounding box center [762, 173] width 613 height 87
drag, startPoint x: 866, startPoint y: 345, endPoint x: 725, endPoint y: 346, distance: 140.3
click at [725, 325] on div "Smartfon realme GT 7 5G (12/512GB / IceSense Black) 3498.00 zł Changed to Unedi…" at bounding box center [762, 274] width 613 height 101
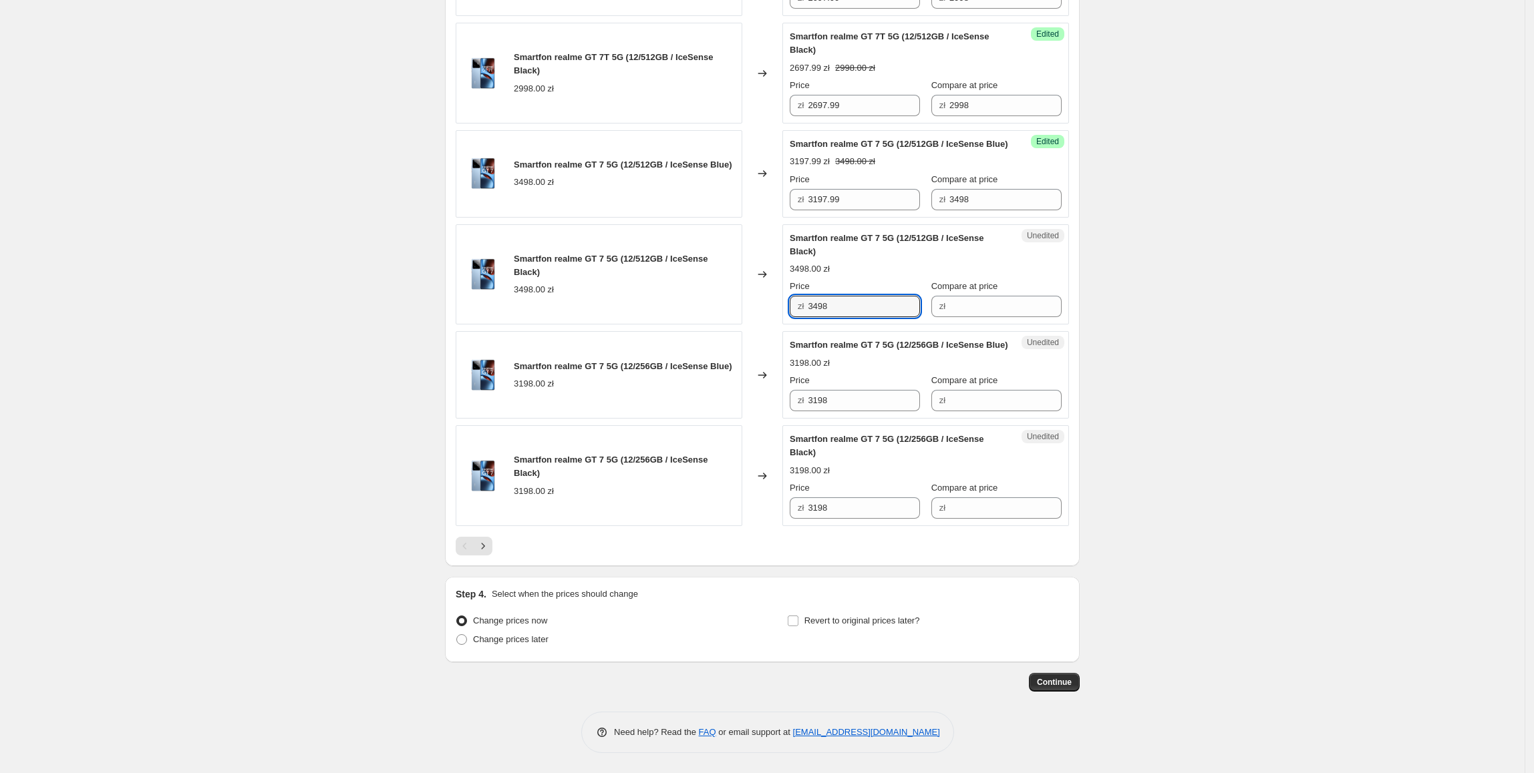
paste input "197.99"
type input "3197.99"
click at [725, 325] on div "Smartfon realme GT 7 5G (12/512GB / IceSense Black) 3498.00 zł" at bounding box center [599, 274] width 287 height 101
drag, startPoint x: 979, startPoint y: 254, endPoint x: 922, endPoint y: 262, distance: 57.4
click at [917, 218] on div "Success Edited Smartfon realme GT 7 5G (12/512GB / IceSense Blue) 3197.99 zł 34…" at bounding box center [925, 173] width 287 height 87
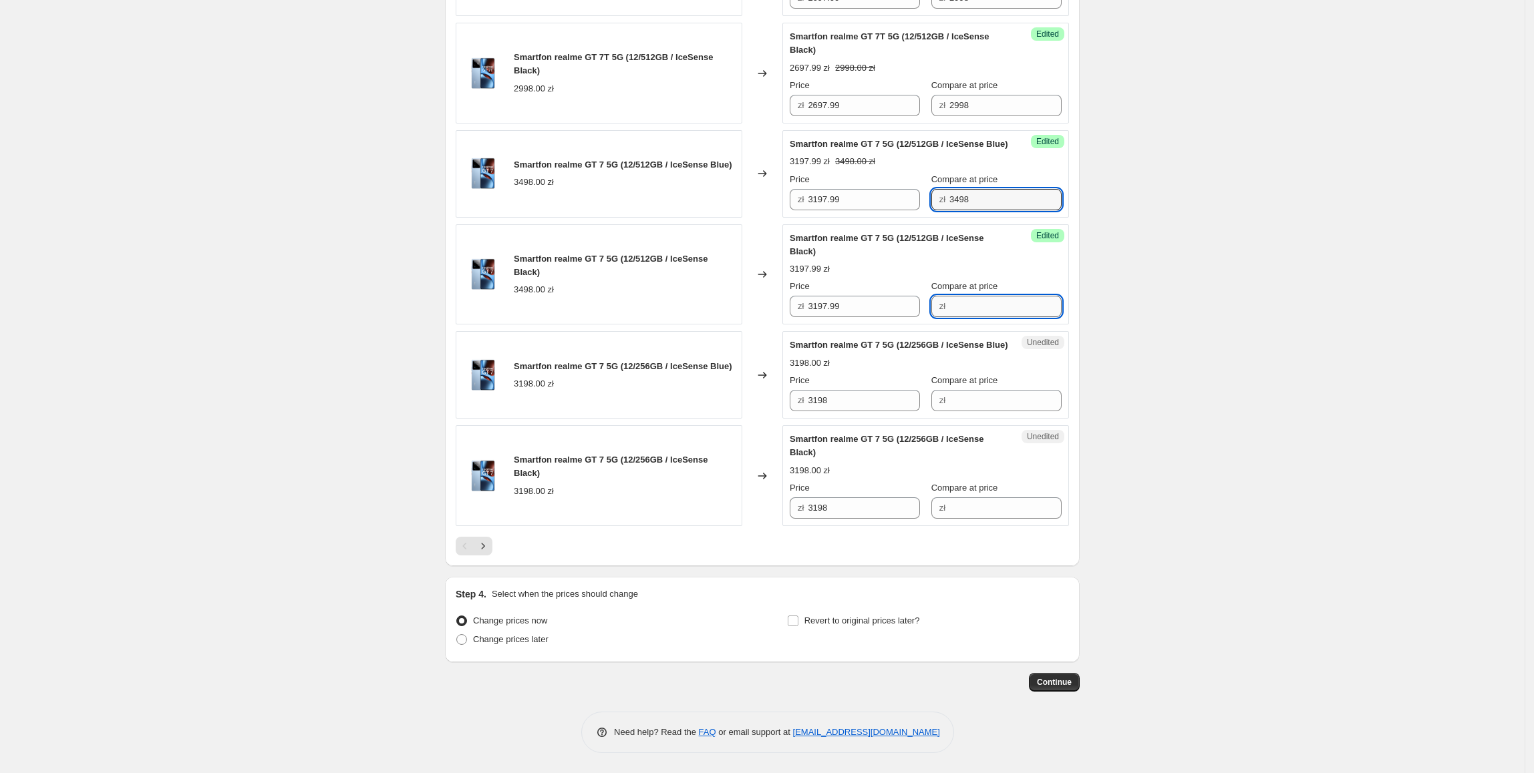
click at [975, 317] on input "Compare at price" at bounding box center [1005, 306] width 112 height 21
paste input "3498"
type input "3498"
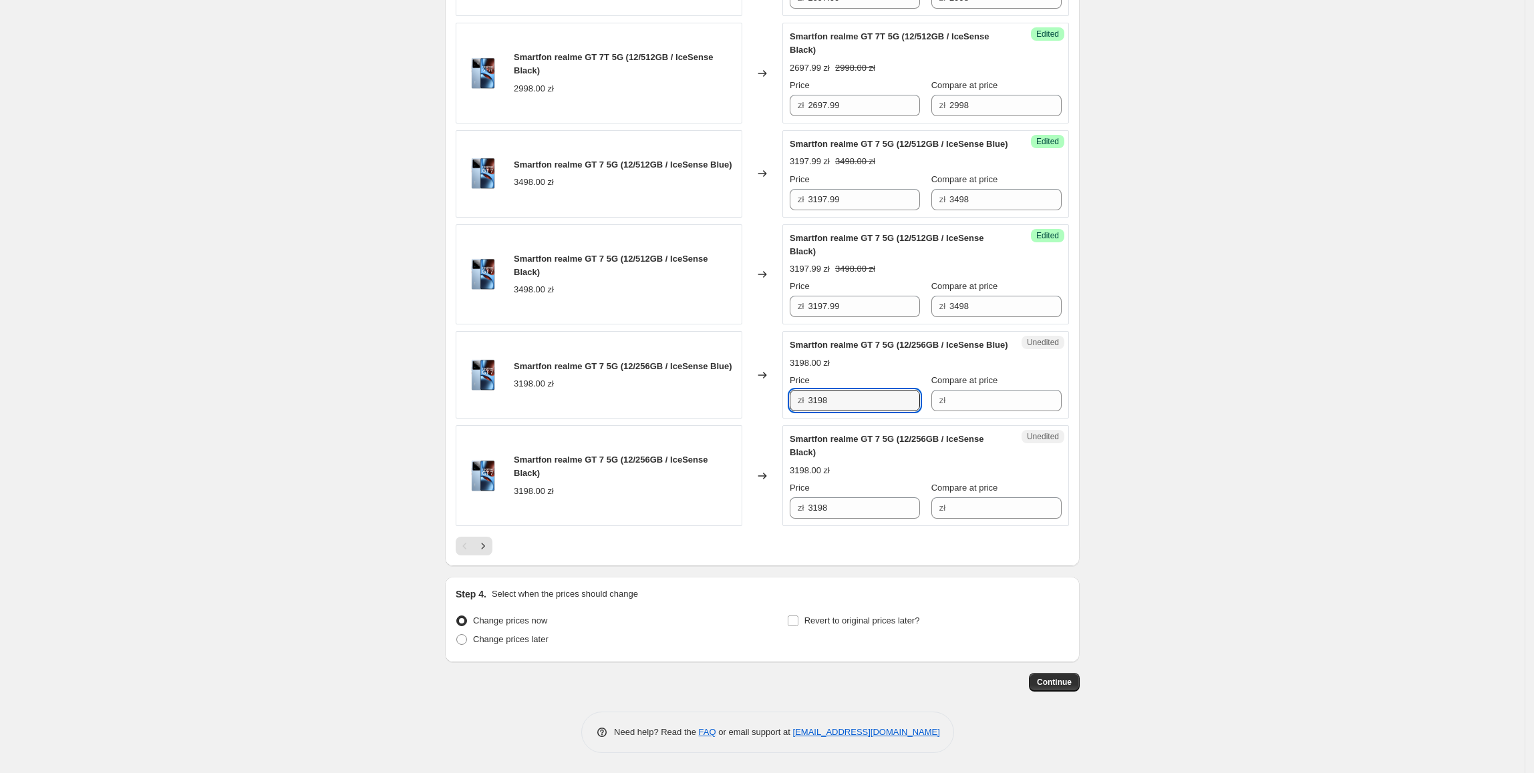
drag, startPoint x: 864, startPoint y: 466, endPoint x: 751, endPoint y: 460, distance: 113.0
click at [727, 419] on div "Smartfon realme GT 7 5G (12/256GB / IceSense Blue) 3198.00 zł Changed to Unedit…" at bounding box center [762, 374] width 613 height 87
click at [970, 411] on input "Compare at price" at bounding box center [1005, 400] width 112 height 21
paste input "3198"
type input "3198"
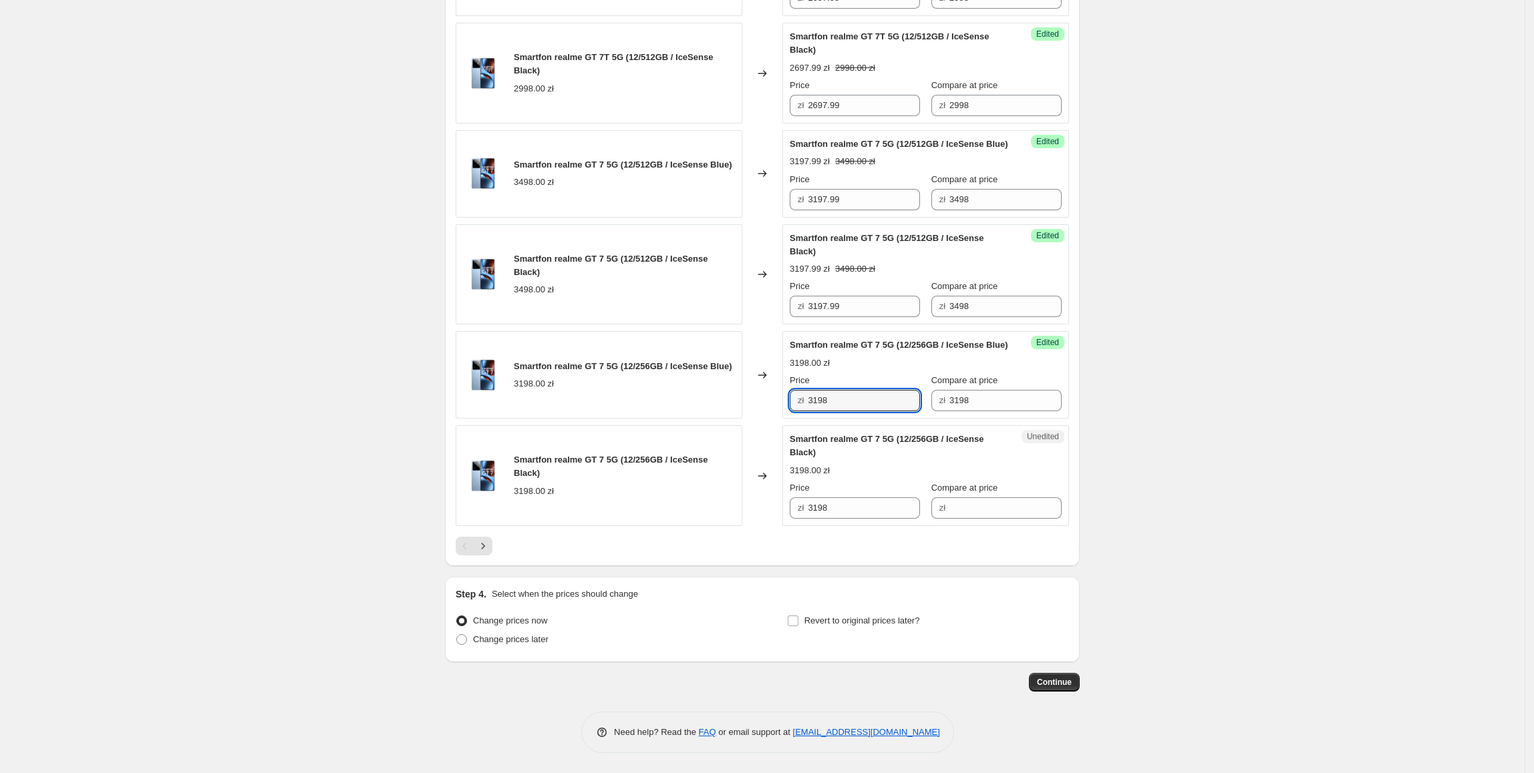
drag, startPoint x: 854, startPoint y: 460, endPoint x: 795, endPoint y: 461, distance: 58.8
click at [795, 411] on div "zł 3198" at bounding box center [854, 400] width 130 height 21
type input "2897.99"
drag, startPoint x: 878, startPoint y: 466, endPoint x: 743, endPoint y: 476, distance: 134.6
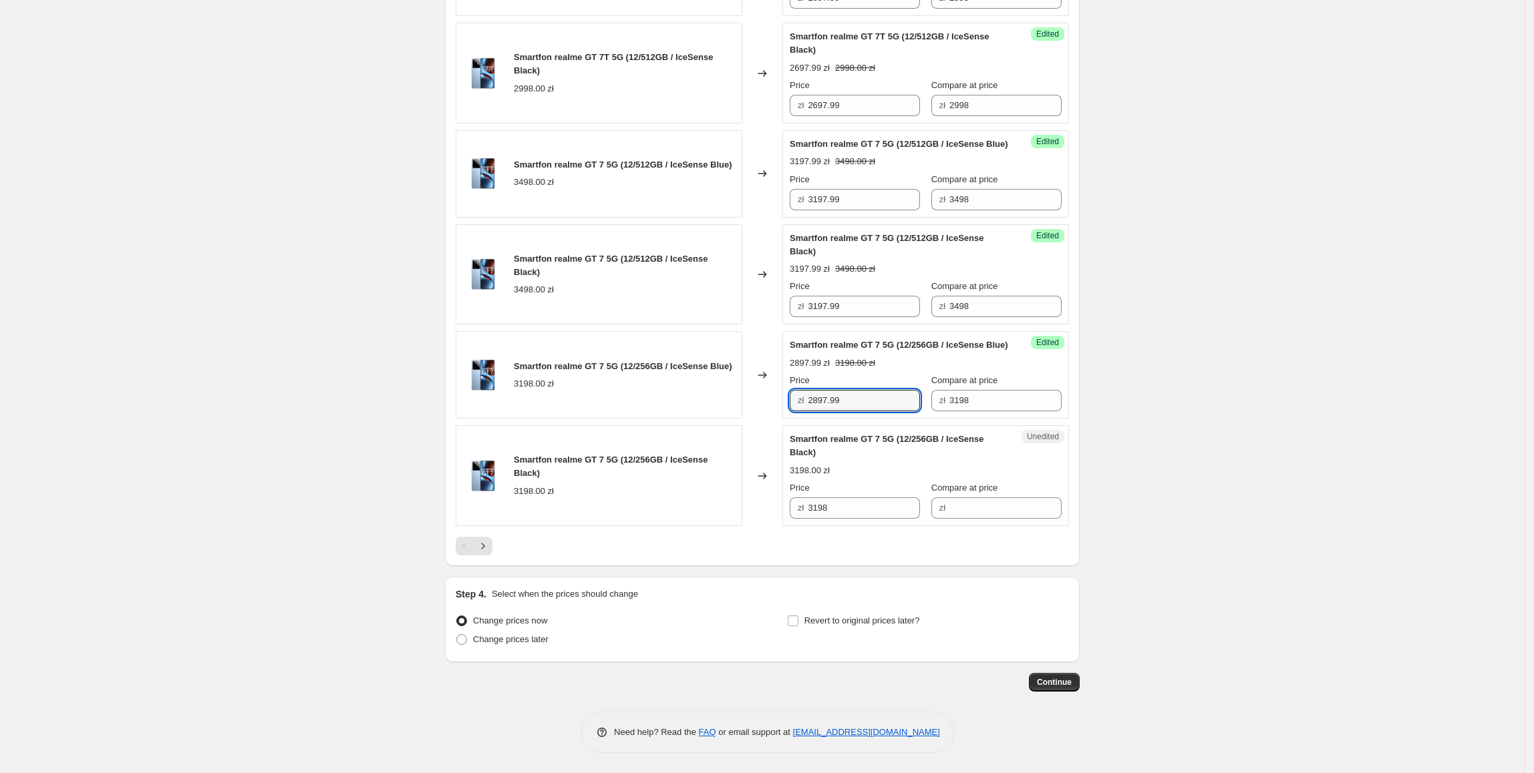
click at [737, 419] on div "Smartfon realme GT 7 5G (12/256GB / IceSense Blue) 3198.00 zł Changed to Succes…" at bounding box center [762, 374] width 613 height 87
click at [783, 526] on div "Smartfon realme GT 7 5G (12/256GB / IceSense Black) 3198.00 zł Changed to Unedi…" at bounding box center [762, 475] width 613 height 101
paste input "2897.99"
type input "2897.99"
drag, startPoint x: 990, startPoint y: 463, endPoint x: 907, endPoint y: 478, distance: 84.2
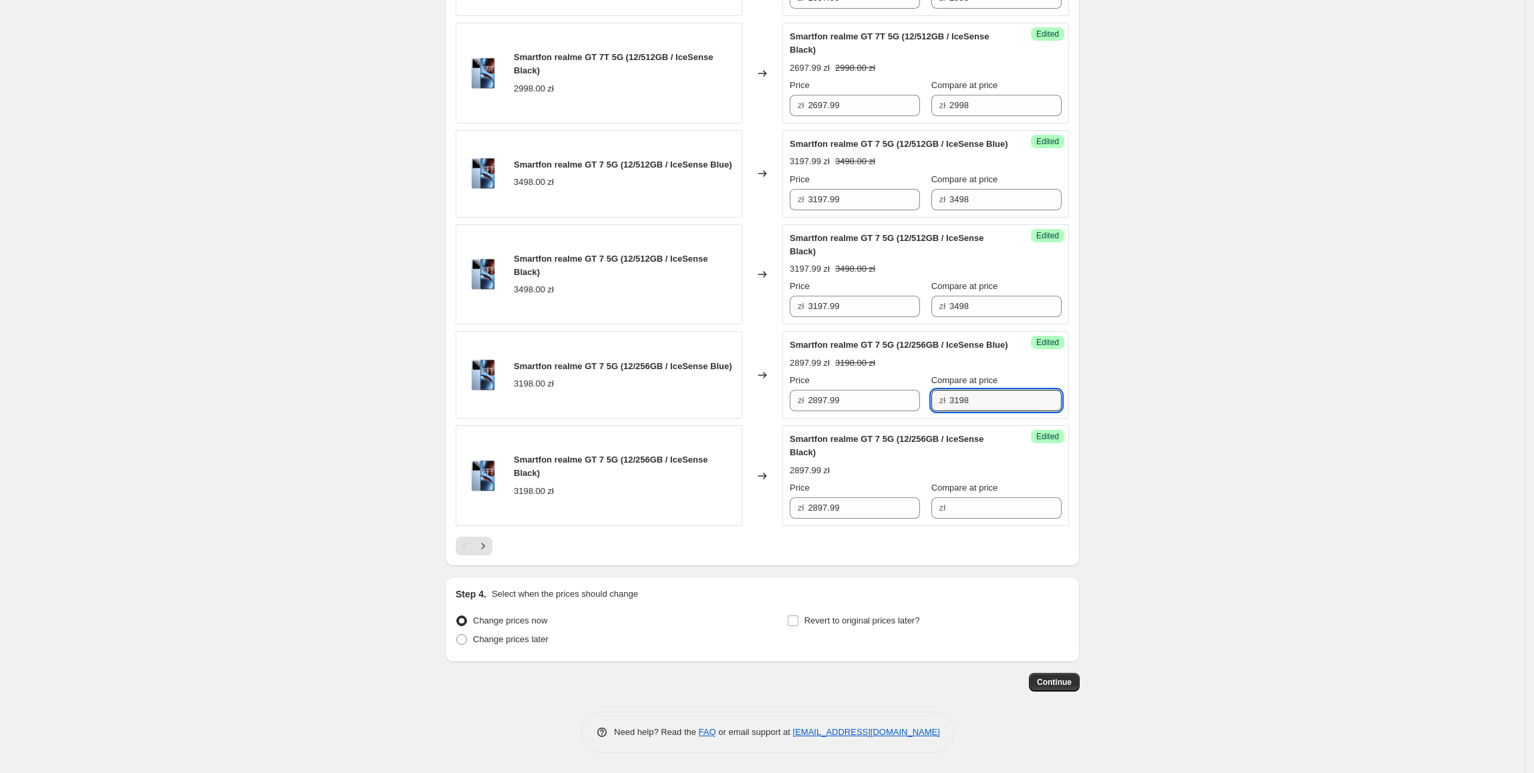
click at [898, 411] on div "Price zł 2897.99 Compare at price zł 3198" at bounding box center [925, 392] width 272 height 37
click at [985, 519] on input "Compare at price" at bounding box center [1005, 508] width 112 height 21
paste input "3198"
type input "3198"
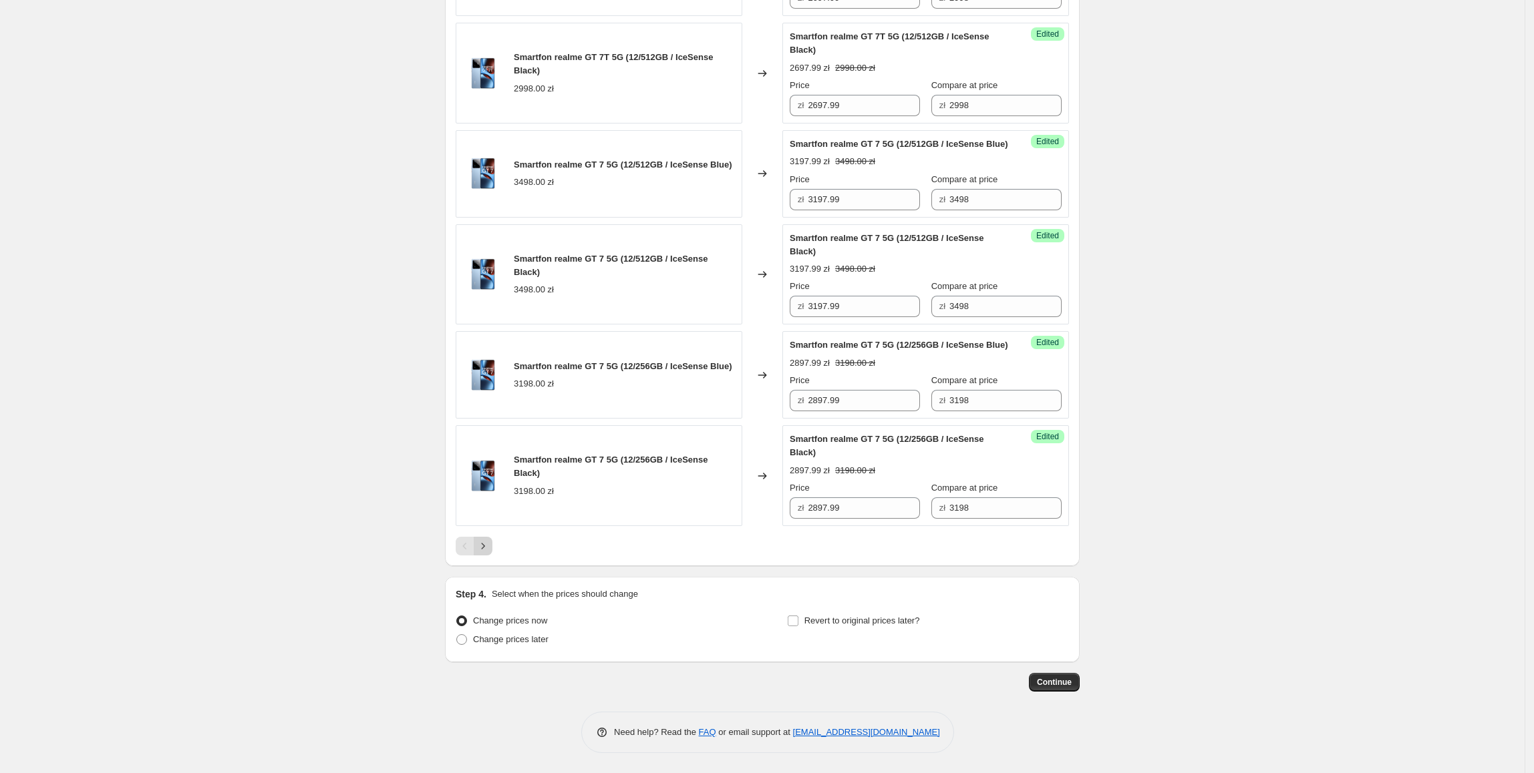
click at [490, 553] on icon "Next" at bounding box center [482, 546] width 13 height 13
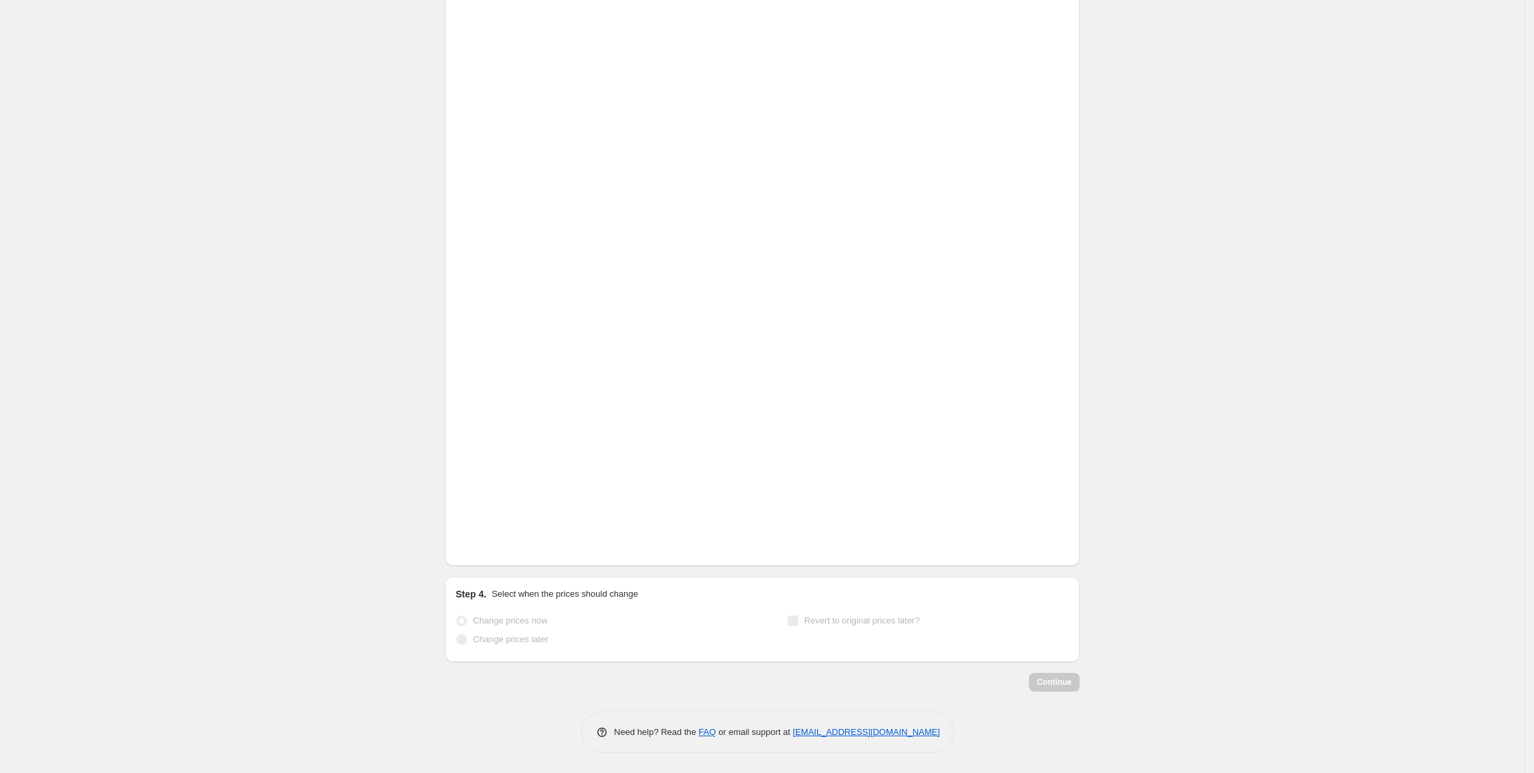
scroll to position [52, 0]
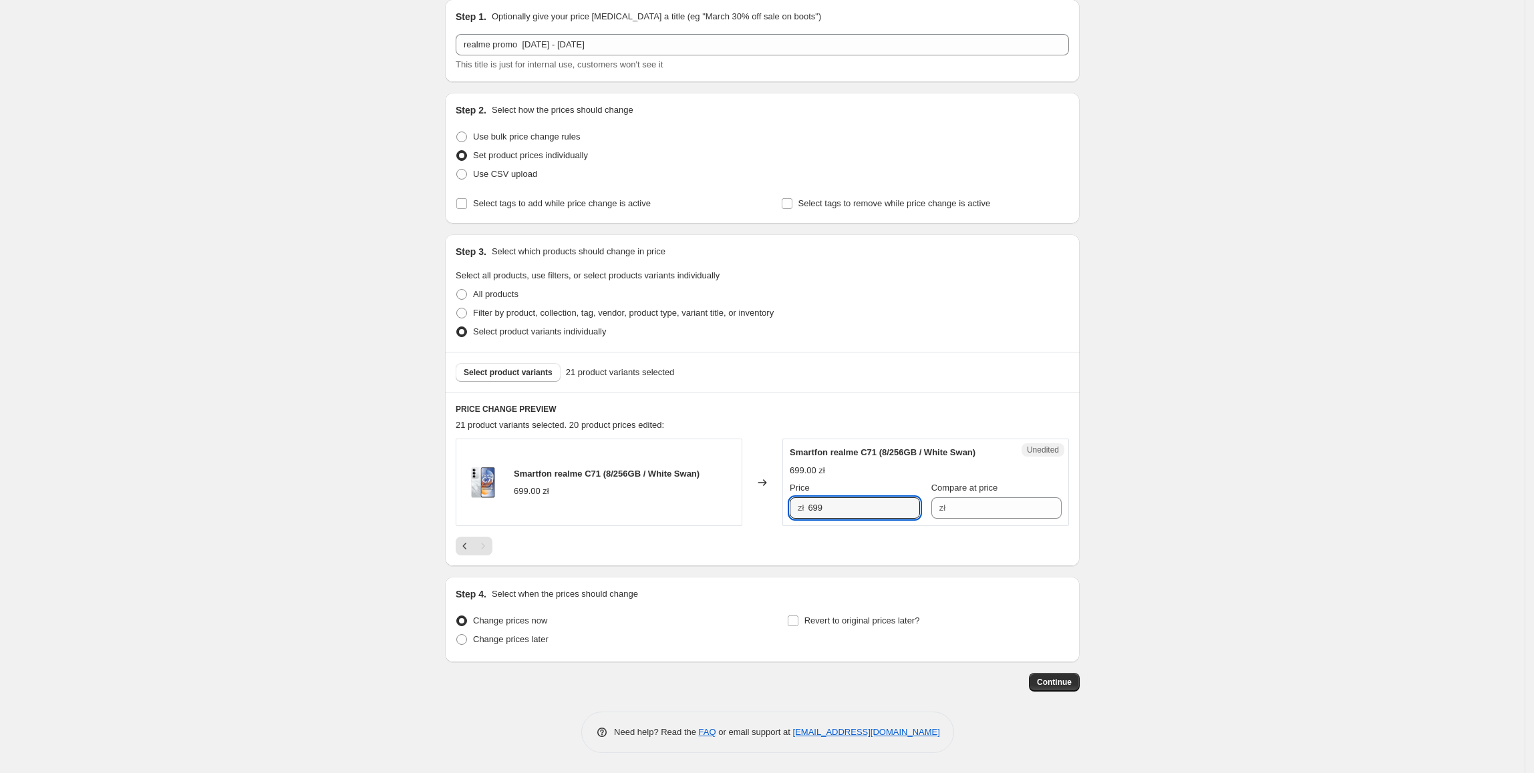
drag, startPoint x: 838, startPoint y: 503, endPoint x: 789, endPoint y: 509, distance: 48.5
click at [789, 509] on div "Unedited Smartfon realme C71 (8/256GB / White Swan) 699.00 zł Price zł 699 Comp…" at bounding box center [925, 482] width 287 height 87
click at [999, 514] on input "Compare at price" at bounding box center [1005, 508] width 112 height 21
paste input "699"
type input "699"
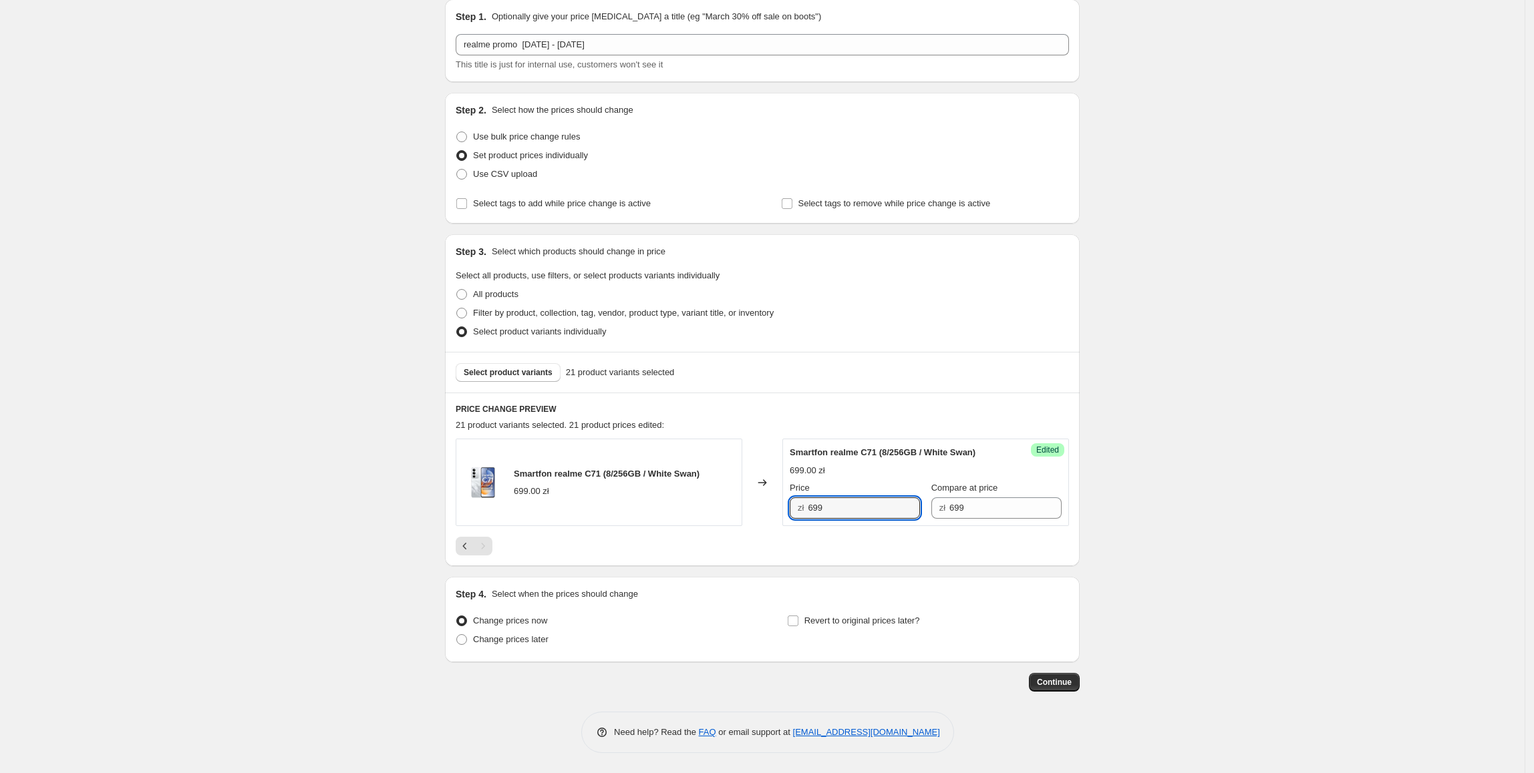
drag, startPoint x: 890, startPoint y: 506, endPoint x: 807, endPoint y: 506, distance: 82.8
click at [807, 506] on div "zł 699" at bounding box center [854, 508] width 130 height 21
click at [535, 364] on button "Select product variants" at bounding box center [508, 372] width 105 height 19
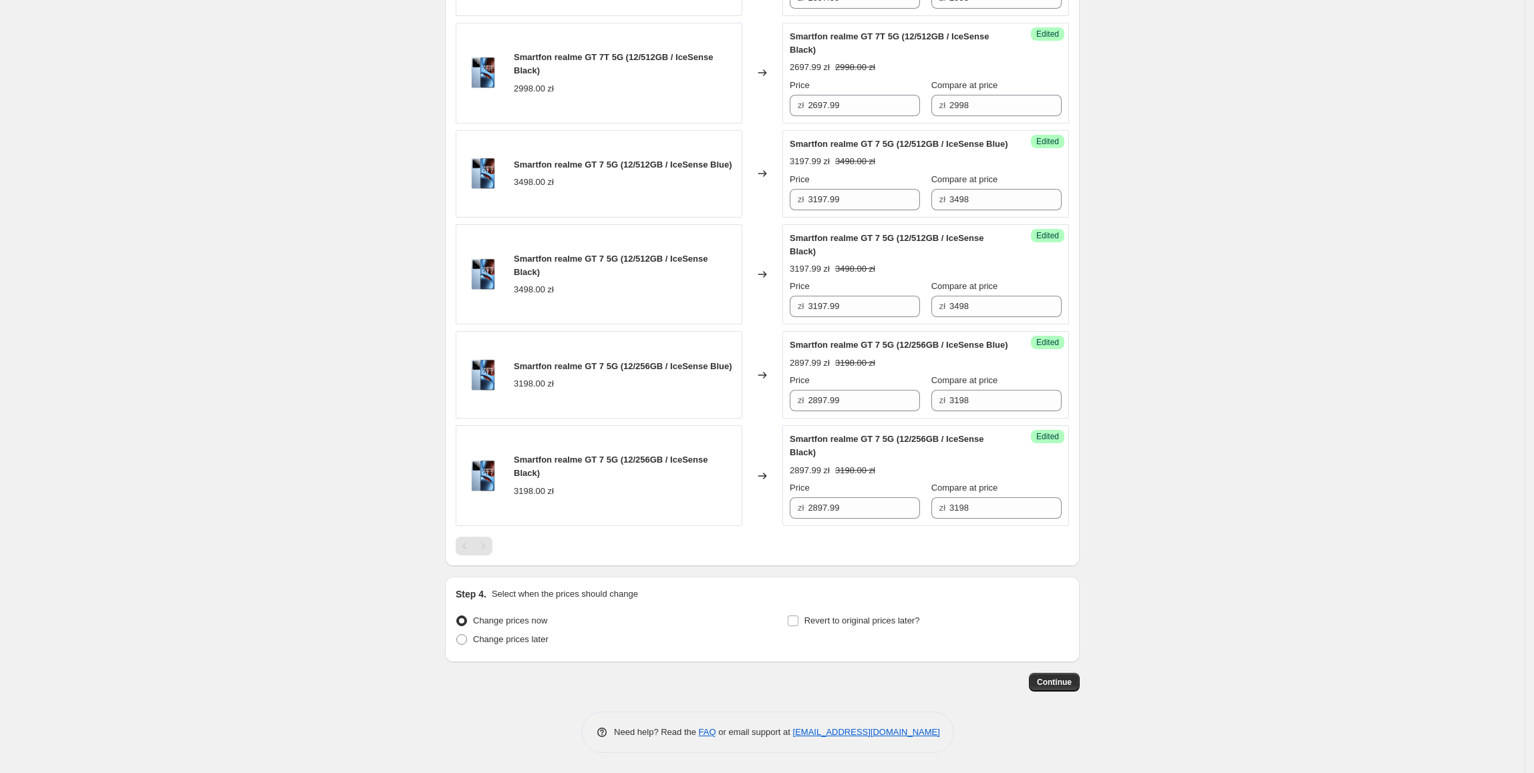
scroll to position [1670, 0]
click at [904, 629] on label "Revert to original prices later?" at bounding box center [853, 621] width 133 height 19
click at [798, 627] on input "Revert to original prices later?" at bounding box center [792, 621] width 11 height 11
checkbox input "true"
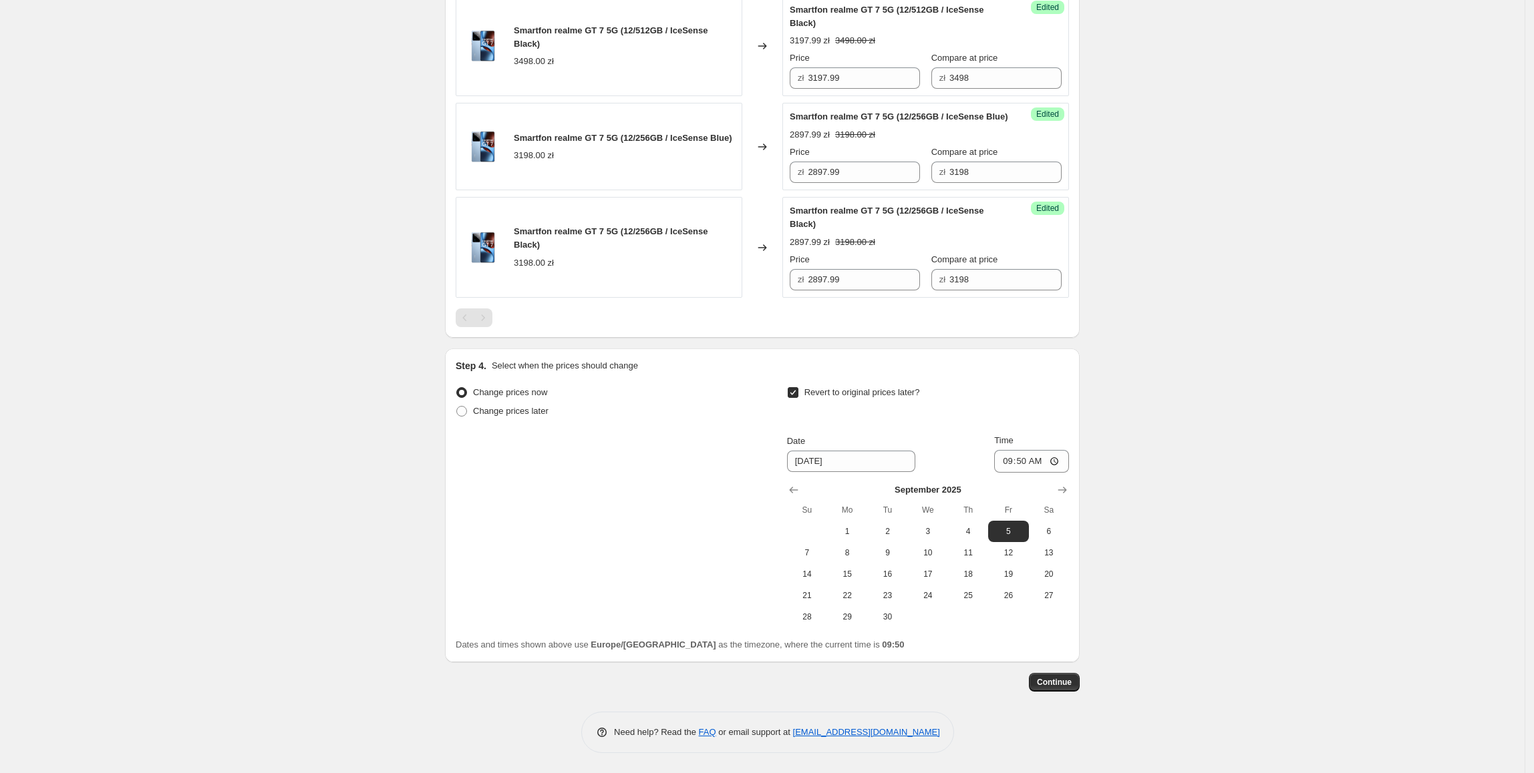
scroll to position [1898, 0]
click at [952, 554] on button "11" at bounding box center [968, 552] width 40 height 21
type input "[DATE]"
click at [1029, 468] on input "09:50" at bounding box center [1031, 461] width 75 height 23
type input "23:55"
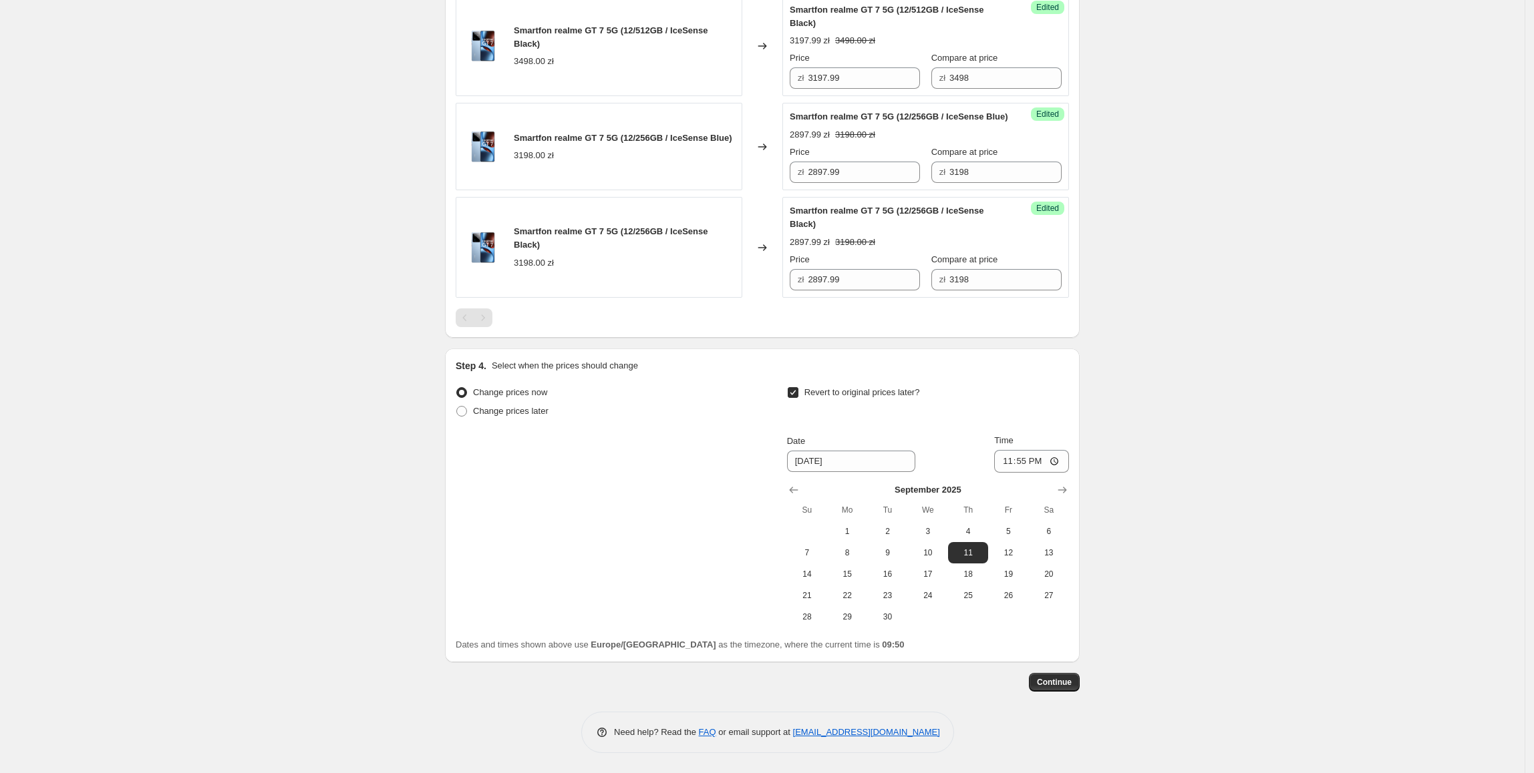
click at [1061, 685] on span "Continue" at bounding box center [1054, 682] width 35 height 11
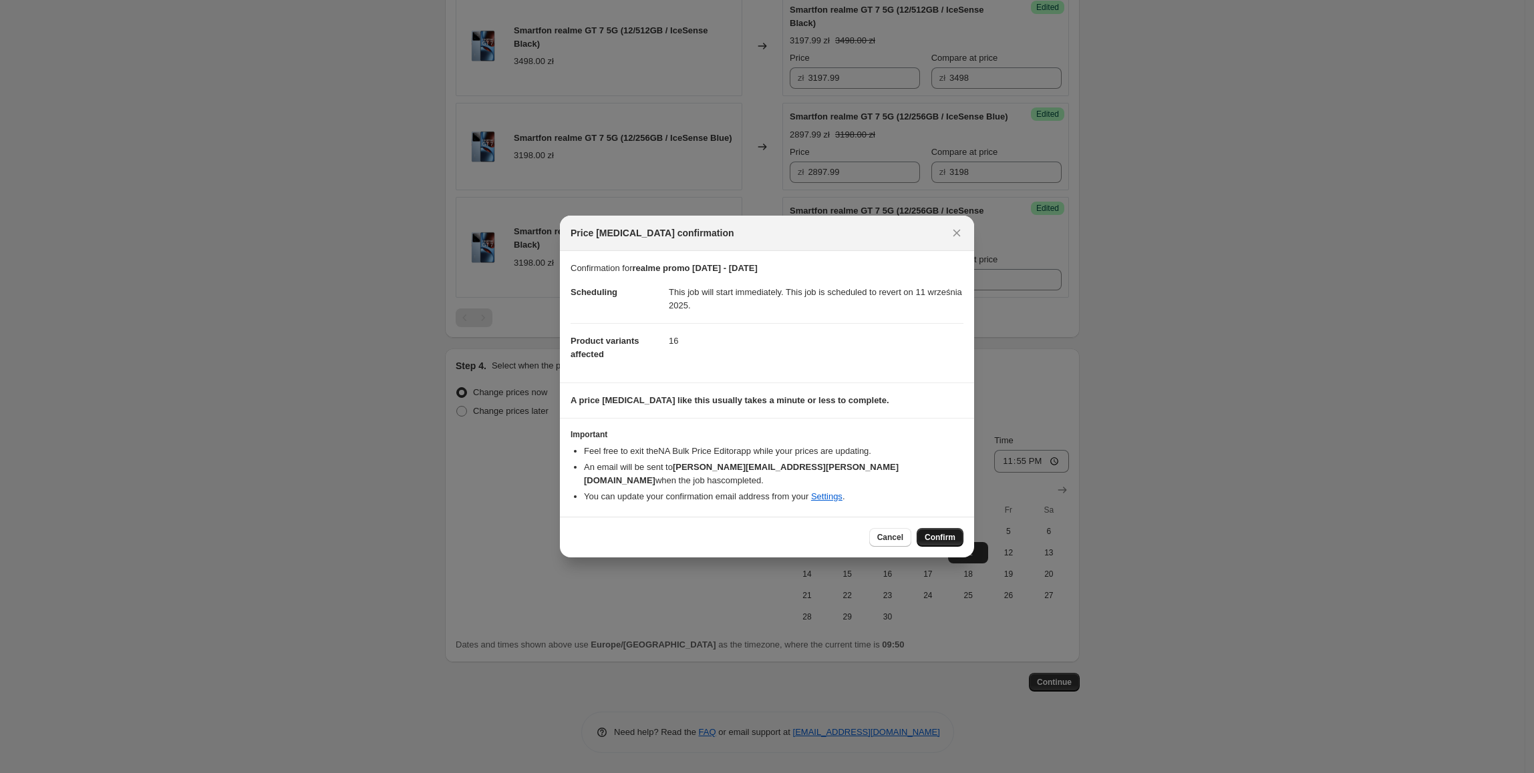
click at [946, 532] on span "Confirm" at bounding box center [939, 537] width 31 height 11
